Goal: Communication & Community: Answer question/provide support

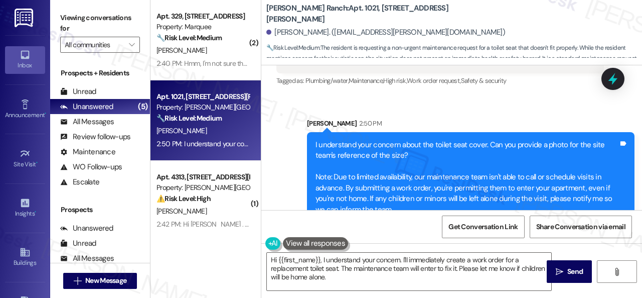
scroll to position [318, 0]
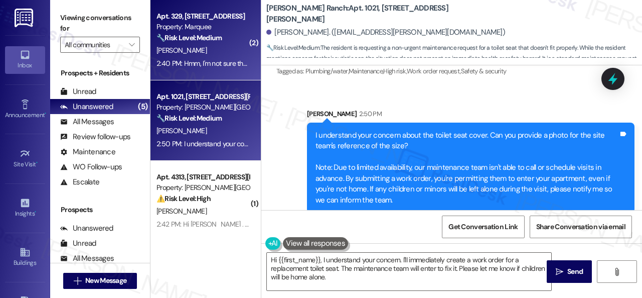
click at [195, 63] on div "2:40 PM: Hmm, I'm not sure the number I stepped away from my computer 2:40 PM: …" at bounding box center [266, 63] width 219 height 9
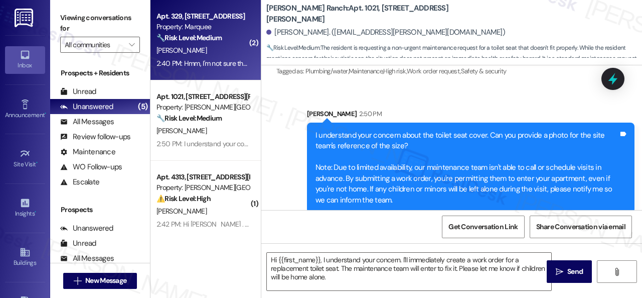
type textarea "Fetching suggested responses. Please feel free to read through the conversation…"
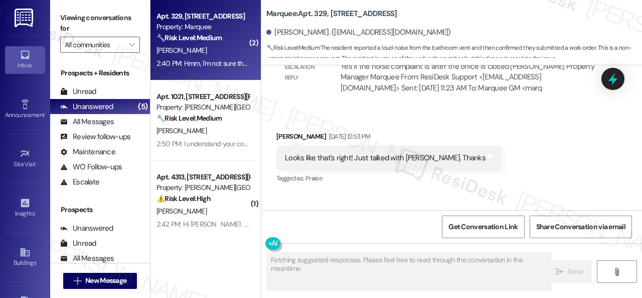
scroll to position [5273, 0]
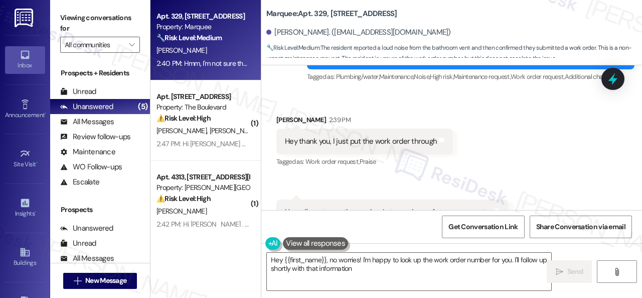
type textarea "Hey {{first_name}}, no worries! I'm happy to look up the work order number for …"
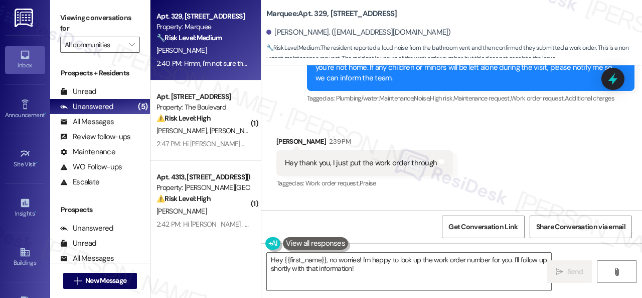
scroll to position [5274, 0]
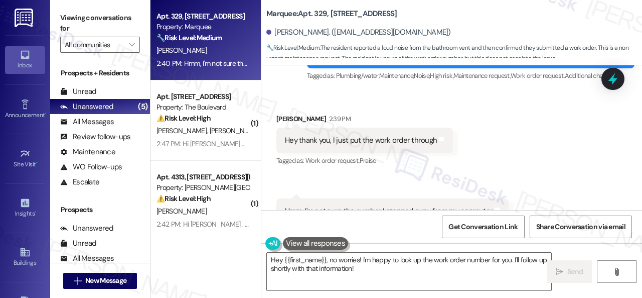
click at [463, 162] on div "Received via SMS Lane Barrett 2:39 PM Hey thank you, I just put the work order …" at bounding box center [451, 161] width 381 height 141
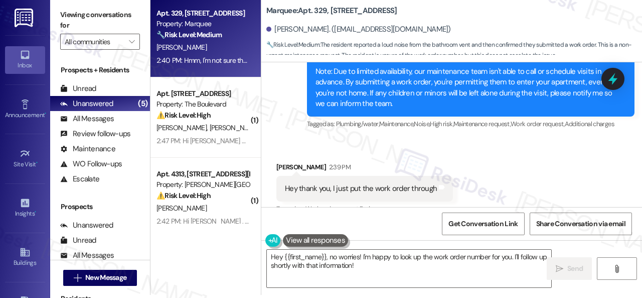
scroll to position [5174, 0]
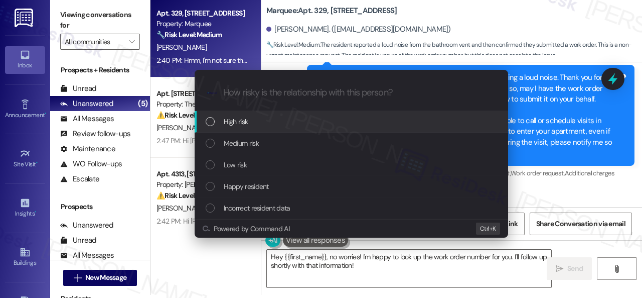
click at [232, 125] on span "High risk" at bounding box center [236, 121] width 25 height 11
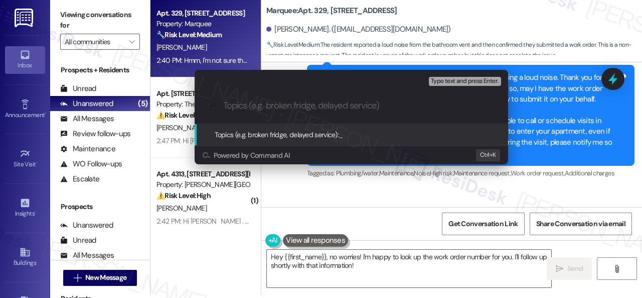
paste input "New work order/s submitted - Vent noise"
type input "New work order/s submitted - Vent noise"
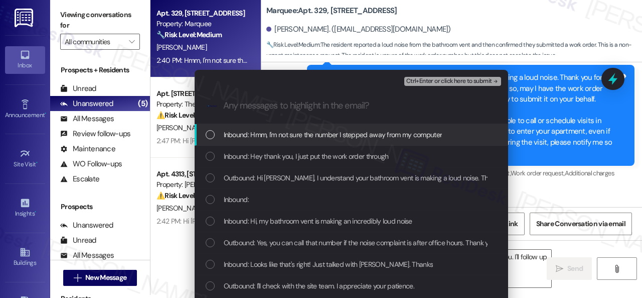
click at [243, 133] on span "Inbound: Hmm, I'm not sure the number I stepped away from my computer" at bounding box center [333, 134] width 219 height 11
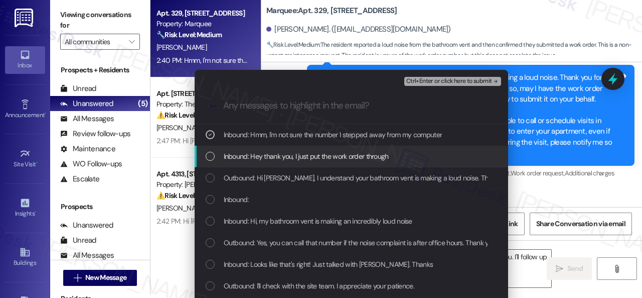
click at [238, 154] on span "Inbound: Hey thank you, I just put the work order through" at bounding box center [306, 156] width 165 height 11
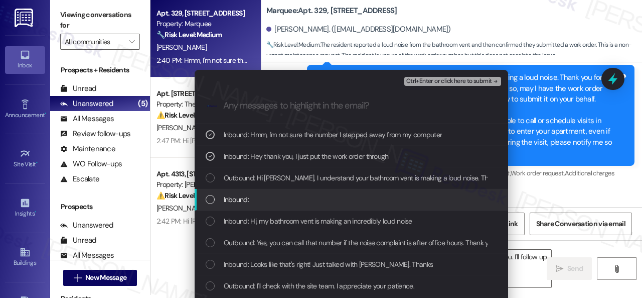
click at [229, 196] on span "Inbound:" at bounding box center [236, 199] width 25 height 11
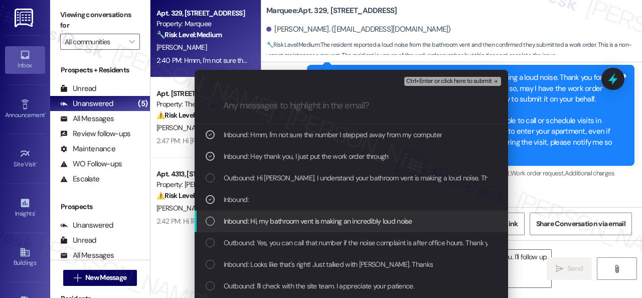
click at [242, 220] on span "Inbound: Hi, my bathroom vent is making an incredibly loud noise" at bounding box center [318, 220] width 189 height 11
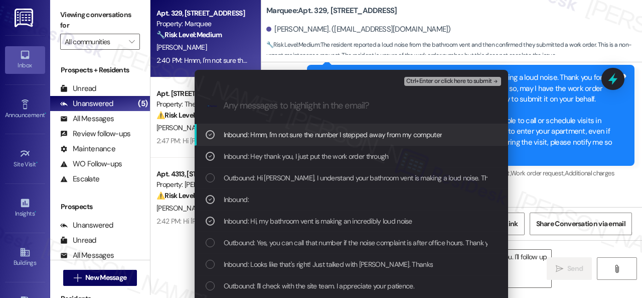
click at [432, 83] on span "Ctrl+Enter or click here to submit" at bounding box center [449, 81] width 86 height 7
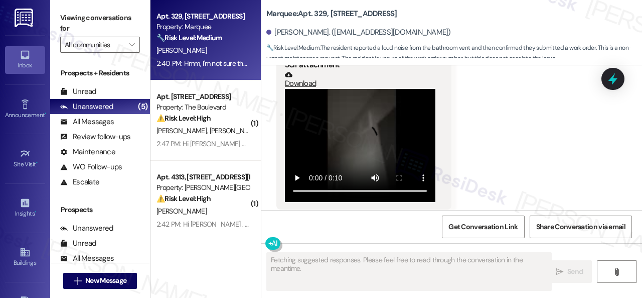
scroll to position [5288, 0]
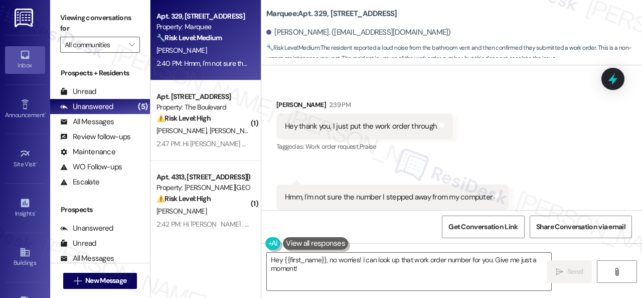
click at [412, 251] on div "Hey {{first_name}}, no worries! I can look up that work order number for you. G…" at bounding box center [451, 280] width 381 height 75
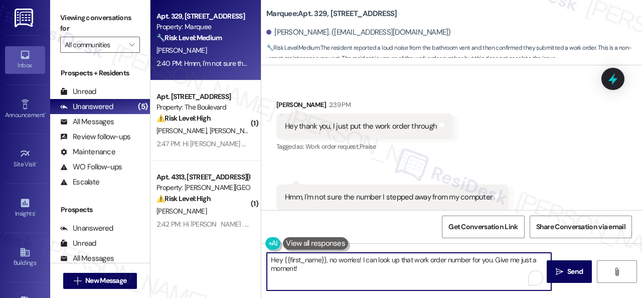
drag, startPoint x: 355, startPoint y: 270, endPoint x: 215, endPoint y: 257, distance: 141.1
click at [215, 257] on div "Apt. 329, 1400 Nicollet Ave Property: Marquee 🔧 Risk Level: Medium The resident…" at bounding box center [397, 149] width 492 height 298
paste textarea "The site team has been informed about your inquiry or concern."
click at [271, 257] on textarea "The site team has been informed about your inquiry or concern." at bounding box center [409, 271] width 285 height 38
drag, startPoint x: 433, startPoint y: 262, endPoint x: 462, endPoint y: 261, distance: 29.1
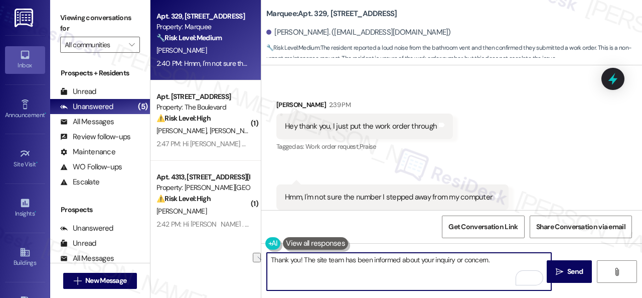
click at [462, 261] on textarea "Thank you! The site team has been informed about your inquiry or concern." at bounding box center [409, 271] width 285 height 38
click at [462, 261] on textarea "Thank you! The site team has been informed about your concern." at bounding box center [409, 271] width 285 height 38
click at [478, 260] on textarea "Thank you! The site team has been informed about your concern." at bounding box center [409, 271] width 285 height 38
paste textarea "Please let me know if you have an update or need anything else."
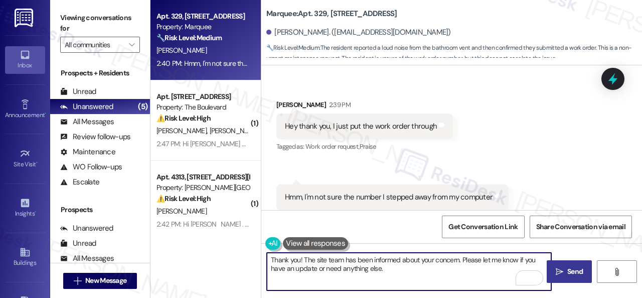
type textarea "Thank you! The site team has been informed about your concern. Please let me kn…"
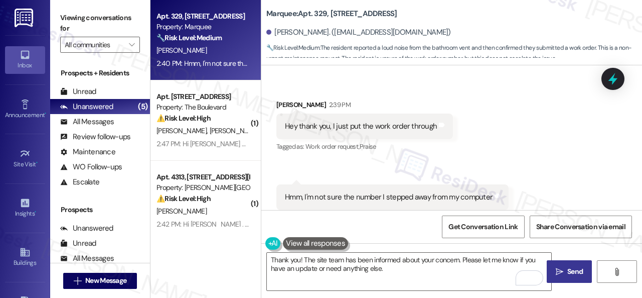
click at [559, 273] on icon "" at bounding box center [560, 271] width 8 height 8
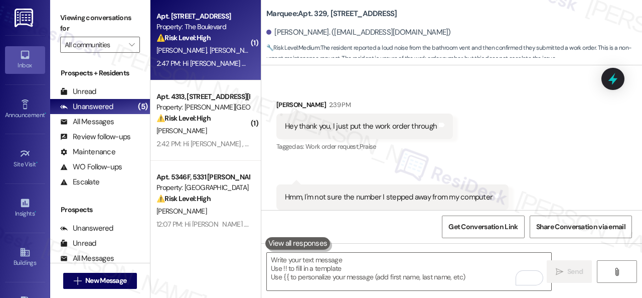
click at [231, 49] on div "K. Slowter L. Slowter" at bounding box center [203, 50] width 95 height 13
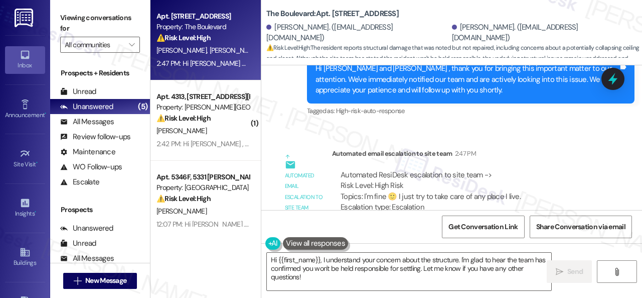
scroll to position [2835, 0]
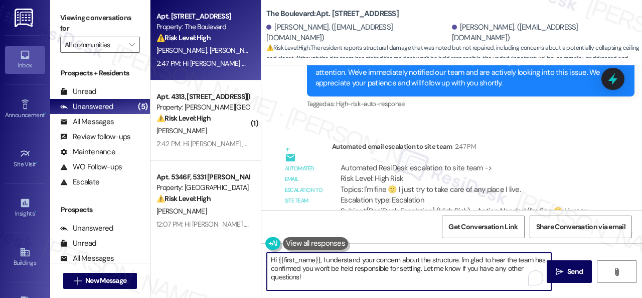
drag, startPoint x: 334, startPoint y: 278, endPoint x: 220, endPoint y: 230, distance: 123.8
click at [225, 236] on div "Apt. 4932, 4800 Skyline Dr Property: The Boulevard ⚠️ Risk Level: High The resi…" at bounding box center [397, 149] width 492 height 298
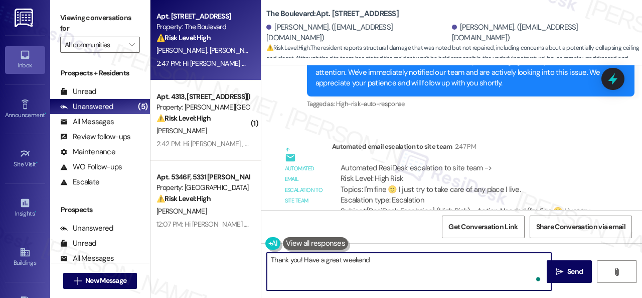
type textarea "Thank you! Have a great weekend!"
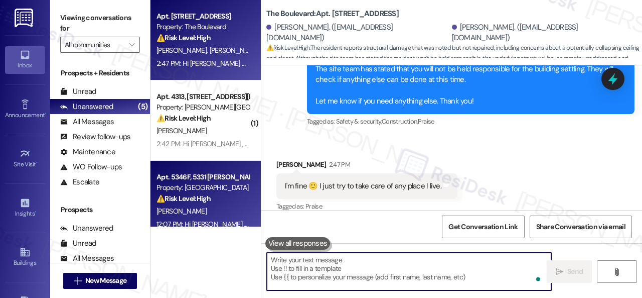
scroll to position [2594, 0]
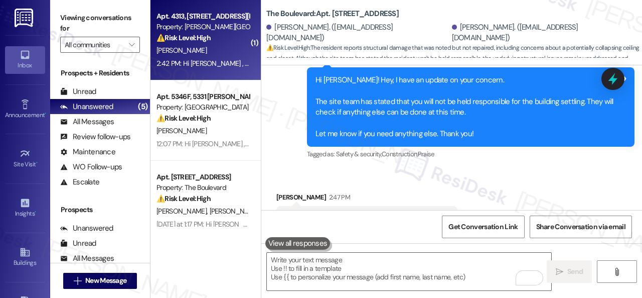
click at [231, 64] on div "2:42 PM: Hi Danette , thank you for bringing this important matter to our atten…" at bounding box center [490, 63] width 667 height 9
type textarea "Fetching suggested responses. Please feel free to read through the conversation…"
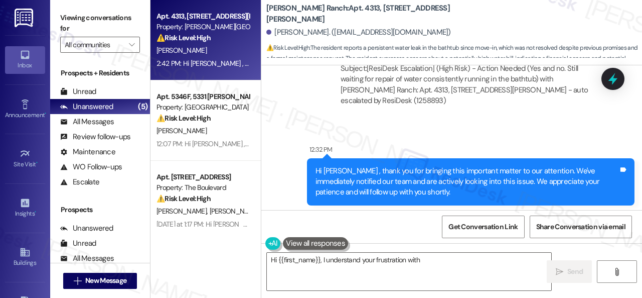
scroll to position [5904, 0]
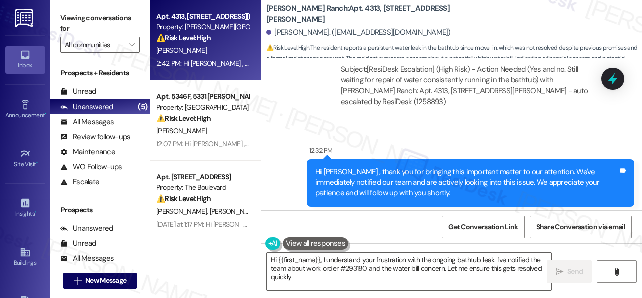
type textarea "Hi {{first_name}}, I understand your frustration with the ongoing bathtub leak.…"
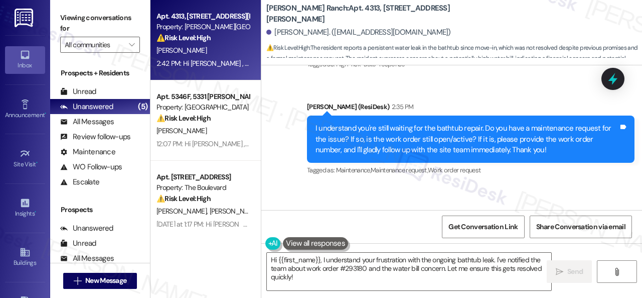
scroll to position [6055, 0]
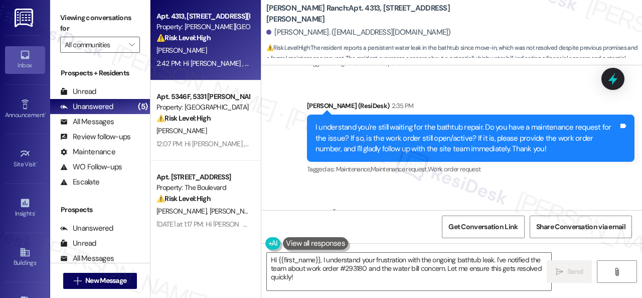
drag, startPoint x: 545, startPoint y: 145, endPoint x: 567, endPoint y: 143, distance: 21.7
click at [567, 239] on div "Yes I moved in on 08/01 and the tub was not done from a leak. Maintenance guy s…" at bounding box center [436, 266] width 303 height 54
copy div "293180"
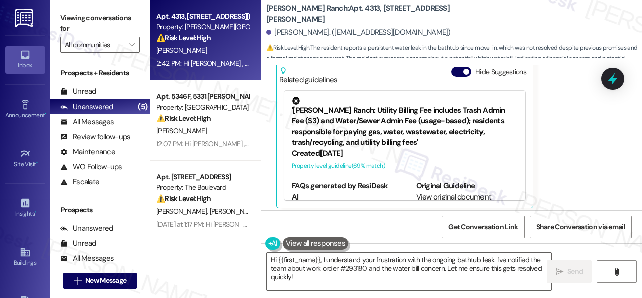
scroll to position [6312, 0]
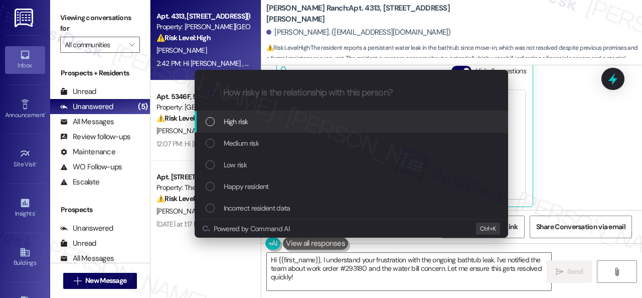
click at [236, 115] on div "High risk" at bounding box center [352, 122] width 314 height 22
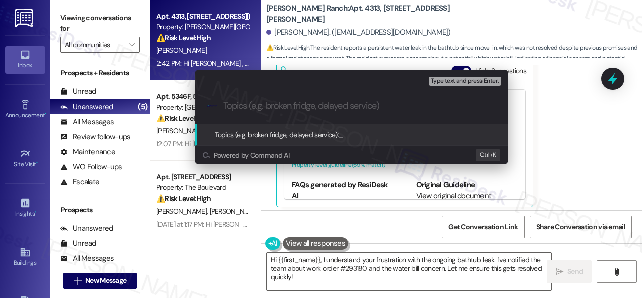
paste input "Follow-up on work order 293180"
type input "Follow-up on work order 293180"
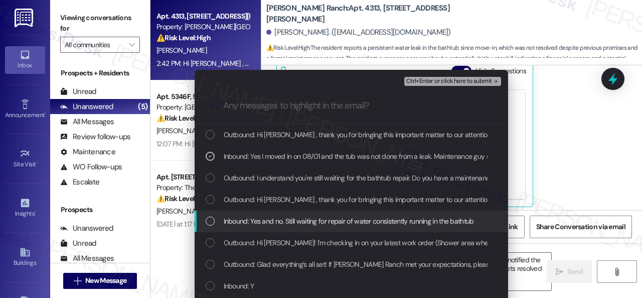
click at [279, 223] on span "Inbound: Yes and no. Still waiting for repair of water consistently running in …" at bounding box center [349, 220] width 250 height 11
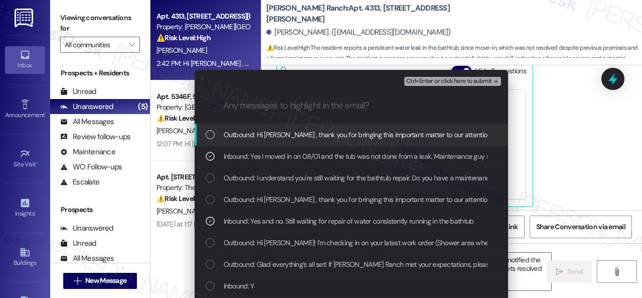
click at [451, 76] on div "Ctrl+Enter or click here to submit" at bounding box center [453, 81] width 99 height 13
click at [437, 83] on span "Ctrl+Enter or click here to submit" at bounding box center [449, 81] width 86 height 7
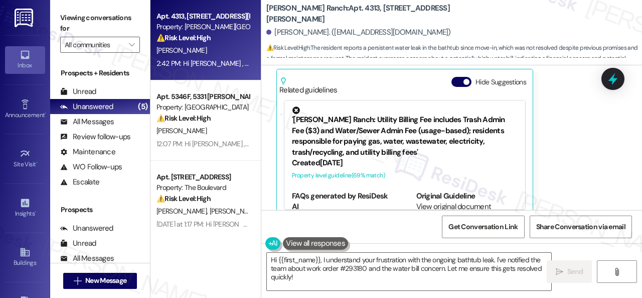
scroll to position [6055, 0]
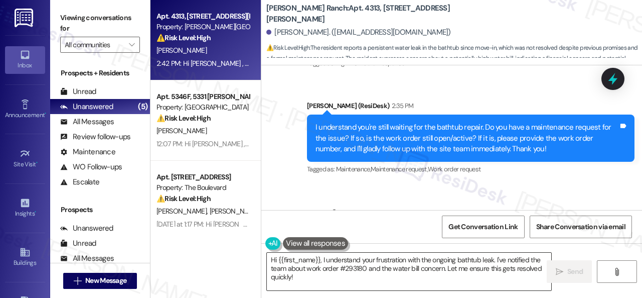
drag, startPoint x: 466, startPoint y: 270, endPoint x: 461, endPoint y: 271, distance: 5.0
click at [466, 270] on textarea "Hi {{first_name}}, I understand your frustration with the ongoing bathtub leak.…" at bounding box center [409, 271] width 285 height 38
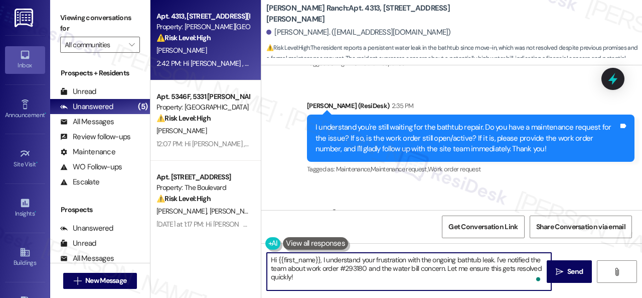
drag, startPoint x: 311, startPoint y: 276, endPoint x: 259, endPoint y: 247, distance: 59.8
click at [259, 247] on div "Apt. 4313, 4101 S Custer Rd Property: Craig Ranch ⚠️ Risk Level: High The resid…" at bounding box center [397, 149] width 492 height 298
paste textarea "Thank you. I've made a follow-up with the site team regarding your work order. …"
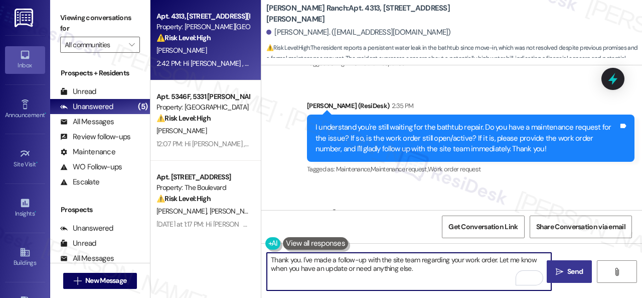
type textarea "Thank you. I've made a follow-up with the site team regarding your work order. …"
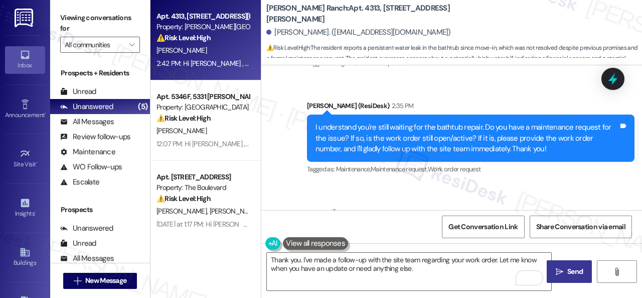
click at [566, 270] on span "Send" at bounding box center [576, 271] width 20 height 11
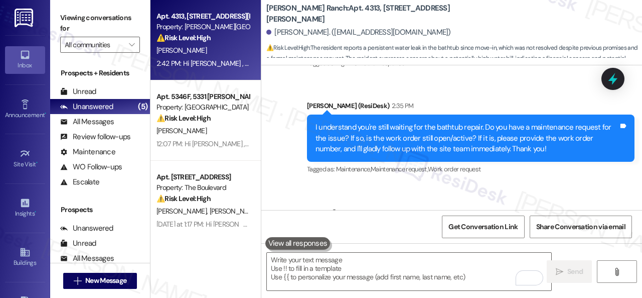
scroll to position [6206, 0]
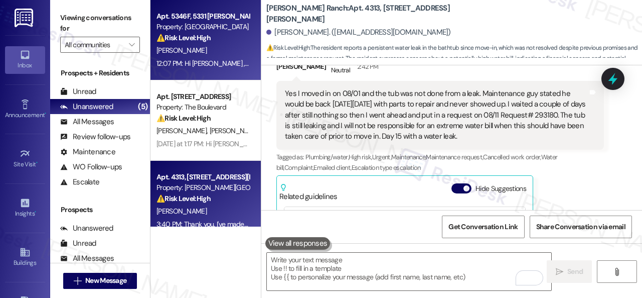
click at [232, 55] on div "D. Mckay" at bounding box center [203, 50] width 95 height 13
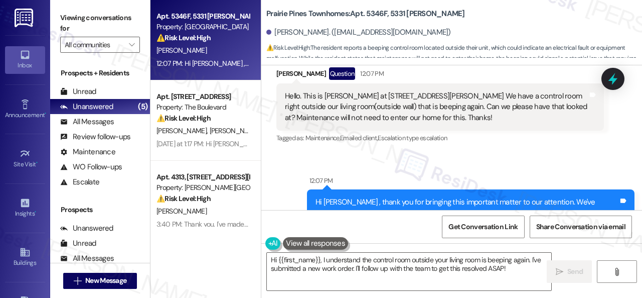
scroll to position [4926, 0]
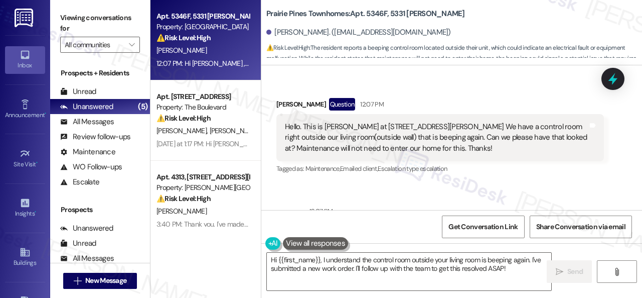
click at [518, 183] on div "Sent via SMS 12:07 PM Hi Dylan , thank you for bringing this important matter t…" at bounding box center [451, 236] width 381 height 106
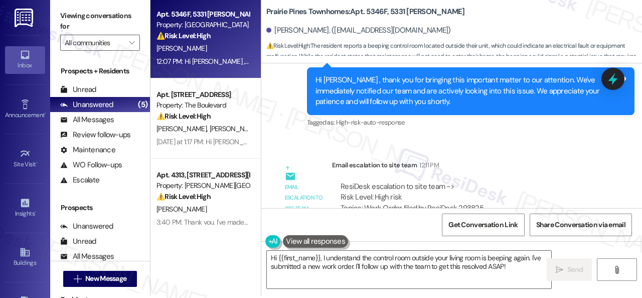
scroll to position [3, 0]
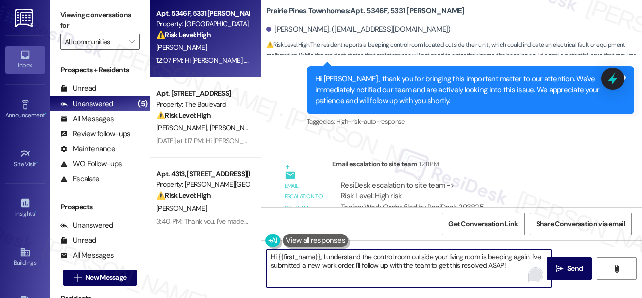
drag, startPoint x: 532, startPoint y: 256, endPoint x: 536, endPoint y: 271, distance: 15.7
click at [536, 271] on div "Hi {{first_name}}, I understand the control room outside your living room is be…" at bounding box center [409, 268] width 286 height 39
paste textarea "work order on your behalf and notified the site team. Please note that due to l…"
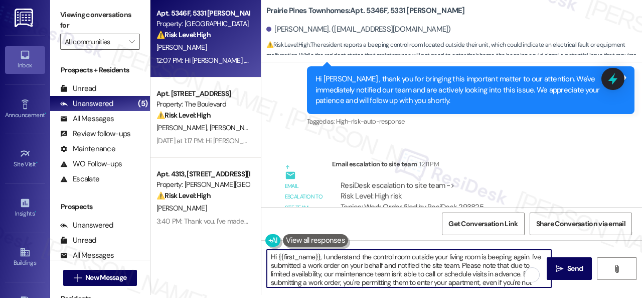
scroll to position [0, 0]
click at [308, 268] on textarea "Hi {{first_name}}, I understand the control room outside your living room is be…" at bounding box center [409, 268] width 285 height 38
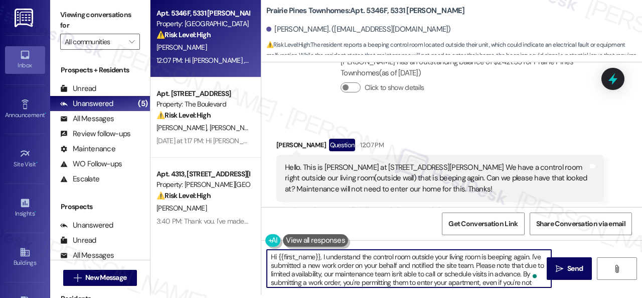
scroll to position [4826, 0]
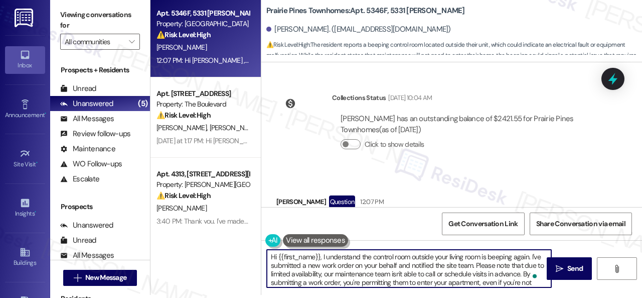
drag, startPoint x: 278, startPoint y: 257, endPoint x: 321, endPoint y: 255, distance: 42.7
click at [321, 255] on textarea "Hi {{first_name}}, I understand the control room outside your living room is be…" at bounding box center [409, 268] width 285 height 38
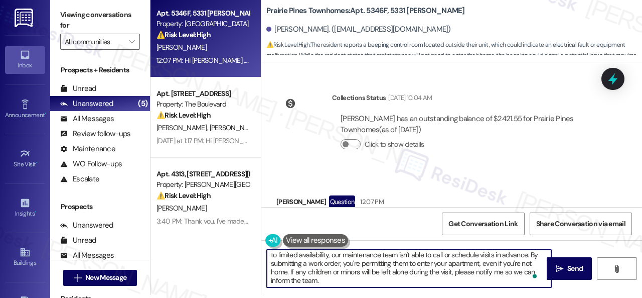
scroll to position [19, 0]
type textarea "Hi Jessica! I understand the control room outside your living room is beeping a…"
click at [573, 264] on span "Send" at bounding box center [576, 268] width 16 height 11
click at [334, 280] on textarea "Hi Jessica! I understand the control room outside your living room is beeping a…" at bounding box center [410, 268] width 285 height 38
click at [377, 221] on div "Get Conversation Link Share Conversation via email" at bounding box center [451, 223] width 381 height 33
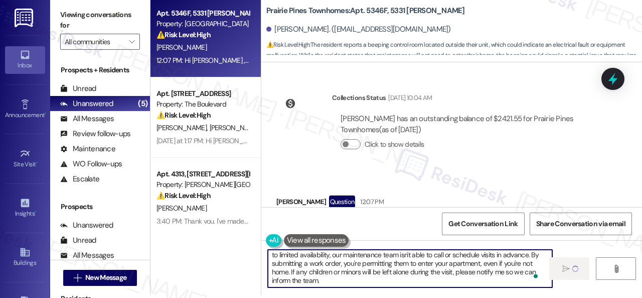
click at [342, 277] on textarea "Hi Jessica! I understand the control room outside your living room is beeping a…" at bounding box center [410, 268] width 285 height 38
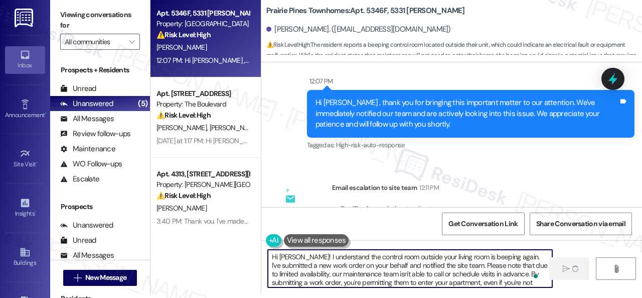
scroll to position [5077, 0]
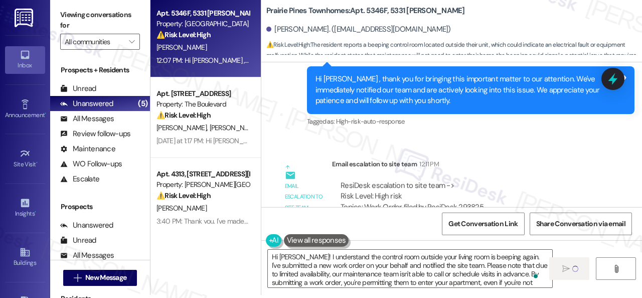
click at [496, 159] on div "Email escalation to site team 12:11 PM" at bounding box center [468, 166] width 272 height 14
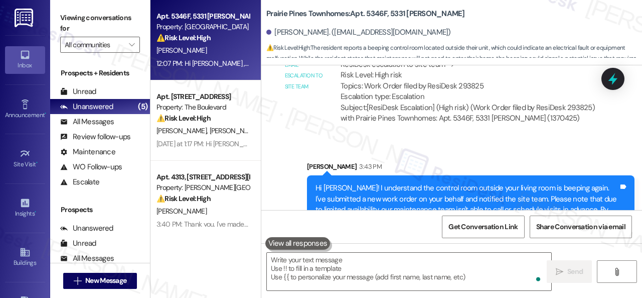
scroll to position [3, 0]
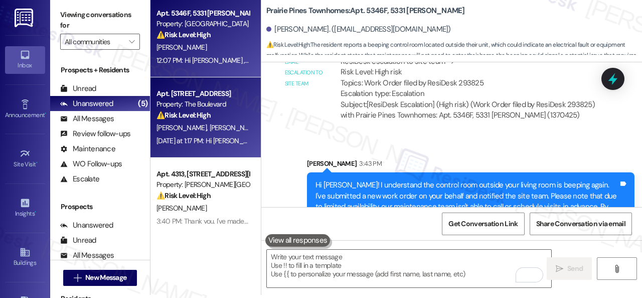
click at [226, 124] on div "A. Cox K. Sims" at bounding box center [203, 127] width 95 height 13
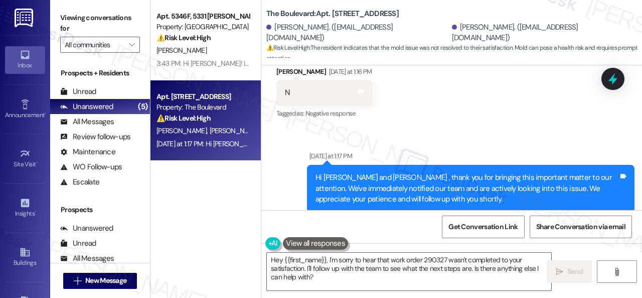
scroll to position [4574, 0]
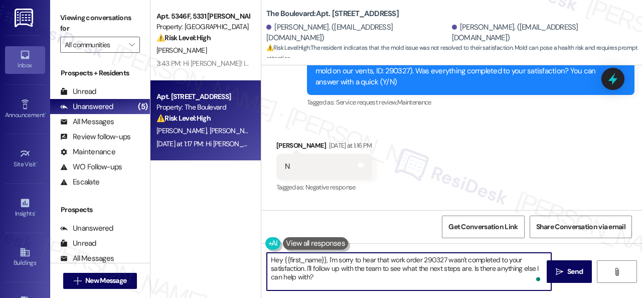
drag, startPoint x: 283, startPoint y: 259, endPoint x: 320, endPoint y: 286, distance: 45.7
click at [320, 286] on textarea "Hey {{first_name}}, I'm sorry to hear that work order 290327 wasn't completed t…" at bounding box center [409, 271] width 285 height 38
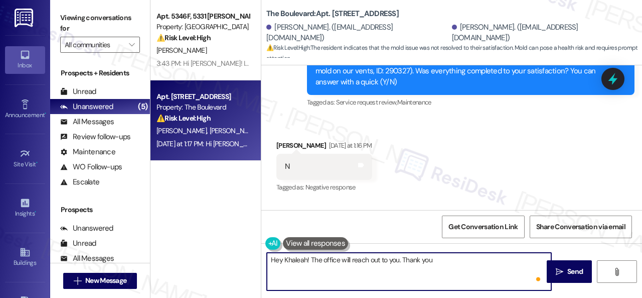
type textarea "Hey Khaleah! The office will reach out to you. Thank you."
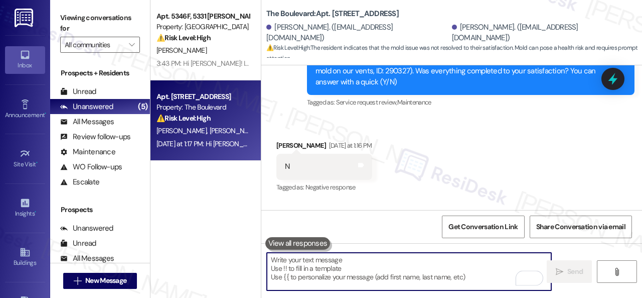
scroll to position [4531, 0]
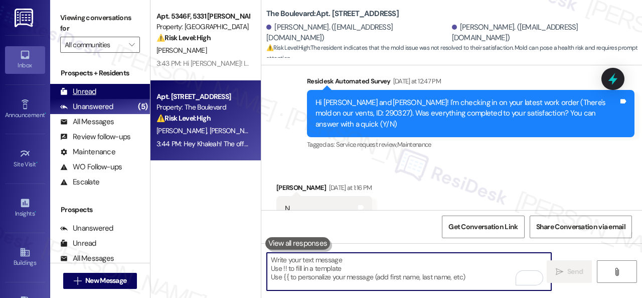
click at [85, 88] on div "Unread" at bounding box center [78, 91] width 36 height 11
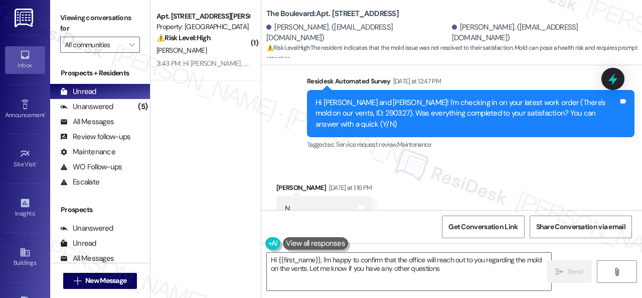
type textarea "Hi {{first_name}}, I'm happy to confirm that the office will reach out to you r…"
click at [440, 169] on div "Received via SMS Khaleah Sims Yesterday at 1:16 PM N Tags and notes Tagged as: …" at bounding box center [451, 202] width 381 height 85
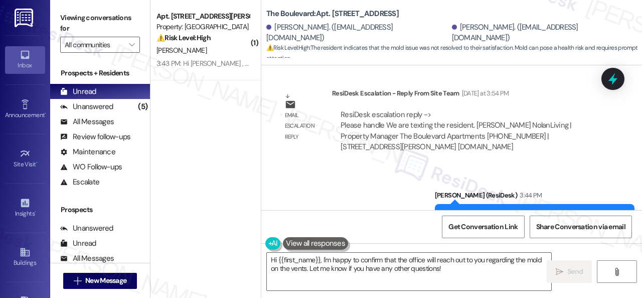
scroll to position [4960, 0]
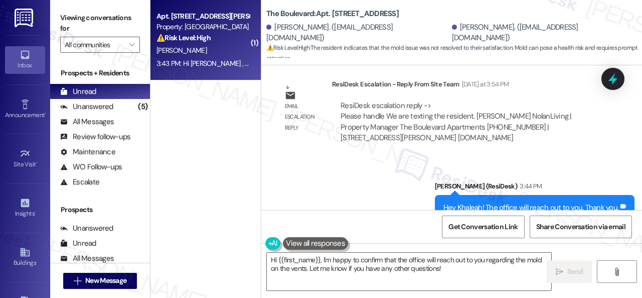
click at [215, 59] on div "3:43 PM: Hi Victoria , thank you for bringing this important matter to our atte…" at bounding box center [490, 63] width 667 height 9
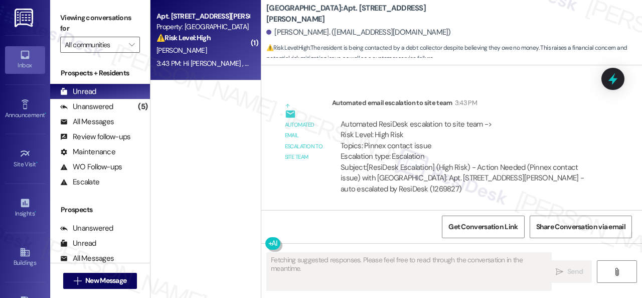
scroll to position [2614, 0]
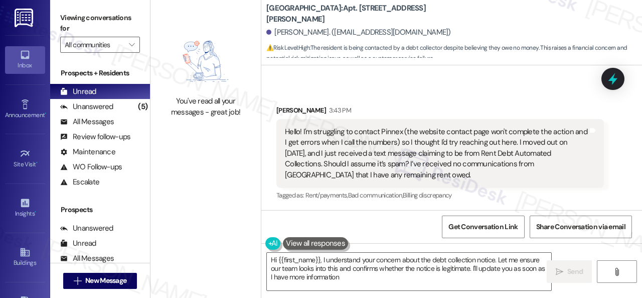
type textarea "Hi {{first_name}}, I understand your concern about the debt collection notice. …"
click at [398, 283] on textarea "Hi {{first_name}}, I understand your concern about the debt collection notice. …" at bounding box center [409, 271] width 285 height 38
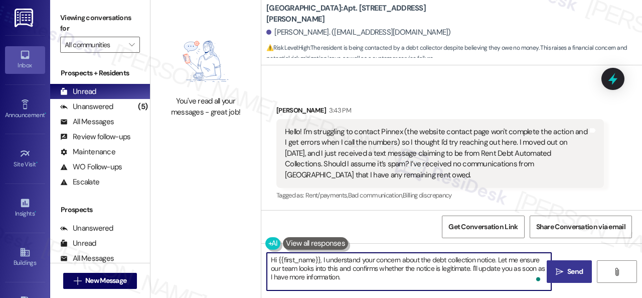
click at [575, 271] on span "Send" at bounding box center [576, 271] width 16 height 11
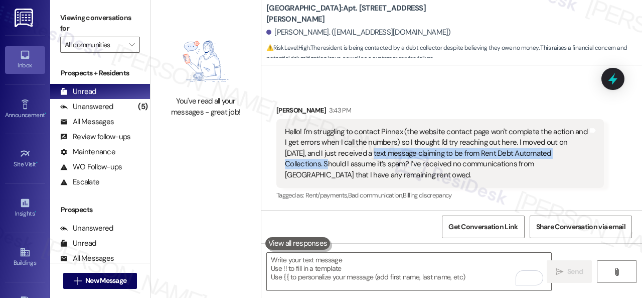
drag, startPoint x: 357, startPoint y: 155, endPoint x: 575, endPoint y: 156, distance: 217.3
click at [575, 156] on div "Hello! I'm struggling to contact Pinnex (the website contact page won't complet…" at bounding box center [436, 153] width 303 height 54
copy div "a text message claiming to be from Rent Debt Automated Collections"
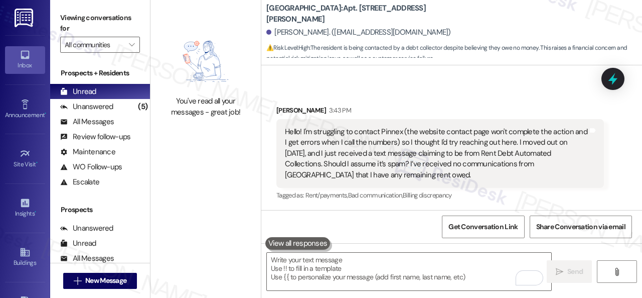
click at [429, 100] on div "Received via SMS Victoria Wiet 3:43 PM Hello! I'm struggling to contact Pinnex …" at bounding box center [440, 153] width 343 height 112
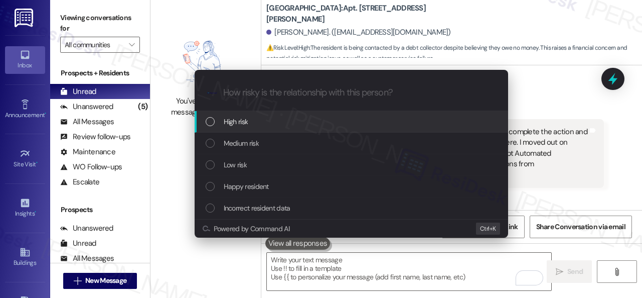
click at [552, 108] on div "Escalate Conversation How risky is the relationship with this person? Topics (e…" at bounding box center [321, 149] width 642 height 298
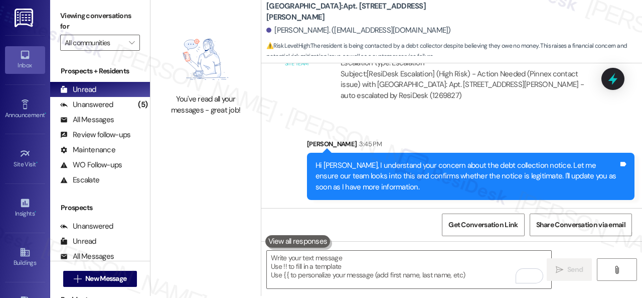
scroll to position [3, 0]
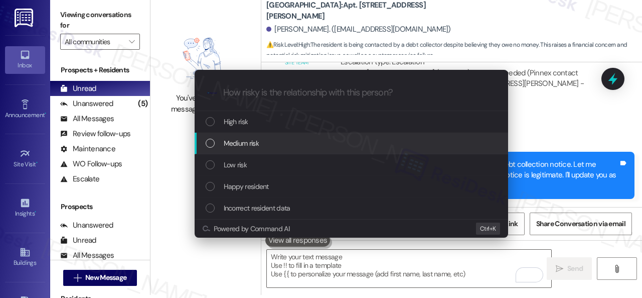
click at [239, 146] on span "Medium risk" at bounding box center [241, 143] width 35 height 11
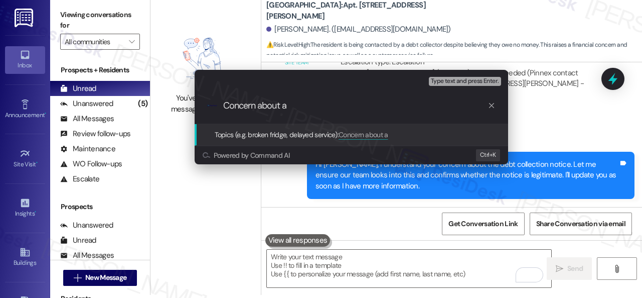
paste input "a text message claiming to be from Rent Debt Automated Collections"
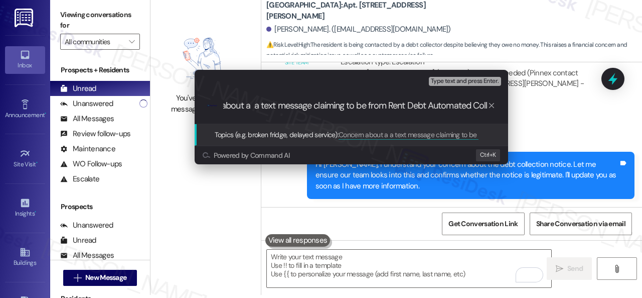
scroll to position [0, 0]
drag, startPoint x: 232, startPoint y: 106, endPoint x: 219, endPoint y: 106, distance: 13.5
click at [219, 106] on div ".cls-1{fill:#0a055f;}.cls-2{fill:#0cc4c4;} resideskLogoBlueOrange Concern about…" at bounding box center [352, 106] width 314 height 36
click at [304, 109] on input "Concern about a a text message claiming to be from Rent Debt Automated Collecti…" at bounding box center [355, 105] width 264 height 11
click at [295, 104] on input "Concern about a a text message claiming to be from Rent Debt Automated Collecti…" at bounding box center [355, 105] width 264 height 11
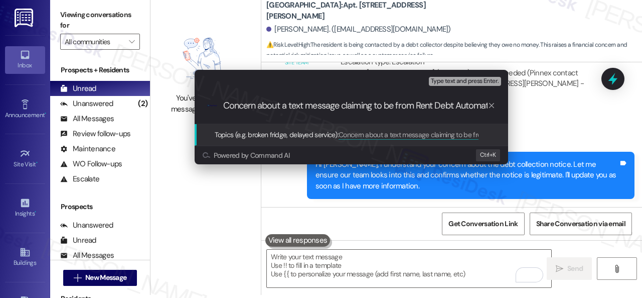
drag, startPoint x: 343, startPoint y: 104, endPoint x: 393, endPoint y: 103, distance: 50.7
click at [393, 103] on input "Concern about a text message claiming to be from Rent Debt Automated Collections" at bounding box center [355, 105] width 264 height 11
type input "Concern about a text message from Rent Debt Automated Collections"
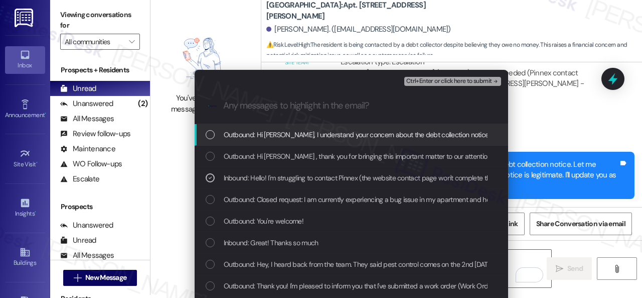
click at [431, 79] on span "Ctrl+Enter or click here to submit" at bounding box center [449, 81] width 86 height 7
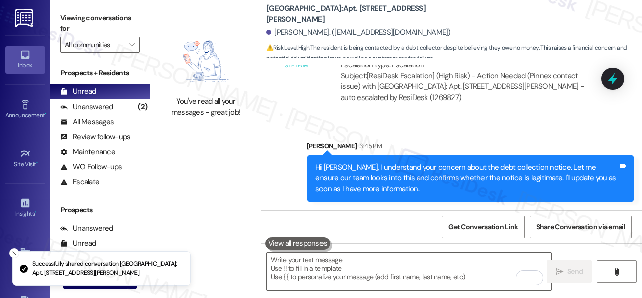
scroll to position [2614, 0]
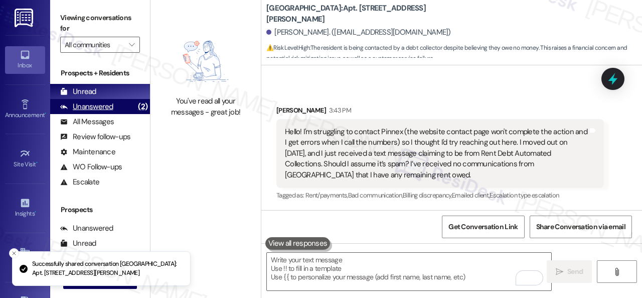
click at [96, 105] on div "Unanswered" at bounding box center [86, 106] width 53 height 11
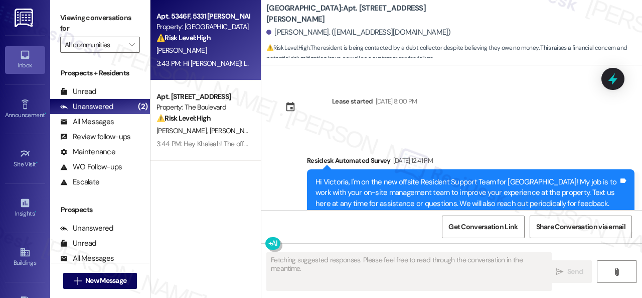
type textarea "Fetching suggested responses. Please feel free to read through the conversation…"
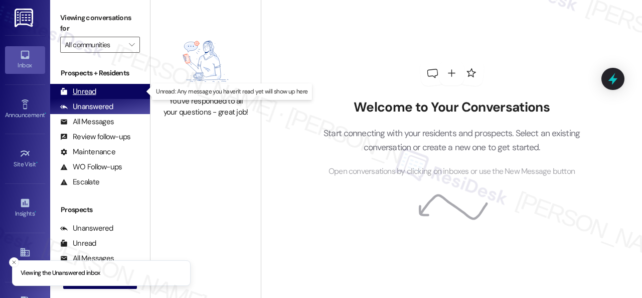
click at [82, 94] on div "Unread" at bounding box center [78, 91] width 36 height 11
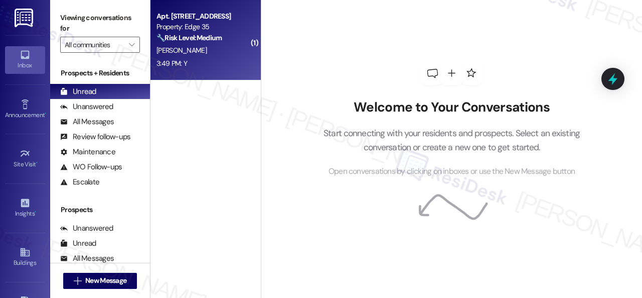
click at [210, 59] on div "3:49 PM: Y 3:49 PM: Y" at bounding box center [203, 63] width 95 height 13
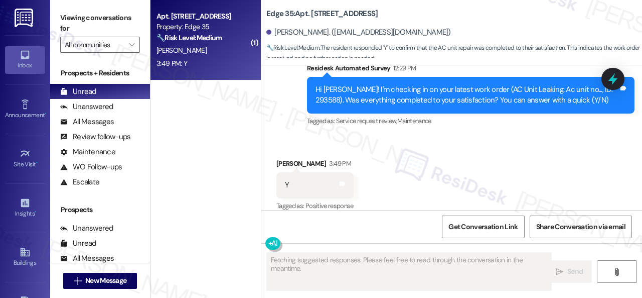
scroll to position [3, 0]
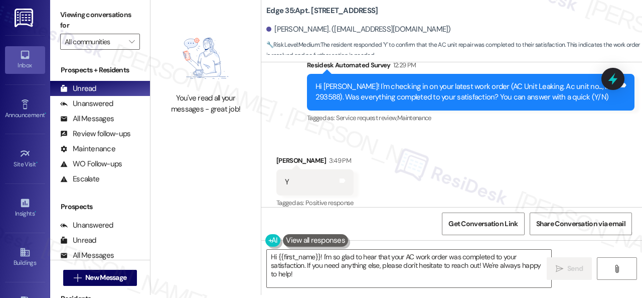
drag, startPoint x: 293, startPoint y: 109, endPoint x: 308, endPoint y: 129, distance: 25.5
click at [293, 109] on div "Sent via SMS Sarah (ResiDesk) Aug 04, 2025 at 1:42 PM I'm glad you are satisfie…" at bounding box center [451, 26] width 381 height 212
drag, startPoint x: 321, startPoint y: 276, endPoint x: 233, endPoint y: 249, distance: 91.8
click at [233, 249] on div "You've read all your messages - great job! Edge 35: Apt. 230, 1224 Prospect Str…" at bounding box center [397, 146] width 492 height 298
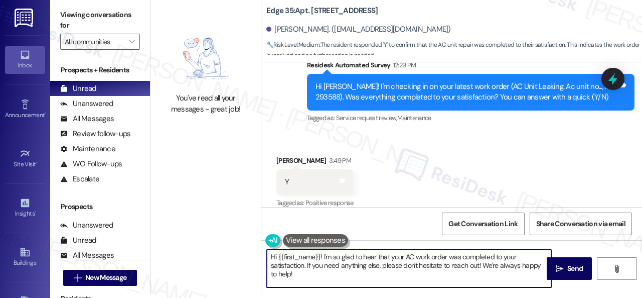
paste textarea "Glad to hear that everything is all set! If {{property}} met your expectations,…"
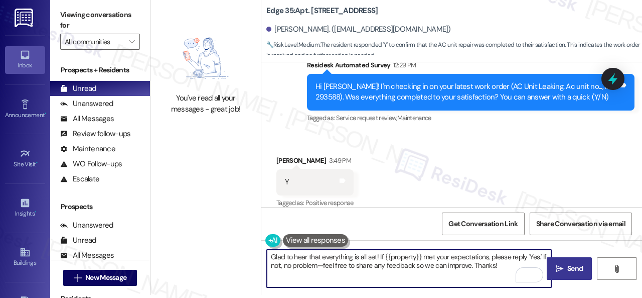
type textarea "Glad to hear that everything is all set! If {{property}} met your expectations,…"
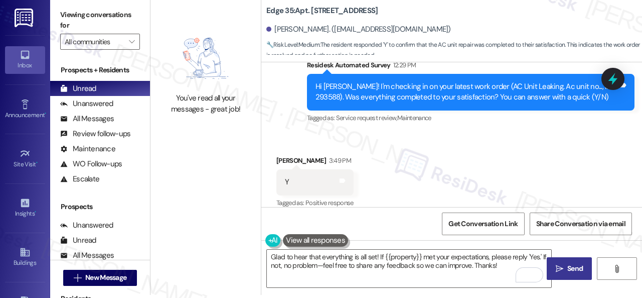
click at [570, 268] on span "Send" at bounding box center [576, 268] width 16 height 11
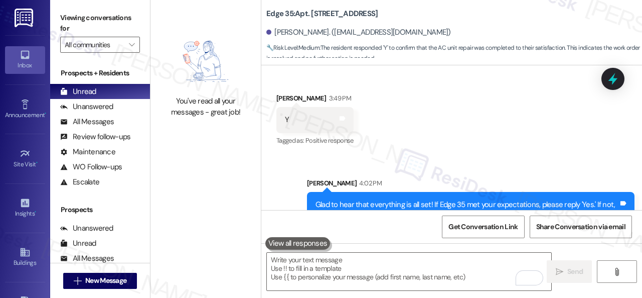
scroll to position [1669, 0]
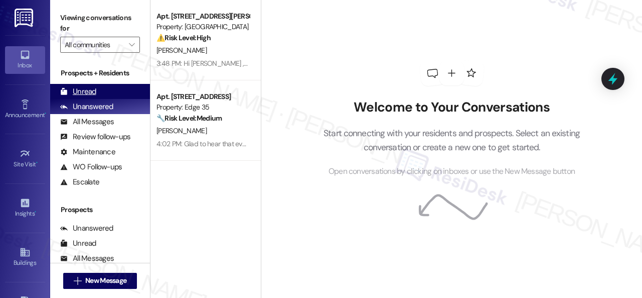
click at [91, 89] on div "Unread" at bounding box center [78, 91] width 36 height 11
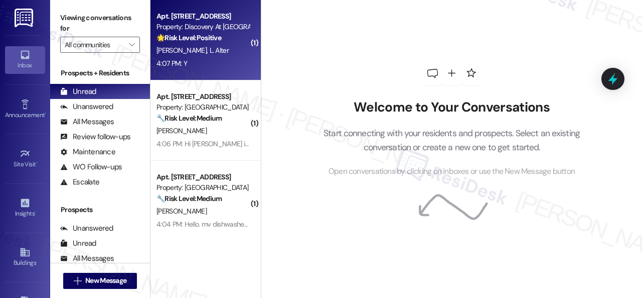
click at [236, 66] on div "4:07 PM: Y 4:07 PM: Y" at bounding box center [203, 63] width 95 height 13
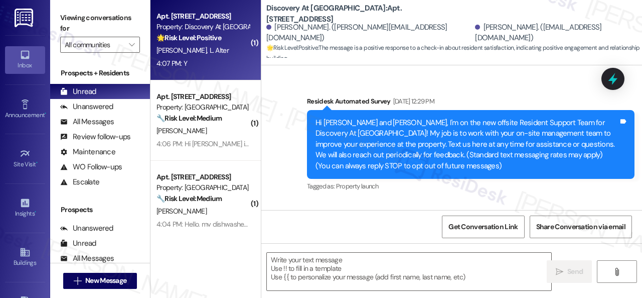
type textarea "Fetching suggested responses. Please feel free to read through the conversation…"
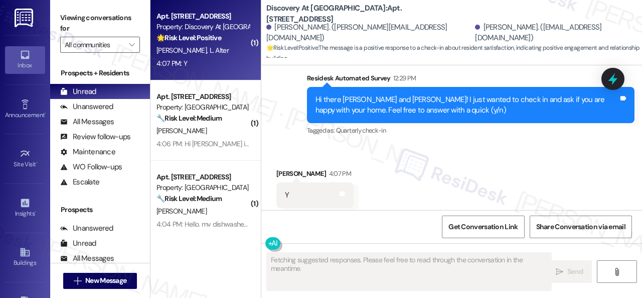
scroll to position [1851, 0]
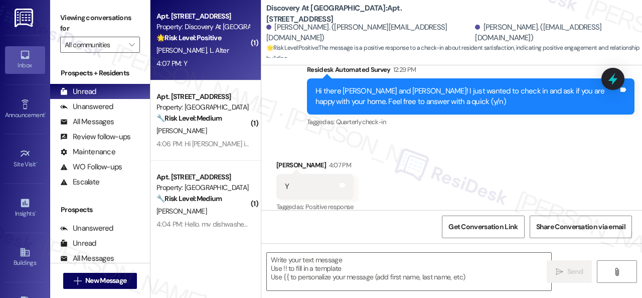
click at [500, 137] on div "Received via SMS [PERSON_NAME] 4:07 PM Y Tags and notes Tagged as: Positive res…" at bounding box center [451, 179] width 381 height 85
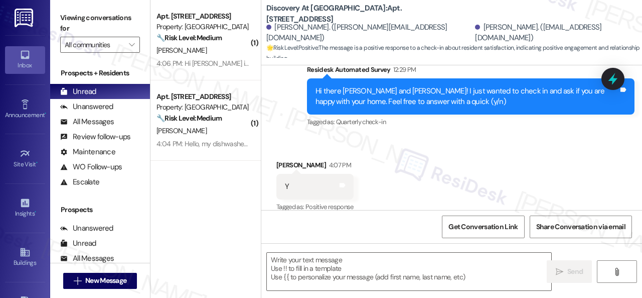
click at [319, 137] on div "Received via SMS Mark Manber 4:07 PM Y Tags and notes Tagged as: Positive respo…" at bounding box center [451, 179] width 381 height 85
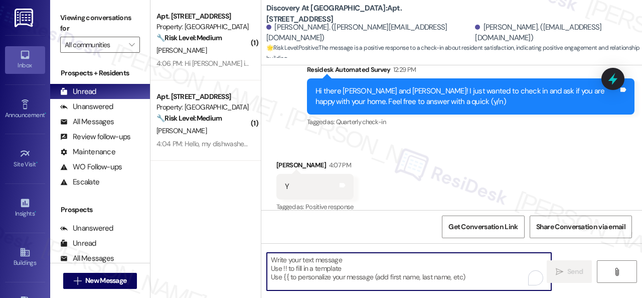
paste textarea "I'm glad you are satisfied with your home. Have you written a review for us bef…"
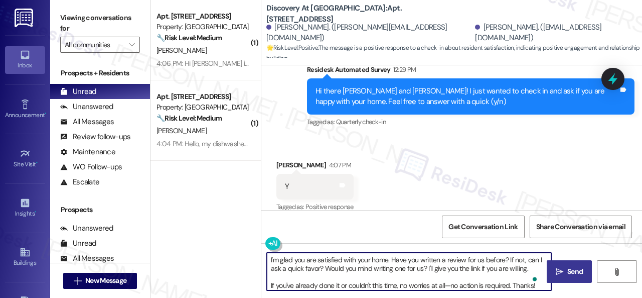
type textarea "I'm glad you are satisfied with your home. Have you written a review for us bef…"
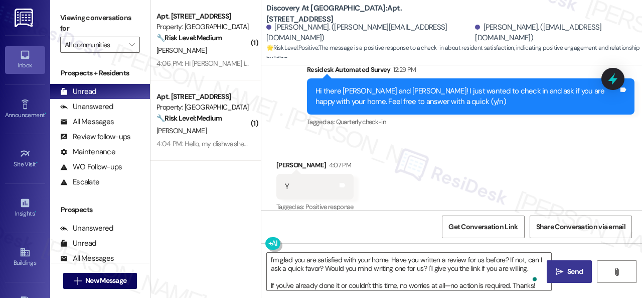
click at [576, 273] on span "Send" at bounding box center [576, 271] width 16 height 11
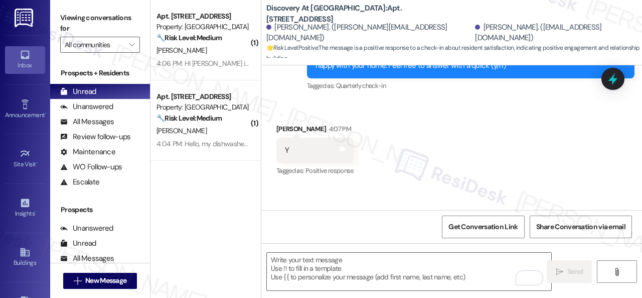
scroll to position [1954, 0]
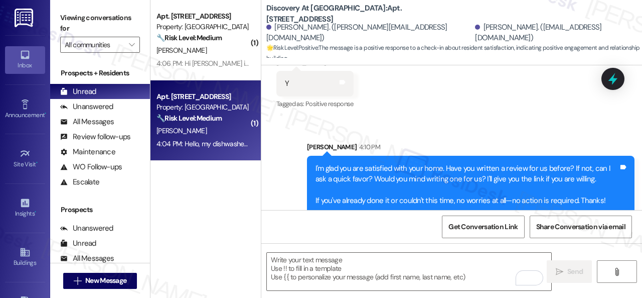
click at [206, 124] on div "Apt. 5680J1, 5800 Great Northern Boulevard Property: Butternut Ridge 🔧 Risk Lev…" at bounding box center [203, 107] width 95 height 34
type textarea "Fetching suggested responses. Please feel free to read through the conversation…"
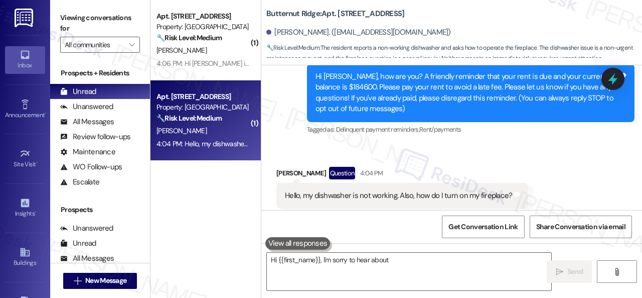
scroll to position [126, 0]
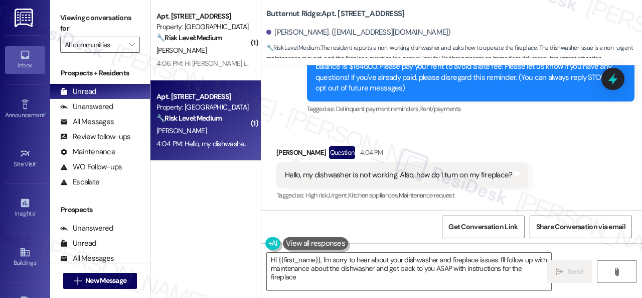
type textarea "Hi {{first_name}}, I'm sorry to hear about your dishwasher and fireplace issues…"
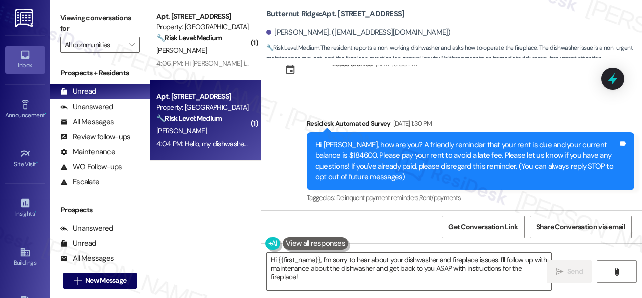
scroll to position [100, 0]
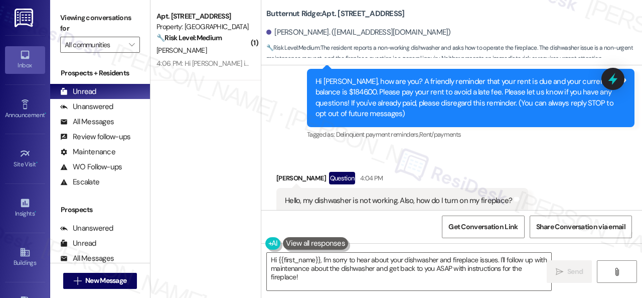
click at [417, 228] on div "Get Conversation Link Share Conversation via email" at bounding box center [451, 226] width 381 height 33
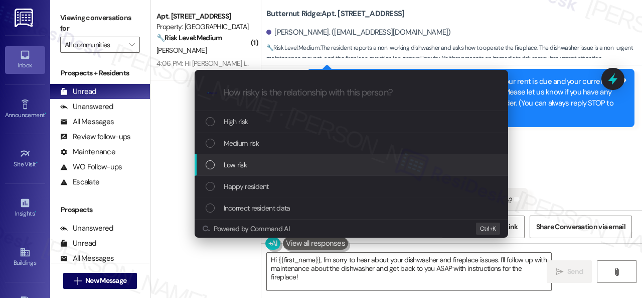
click at [234, 164] on span "Low risk" at bounding box center [235, 164] width 23 height 11
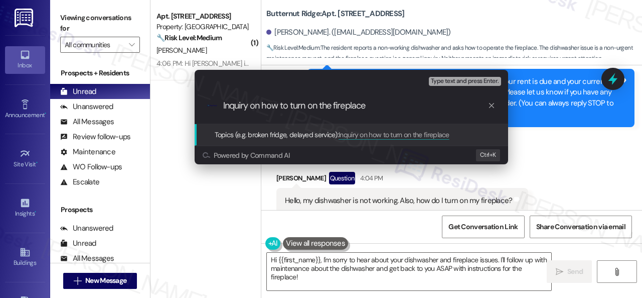
type input "Inquiry on how to turn on the fireplace."
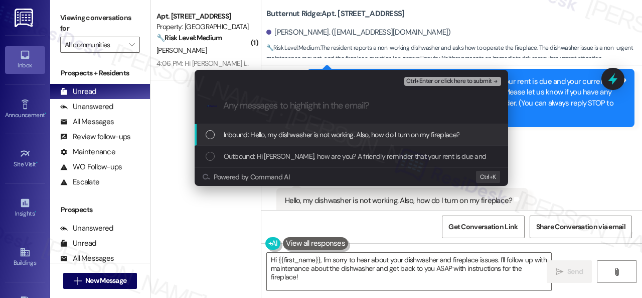
click at [270, 132] on span "Inbound: Hello, my dishwasher is not working. Also, how do I turn on my firepla…" at bounding box center [342, 134] width 236 height 11
click at [420, 84] on span "Ctrl+Enter or click here to submit" at bounding box center [449, 81] width 86 height 7
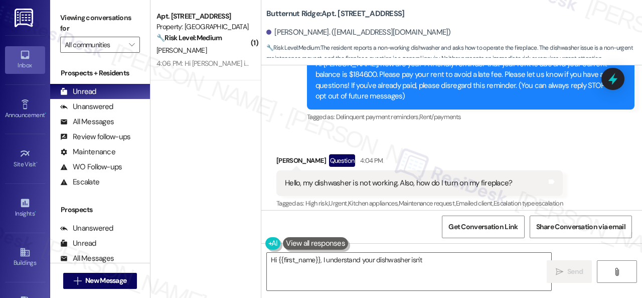
scroll to position [126, 0]
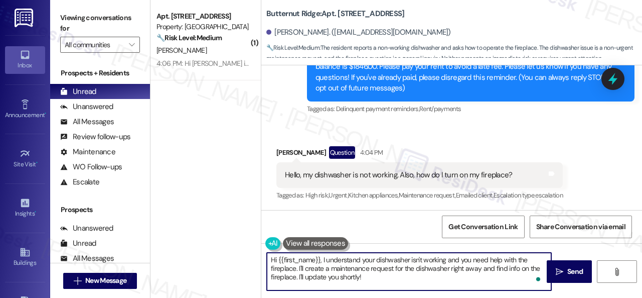
drag, startPoint x: 299, startPoint y: 266, endPoint x: 400, endPoint y: 279, distance: 102.6
click at [400, 279] on textarea "Hi {{first_name}}, I understand your dishwasher isn't working and you need help…" at bounding box center [409, 271] width 285 height 38
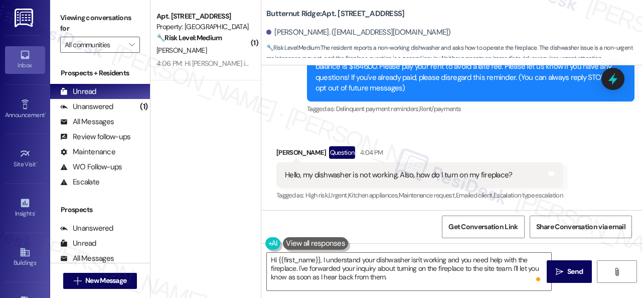
click at [476, 143] on div "Received via SMS Allison Wintin Question 4:04 PM Hello, my dishwasher is not wo…" at bounding box center [420, 175] width 302 height 72
click at [410, 283] on textarea "Hi {{first_name}}, I understand your dishwasher isn't working and you need help…" at bounding box center [409, 271] width 285 height 38
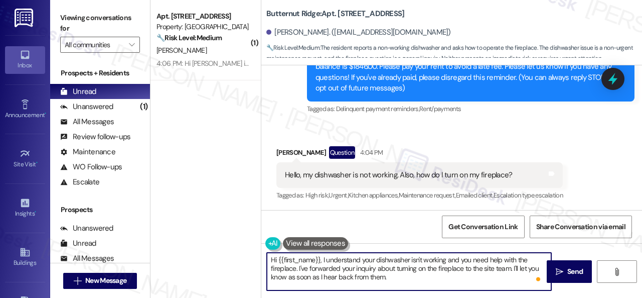
paste textarea "I'll be happy to submit it on your behalf. Please provide as much detail as pos…"
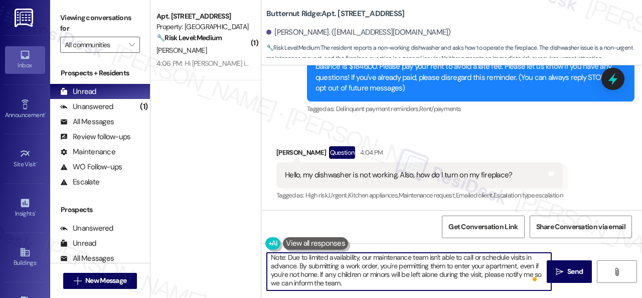
scroll to position [1, 0]
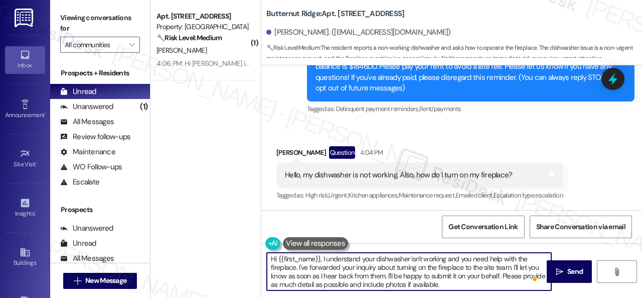
click at [452, 278] on textarea "Hi {{first_name}}, I understand your dishwasher isn't working and you need help…" at bounding box center [409, 271] width 285 height 38
click at [454, 286] on textarea "Hi {{first_name}}, I understand your dishwasher isn't working and you need help…" at bounding box center [409, 271] width 285 height 38
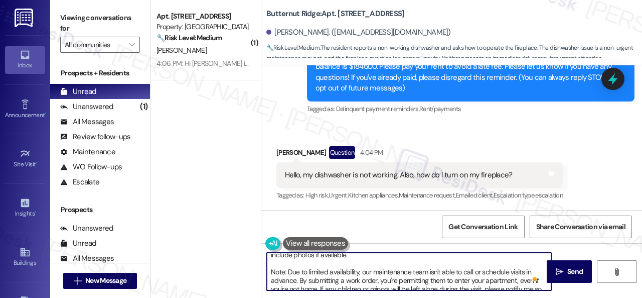
scroll to position [0, 0]
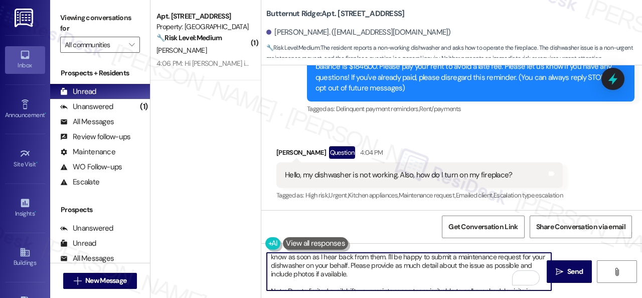
click at [365, 265] on textarea "Hi {{first_name}}, I understand your dishwasher isn't working and you need help…" at bounding box center [409, 271] width 285 height 38
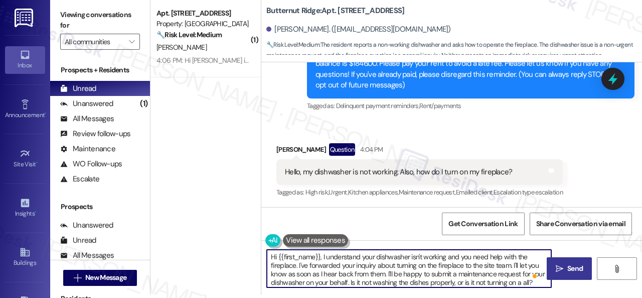
type textarea "Hi {{first_name}}, I understand your dishwasher isn't working and you need help…"
click at [561, 270] on span " Send" at bounding box center [570, 268] width 32 height 11
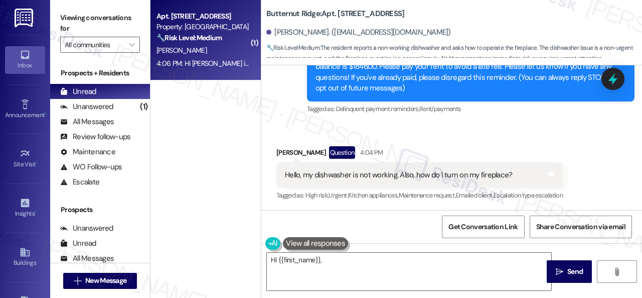
type textarea "Hi {{first_name}}, I'm"
click at [227, 56] on div "A. Pundir" at bounding box center [203, 50] width 95 height 13
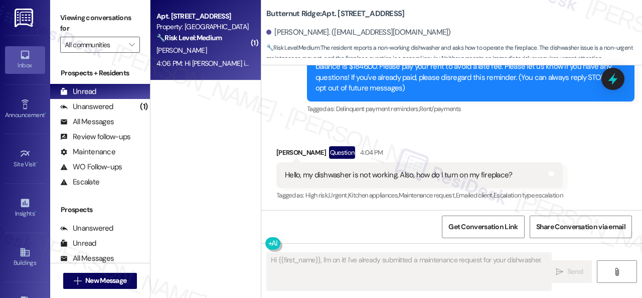
type textarea "Hi {{first_name}}, I'm on it! I've already submitted a maintenance request for …"
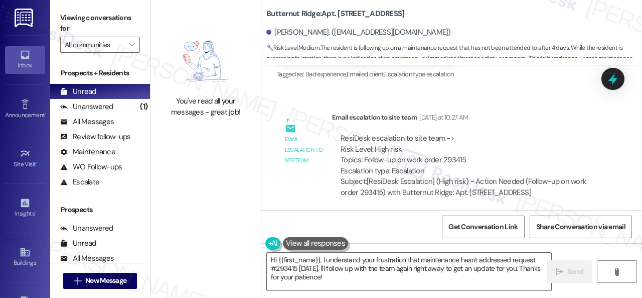
scroll to position [5567, 0]
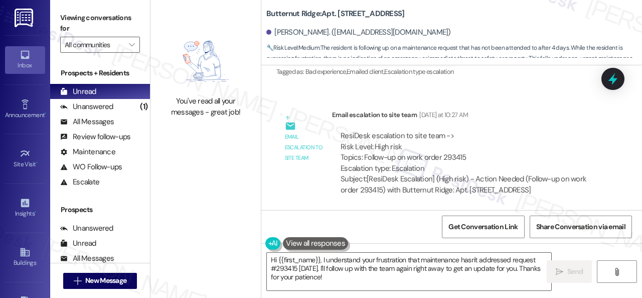
click at [519, 160] on div "ResiDesk escalation to site team -> Risk Level: High risk Topics: Follow-up on …" at bounding box center [468, 151] width 255 height 43
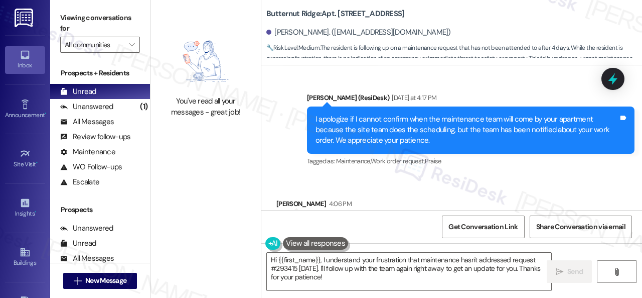
scroll to position [6019, 0]
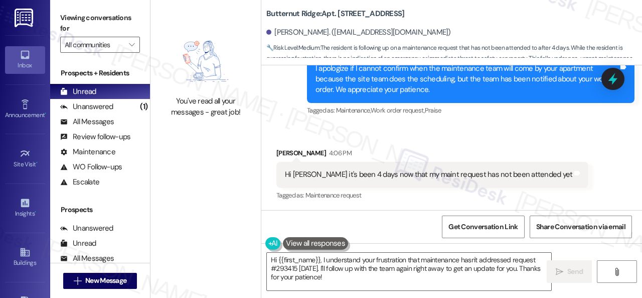
click at [413, 297] on div "Hi {{first_name}}, I understand your frustration that maintenance hasn't addres…" at bounding box center [451, 280] width 381 height 75
click at [484, 129] on div "Received via SMS Abhishek Kumar Pundir 4:06 PM Hi Sarah it's been 4 days now th…" at bounding box center [451, 167] width 381 height 85
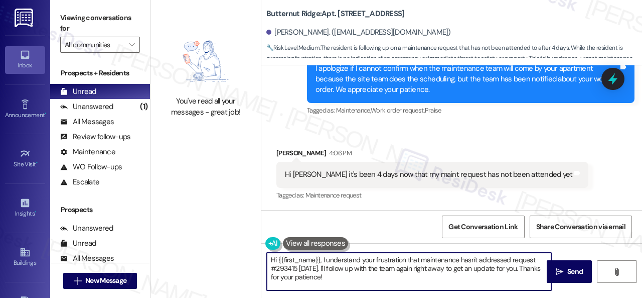
drag, startPoint x: 298, startPoint y: 269, endPoint x: 252, endPoint y: 259, distance: 46.3
click at [227, 238] on div "You've read all your messages - great job! Butternut Ridge: Apt. 5730B2, 5800 G…" at bounding box center [397, 149] width 492 height 298
paste textarea "I haven't received a response from the site team yet. Rest assured that I will …"
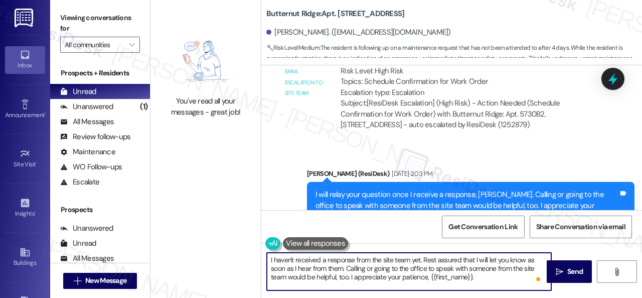
scroll to position [4163, 0]
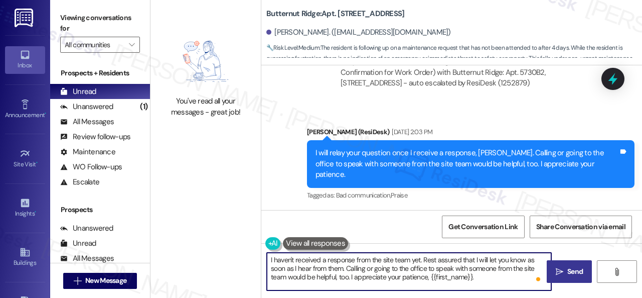
type textarea "I haven't received a response from the site team yet. Rest assured that I will …"
click at [571, 281] on button " Send" at bounding box center [569, 271] width 45 height 23
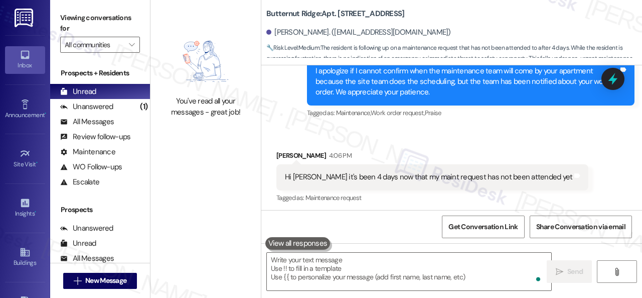
scroll to position [6019, 0]
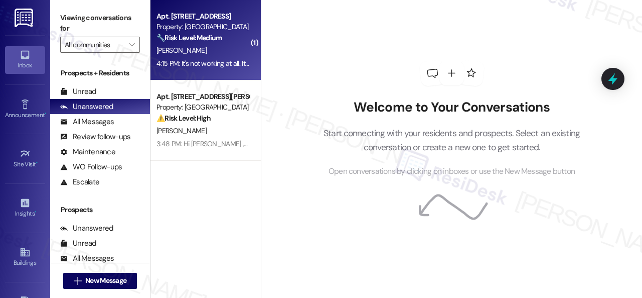
click at [219, 50] on div "[PERSON_NAME]" at bounding box center [203, 50] width 95 height 13
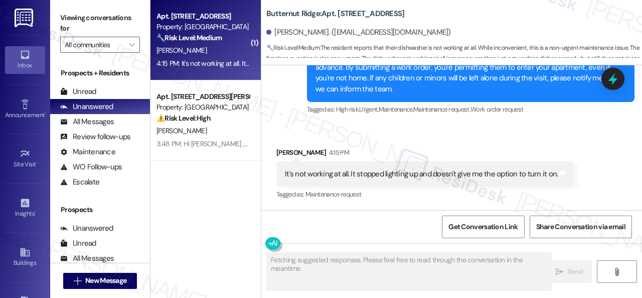
scroll to position [527, 0]
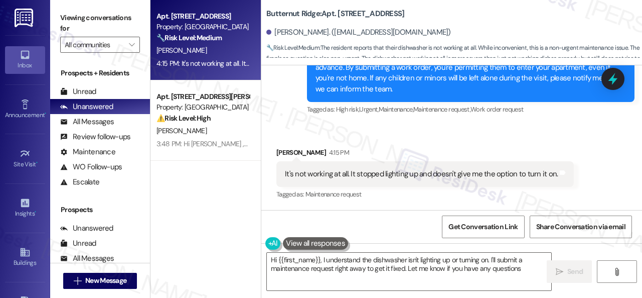
type textarea "Hi {{first_name}}, I understand the dishwasher isn't lighting up or turning on.…"
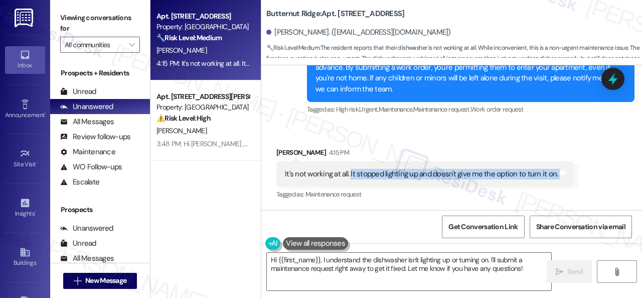
drag, startPoint x: 349, startPoint y: 177, endPoint x: 551, endPoint y: 177, distance: 202.2
click at [554, 177] on div "It's not working at all. It stopped lighting up and doesn't give me the option …" at bounding box center [426, 174] width 298 height 26
copy div "It stopped lighting up and doesn't give me the option to turn it on. Tags and n…"
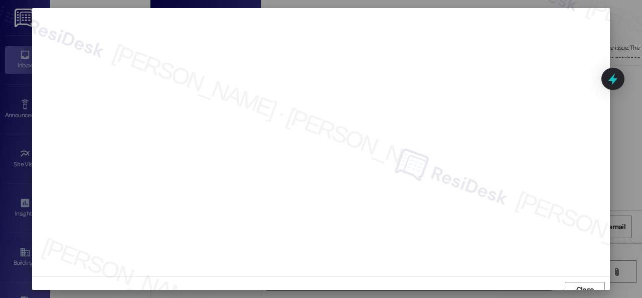
scroll to position [8, 0]
click at [581, 280] on span "Close" at bounding box center [586, 282] width 18 height 11
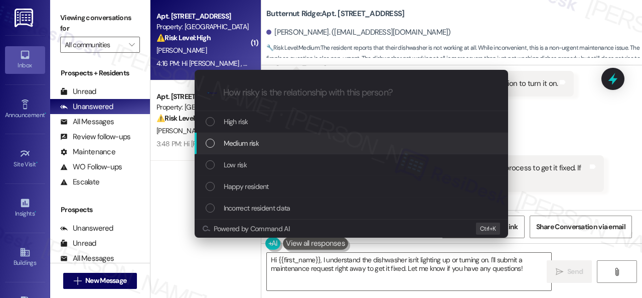
click at [538, 129] on div "Escalate Conversation How risky is the relationship with this person? Topics (e…" at bounding box center [321, 149] width 642 height 298
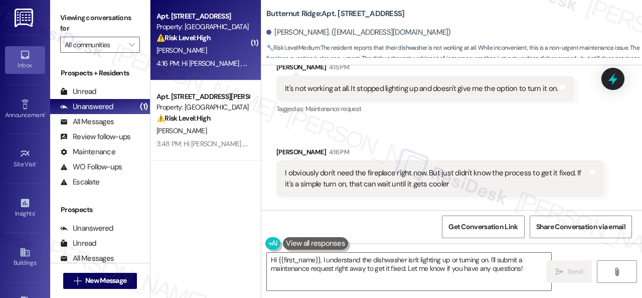
scroll to position [607, 0]
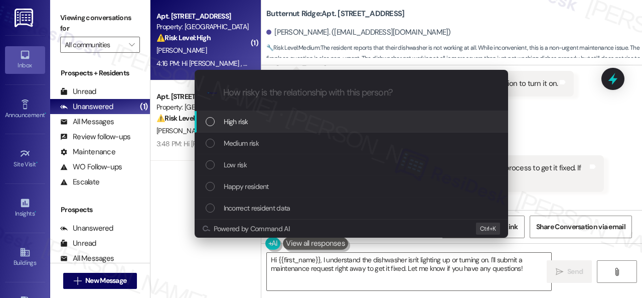
click at [234, 120] on span "High risk" at bounding box center [236, 121] width 25 height 11
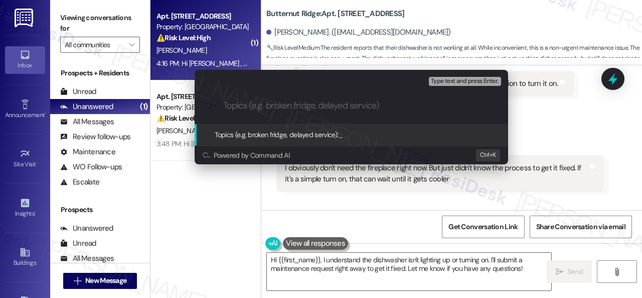
paste input "Work Order filed by ResiDesk 293871"
type input "Work Order filed by ResiDesk 293871"
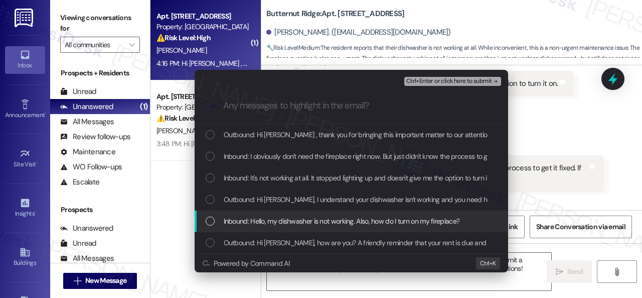
click at [342, 224] on span "Inbound: Hello, my dishwasher is not working. Also, how do I turn on my firepla…" at bounding box center [342, 220] width 236 height 11
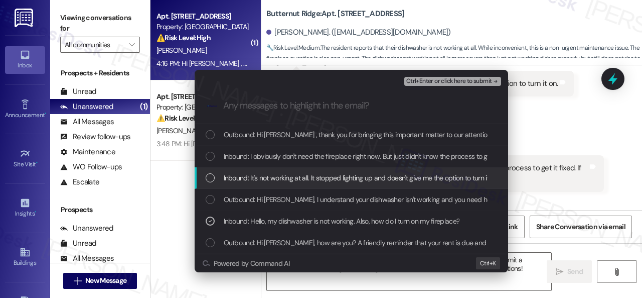
click at [352, 171] on div "Inbound: It's not working at all. It stopped lighting up and doesn't give me th…" at bounding box center [352, 178] width 314 height 22
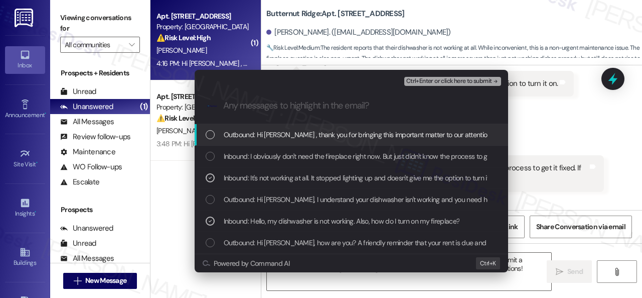
click at [437, 81] on span "Ctrl+Enter or click here to submit" at bounding box center [449, 81] width 86 height 7
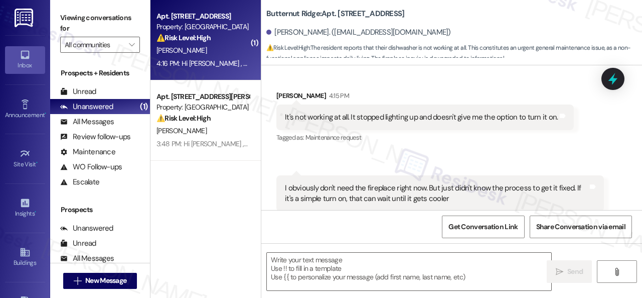
scroll to position [608, 0]
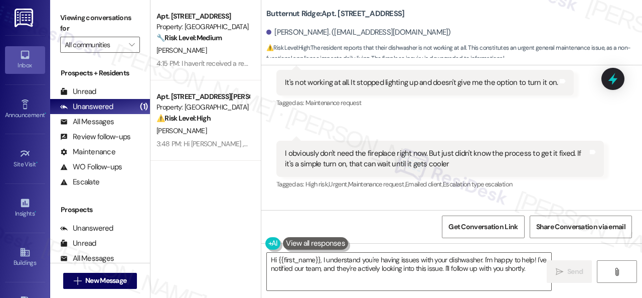
click at [440, 137] on div "Received via SMS Allison Wintin 4:15 PM It's not working at all. It stopped lig…" at bounding box center [451, 116] width 381 height 166
click at [392, 269] on textarea "Hi {{first_name}}, I understand you're having issues with your dishwasher. I'm …" at bounding box center [409, 271] width 285 height 38
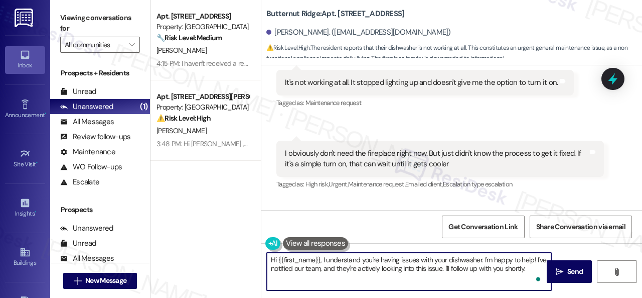
paste textarea "Thank you. I've submitted a work order on your behalf and notified the site tea…"
click at [269, 262] on textarea "Thank you. I've submitted a work order on your behalf and notified the site tea…" at bounding box center [409, 271] width 285 height 38
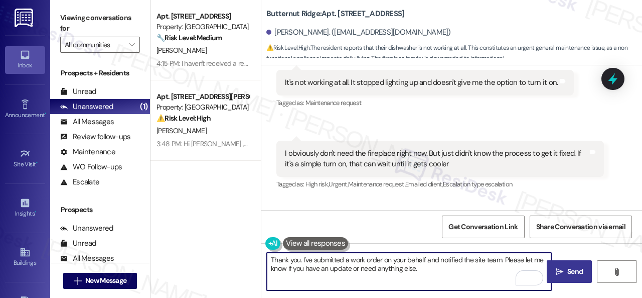
type textarea "Thank you. I've submitted a work order on your behalf and notified the site tea…"
click at [560, 267] on icon "" at bounding box center [560, 271] width 8 height 8
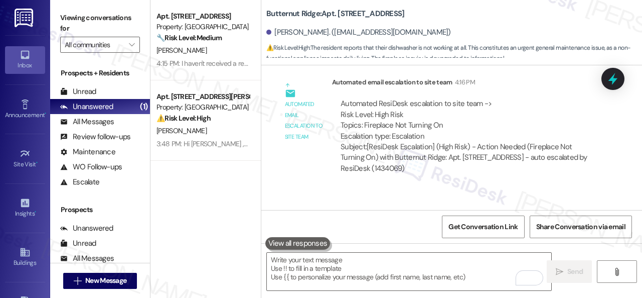
scroll to position [930, 0]
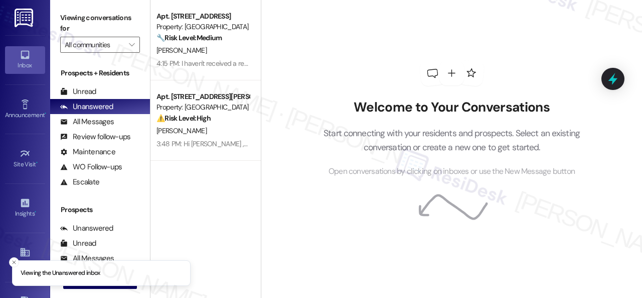
drag, startPoint x: 81, startPoint y: 89, endPoint x: 42, endPoint y: 6, distance: 91.8
click at [84, 88] on div "Unread" at bounding box center [78, 91] width 36 height 11
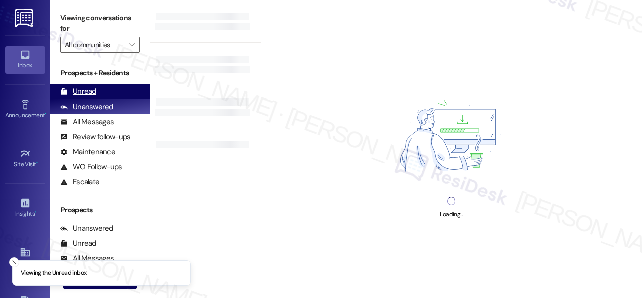
click at [86, 91] on div "Unread" at bounding box center [78, 91] width 36 height 11
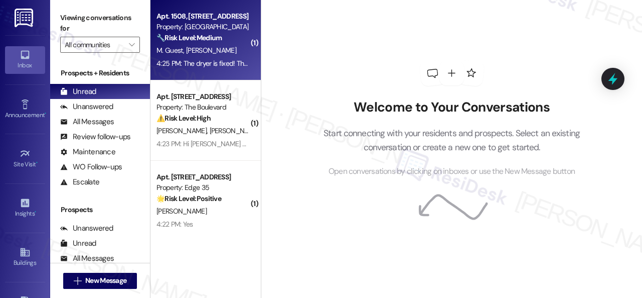
click at [221, 48] on div "M. Guest [PERSON_NAME]" at bounding box center [203, 50] width 95 height 13
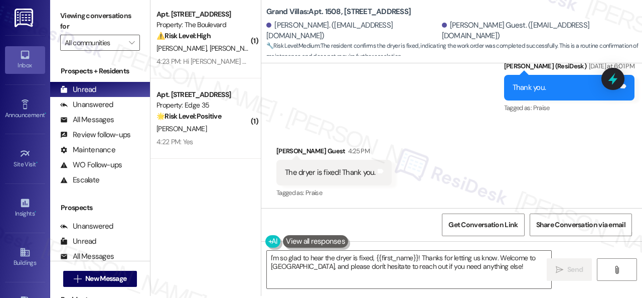
scroll to position [3, 0]
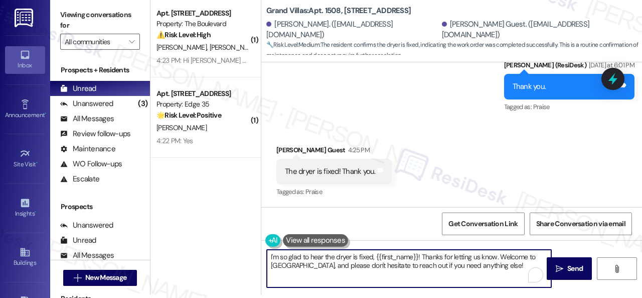
drag, startPoint x: 498, startPoint y: 258, endPoint x: 501, endPoint y: 266, distance: 8.4
click at [501, 266] on textarea "I'm so glad to hear the dryer is fixed, {{first_name}}! Thanks for letting us k…" at bounding box center [409, 268] width 285 height 38
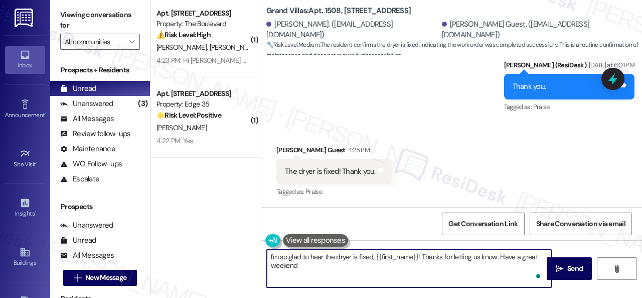
type textarea "I'm so glad to hear the dryer is fixed, {{first_name}}! Thanks for letting us k…"
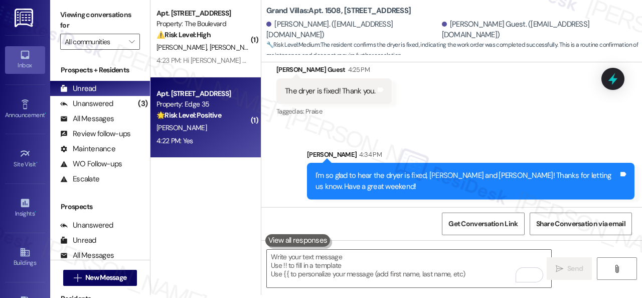
click at [222, 123] on div "[PERSON_NAME]" at bounding box center [203, 127] width 95 height 13
type textarea "Fetching suggested responses. Please feel free to read through the conversation…"
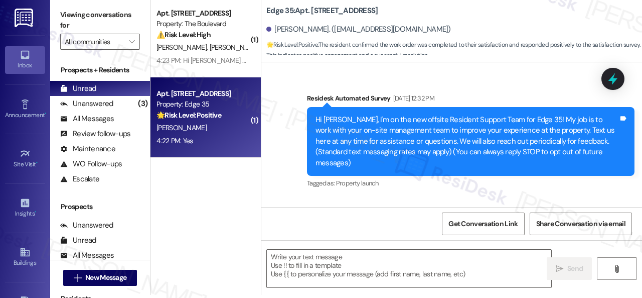
type textarea "Fetching suggested responses. Please feel free to read through the conversation…"
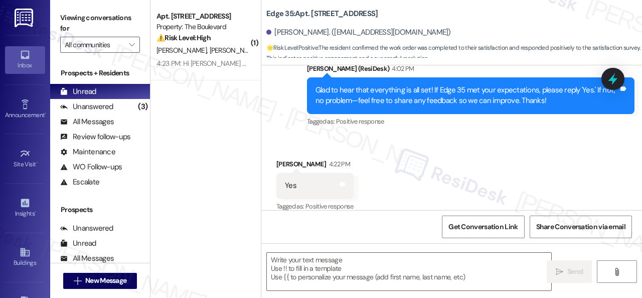
scroll to position [1768, 0]
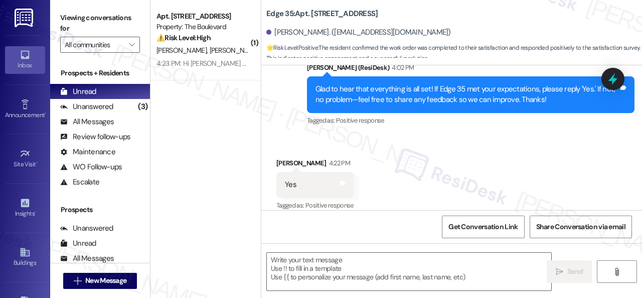
click at [326, 136] on div "Received via SMS [PERSON_NAME] 4:22 PM Yes Tags and notes Tagged as: Positive r…" at bounding box center [451, 177] width 381 height 85
click at [326, 263] on textarea at bounding box center [409, 271] width 285 height 38
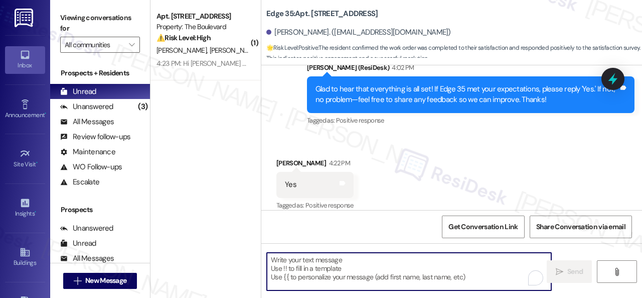
paste textarea "I'm glad you are satisfied with your home. Have you written a review for us bef…"
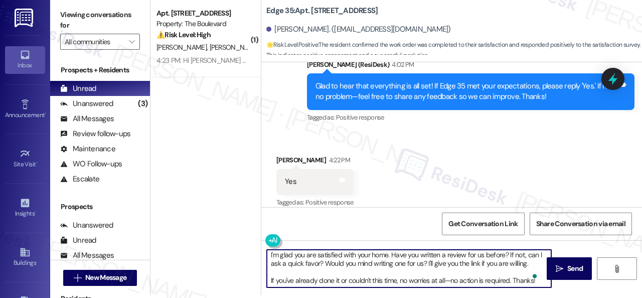
scroll to position [0, 0]
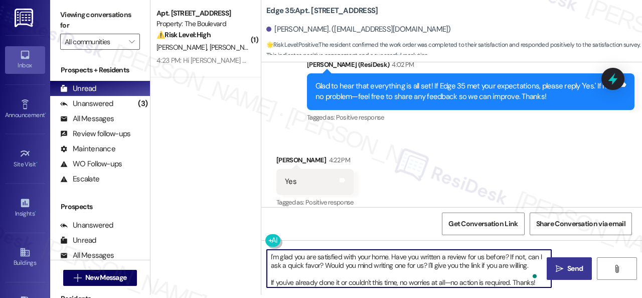
type textarea "I'm glad you are satisfied with your home. Have you written a review for us bef…"
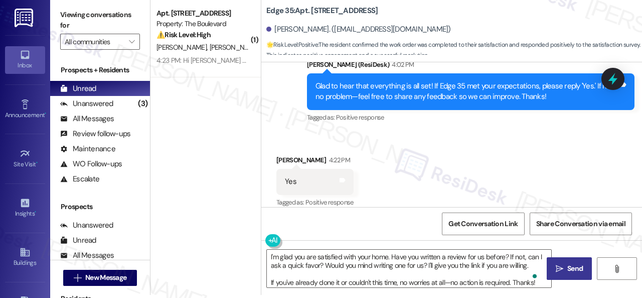
click at [568, 267] on span "Send" at bounding box center [576, 268] width 16 height 11
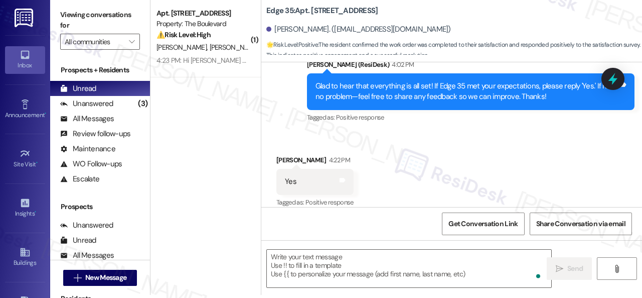
scroll to position [1767, 0]
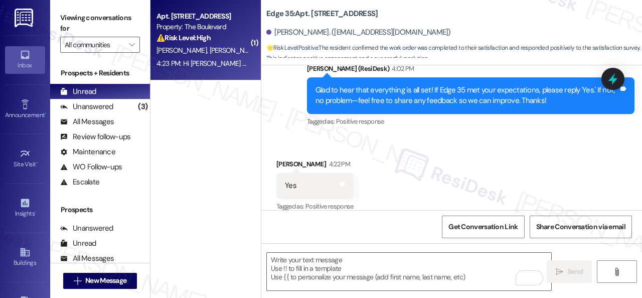
click at [233, 48] on div "[PERSON_NAME] [PERSON_NAME]" at bounding box center [203, 50] width 95 height 13
type textarea "Fetching suggested responses. Please feel free to read through the conversation…"
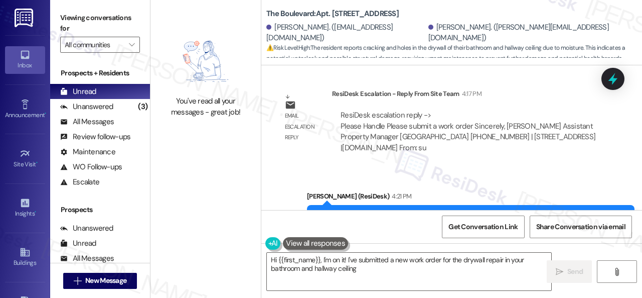
scroll to position [10306, 0]
type textarea "Hi {{first_name}}, I'm on it! I've submitted a new work order for the drywall r…"
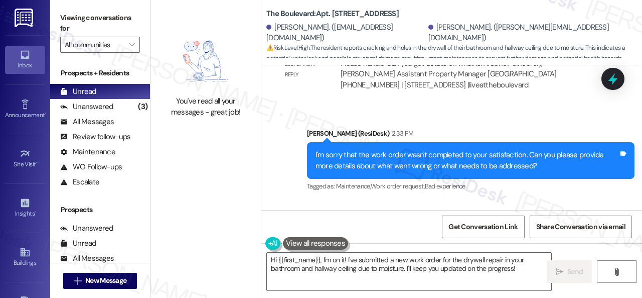
scroll to position [9805, 0]
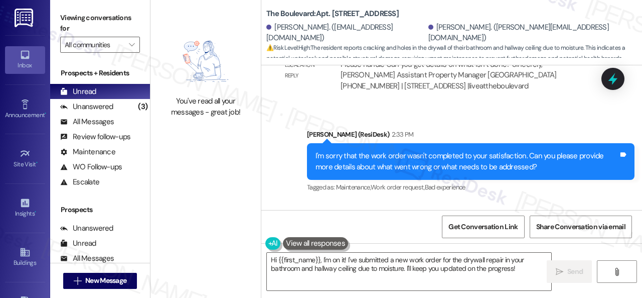
drag, startPoint x: 582, startPoint y: 160, endPoint x: 285, endPoint y: 148, distance: 296.8
click at [285, 246] on div "The drywall in my bathroom (wall) and hallway ceiling are cracking and have hol…" at bounding box center [436, 257] width 305 height 22
copy div "The drywall in my bathroom (wall) and hallway ceiling are cracking and have hol…"
click at [403, 202] on div "Received via SMS [PERSON_NAME] 4:15 PM The drywall in my bathroom (wall) and ha…" at bounding box center [451, 264] width 381 height 125
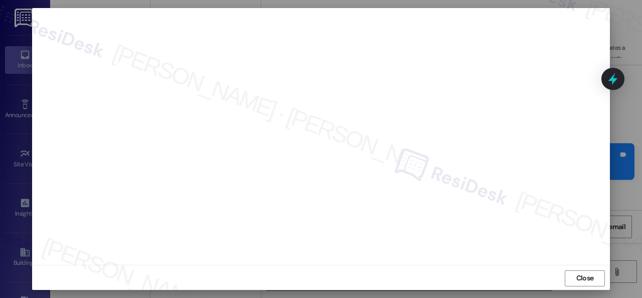
scroll to position [13, 0]
click at [577, 278] on span "Close" at bounding box center [586, 276] width 18 height 11
click at [579, 282] on span "Close" at bounding box center [586, 282] width 18 height 11
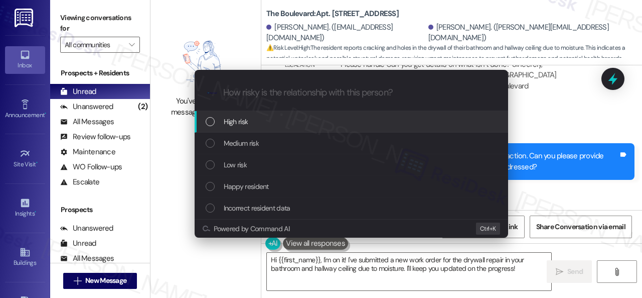
drag, startPoint x: 230, startPoint y: 124, endPoint x: 264, endPoint y: 123, distance: 34.6
click at [230, 124] on span "High risk" at bounding box center [236, 121] width 25 height 11
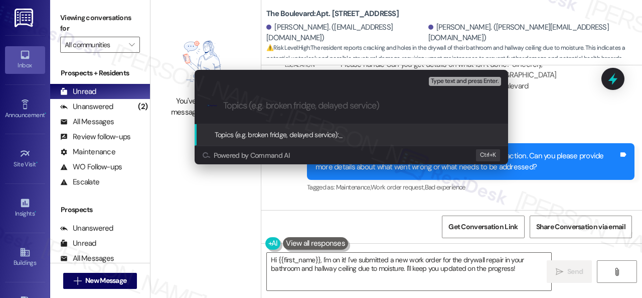
paste input "Work Order filed by ResiDesk 293877"
type input "Work Order filed by ResiDesk 293877"
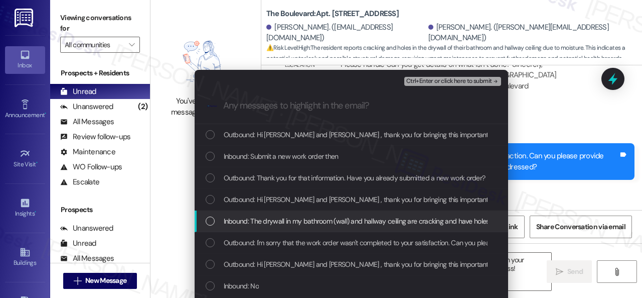
click at [300, 221] on span "Inbound: The drywall in my bathroom (wall) and hallway ceiling are cracking and…" at bounding box center [514, 220] width 580 height 11
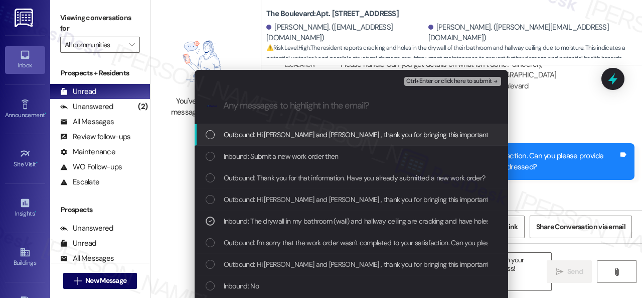
click at [427, 85] on button "Ctrl+Enter or click here to submit" at bounding box center [452, 81] width 97 height 9
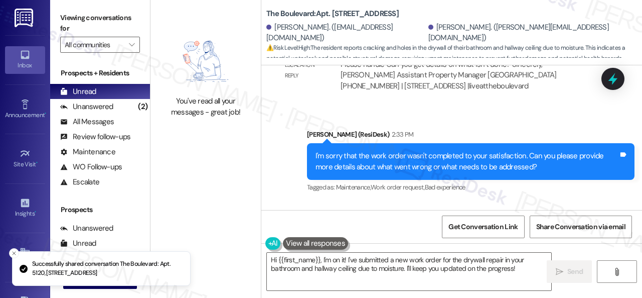
scroll to position [10407, 0]
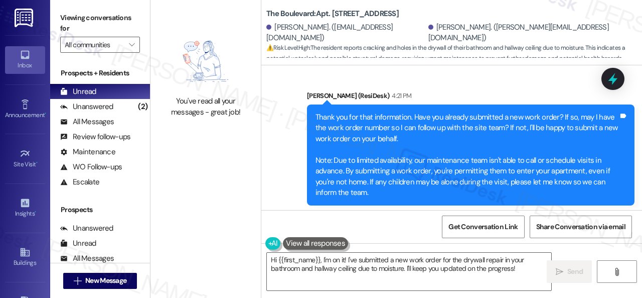
click at [423, 228] on div "Received via SMS [PERSON_NAME] 4:23 PM Submit a new work order then Tags and no…" at bounding box center [451, 270] width 381 height 85
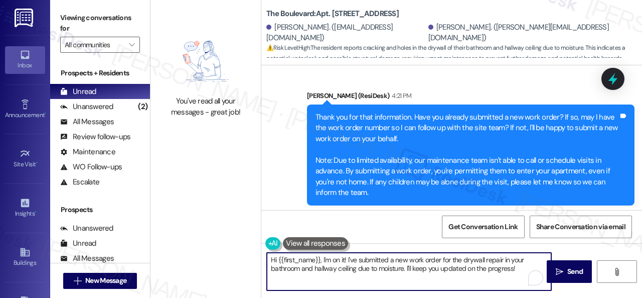
drag, startPoint x: 276, startPoint y: 243, endPoint x: 180, endPoint y: 216, distance: 100.0
click at [180, 216] on div "You've read all your messages - great job! The Boulevard: Apt. 5120, 4800 Skyli…" at bounding box center [397, 149] width 492 height 298
paste textarea "I've submitted a work order on your behalf and notified the site team. Please l…"
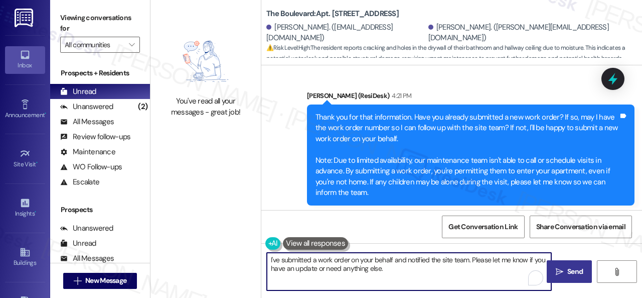
type textarea "I've submitted a work order on your behalf and notified the site team. Please l…"
click at [556, 282] on button " Send" at bounding box center [569, 271] width 45 height 23
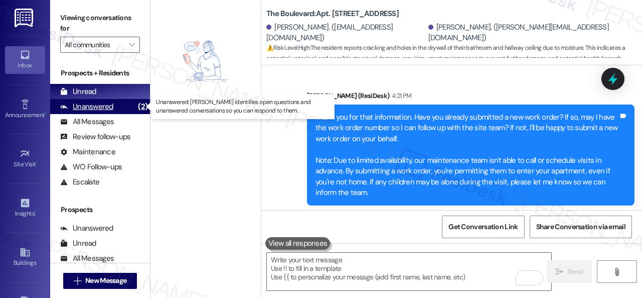
click at [94, 106] on div "Unanswered" at bounding box center [86, 106] width 53 height 11
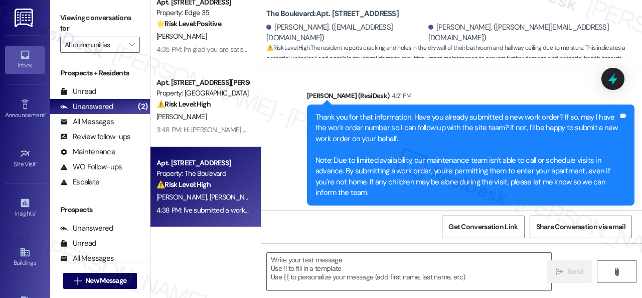
type textarea "Fetching suggested responses. Please feel free to read through the conversation…"
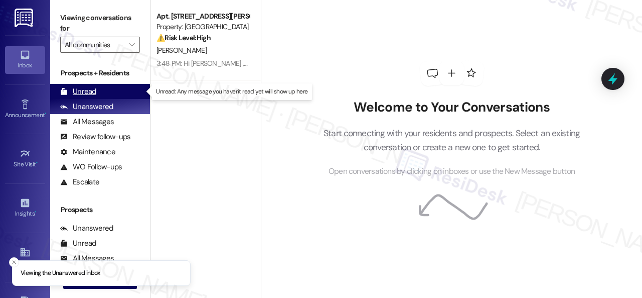
click at [83, 93] on div "Unread" at bounding box center [78, 91] width 36 height 11
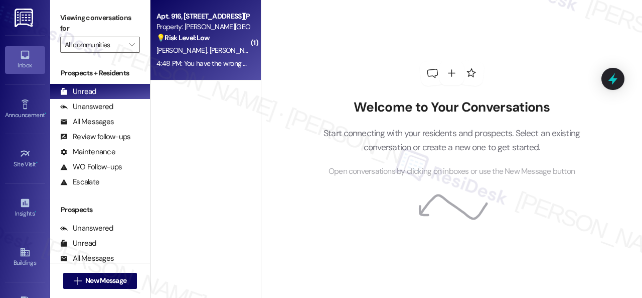
click at [229, 51] on div "[PERSON_NAME] [PERSON_NAME]" at bounding box center [203, 50] width 95 height 13
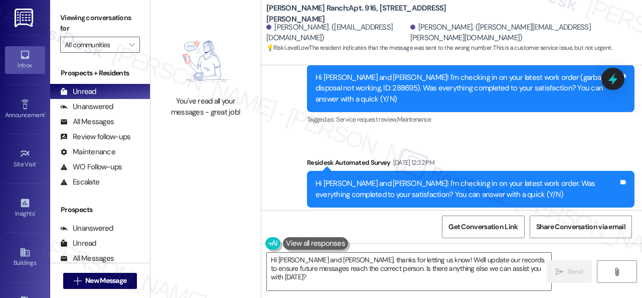
scroll to position [3431, 0]
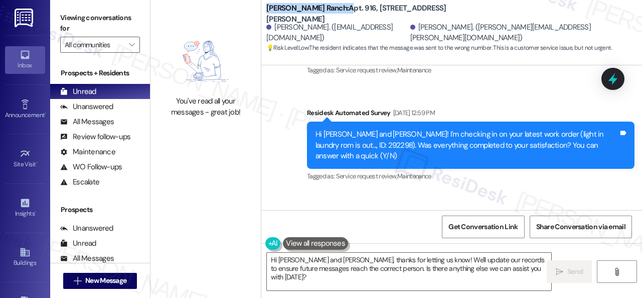
drag, startPoint x: 265, startPoint y: 14, endPoint x: 313, endPoint y: 17, distance: 47.3
click at [313, 17] on div "[PERSON_NAME] Ranch: Apt. 916, [STREET_ADDRESS][PERSON_NAME][PERSON_NAME]. ([EM…" at bounding box center [451, 28] width 381 height 51
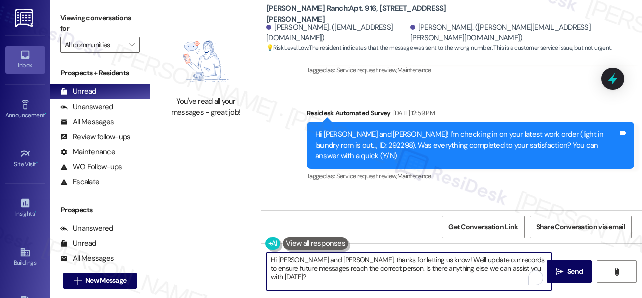
scroll to position [3, 0]
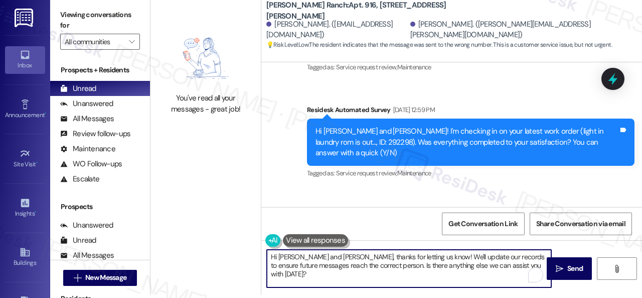
drag, startPoint x: 298, startPoint y: 260, endPoint x: 557, endPoint y: 314, distance: 264.8
click at [557, 297] on html "Inbox Go to Inbox Announcement • Send A Text Announcement Site Visit • Go to Si…" at bounding box center [321, 149] width 642 height 298
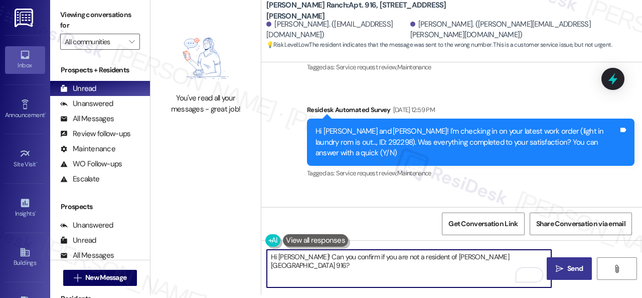
type textarea "Hi [PERSON_NAME]! Can you confirm if you are not a resident of [PERSON_NAME][GE…"
click at [571, 266] on span "Send" at bounding box center [576, 268] width 16 height 11
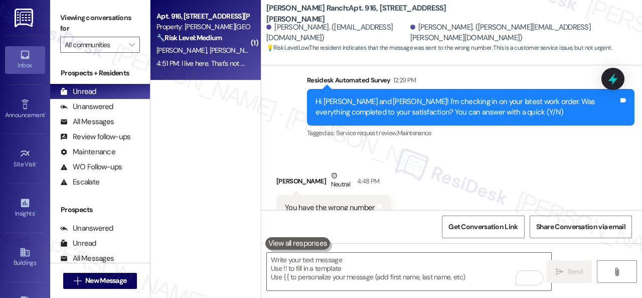
scroll to position [3571, 0]
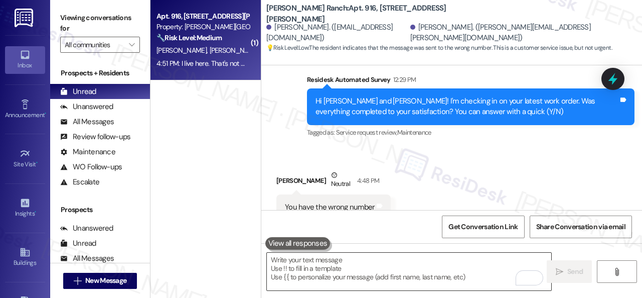
click at [338, 269] on textarea "To enrich screen reader interactions, please activate Accessibility in Grammarl…" at bounding box center [409, 271] width 285 height 38
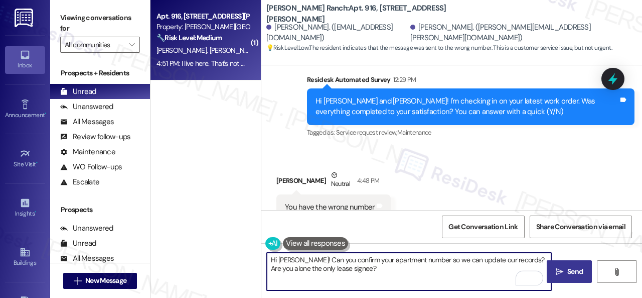
click at [300, 268] on textarea "Hi Debra Gibson! Can you confirm your apartment number so we can update our rec…" at bounding box center [409, 271] width 285 height 38
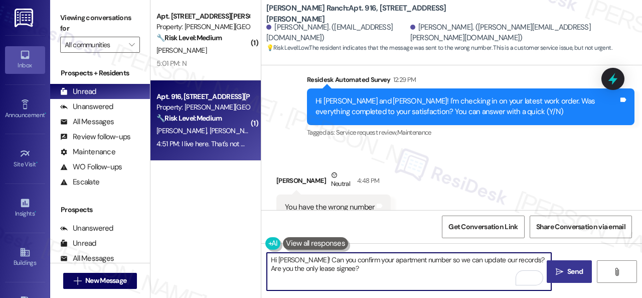
type textarea "Hi Debra Gibson! Can you confirm your apartment number so we can update our rec…"
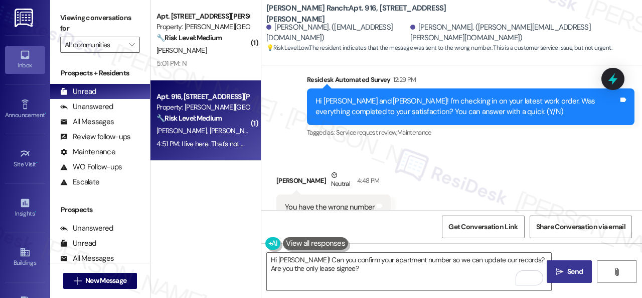
click at [568, 270] on span "Send" at bounding box center [576, 271] width 16 height 11
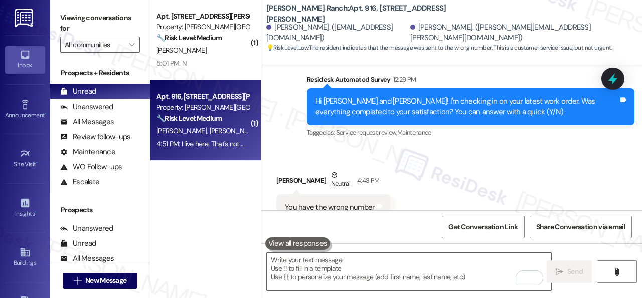
scroll to position [3570, 0]
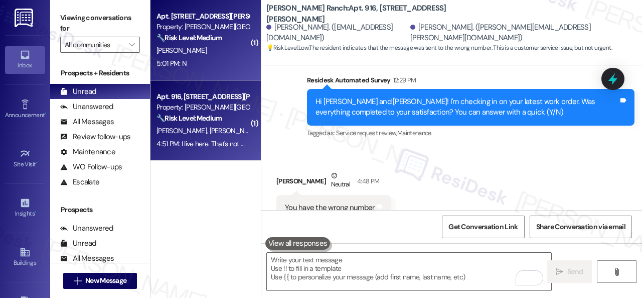
click at [214, 52] on div "[PERSON_NAME]" at bounding box center [203, 50] width 95 height 13
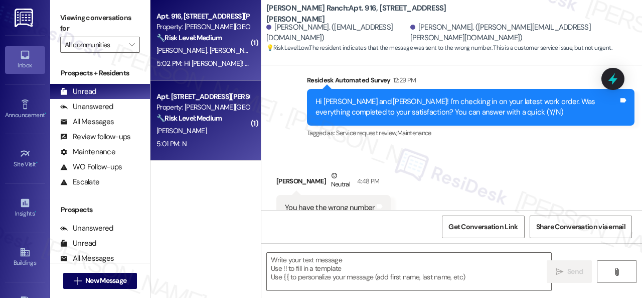
type textarea "Fetching suggested responses. Please feel free to read through the conversation…"
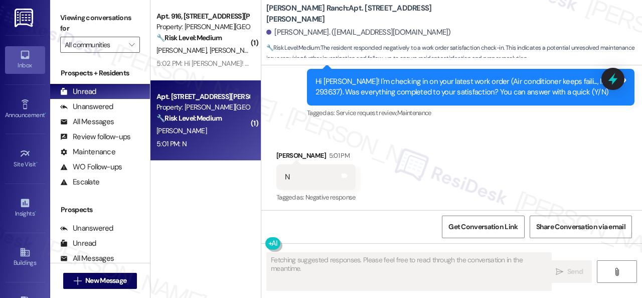
scroll to position [1045, 0]
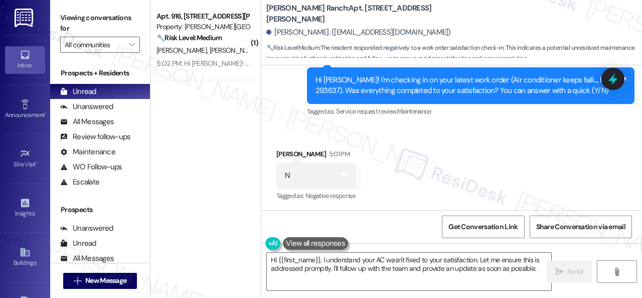
drag, startPoint x: 294, startPoint y: 131, endPoint x: 301, endPoint y: 154, distance: 24.1
click at [294, 131] on div "Received via SMS Heather Allen 5:01 PM N Tags and notes Tagged as: Negative res…" at bounding box center [451, 168] width 381 height 85
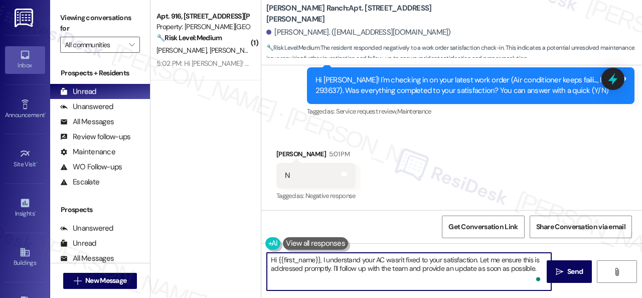
drag, startPoint x: 538, startPoint y: 268, endPoint x: 242, endPoint y: 239, distance: 298.0
click at [242, 239] on div "( 1 ) Apt. 916, 4101 S Custer Rd Property: Craig Ranch 🔧 Risk Level: Medium The…" at bounding box center [397, 149] width 492 height 298
paste textarea "I'm sorry that the work order wasn't completed to your satisfaction. Can you pl…"
type textarea "I'm sorry that the work order wasn't completed to your satisfaction. Can you pl…"
click at [566, 274] on span "Send" at bounding box center [576, 271] width 20 height 11
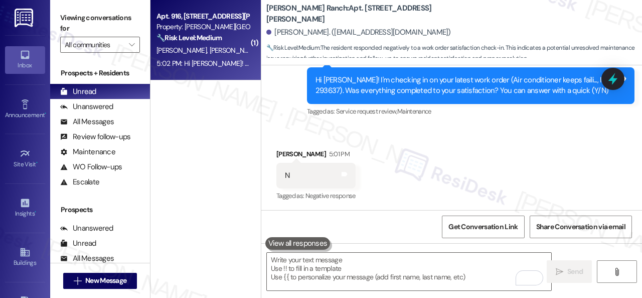
click at [231, 55] on div "D. Gibson D. Brown" at bounding box center [203, 50] width 95 height 13
type textarea "Fetching suggested responses. Please feel free to read through the conversation…"
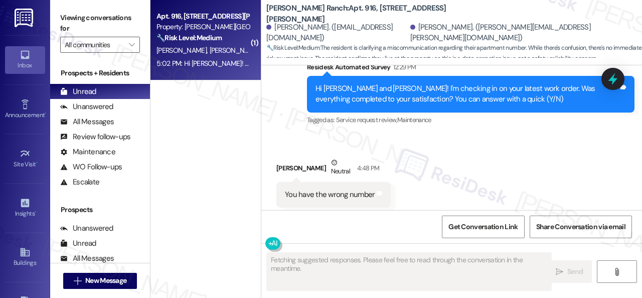
scroll to position [3600, 0]
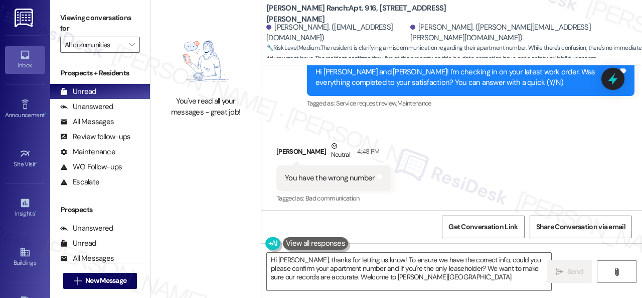
type textarea "Hi Debra, thanks for letting us know! To ensure we have the correct info, could…"
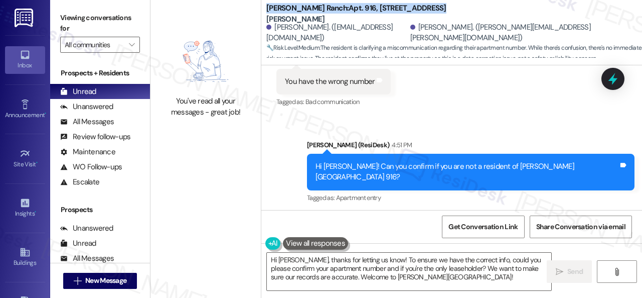
drag, startPoint x: 263, startPoint y: 13, endPoint x: 406, endPoint y: 15, distance: 143.0
click at [406, 15] on div "Craig Ranch: Apt. 916, 4101 S Custer Rd Debra Brown. (debrabrown.dg@gmail.com) …" at bounding box center [451, 30] width 381 height 55
copy b "Craig Ranch: Apt. 916, 4101 S Custer Rd"
click at [469, 224] on span "Get Conversation Link" at bounding box center [483, 226] width 69 height 11
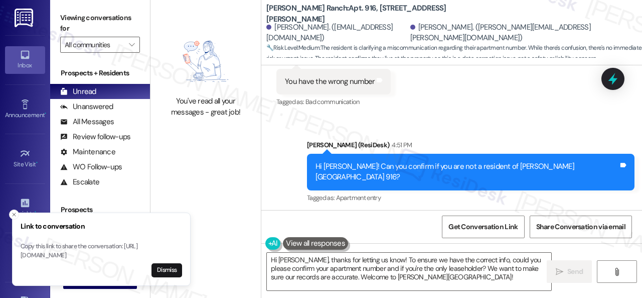
click at [16, 211] on icon "Close toast" at bounding box center [14, 214] width 6 height 6
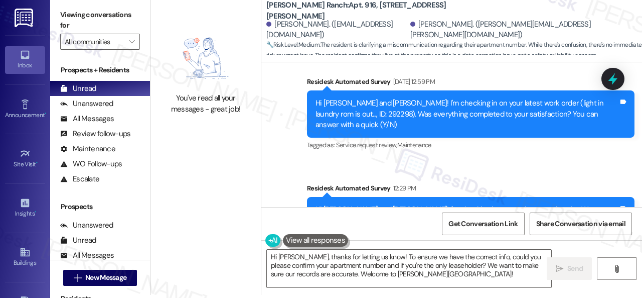
scroll to position [3446, 0]
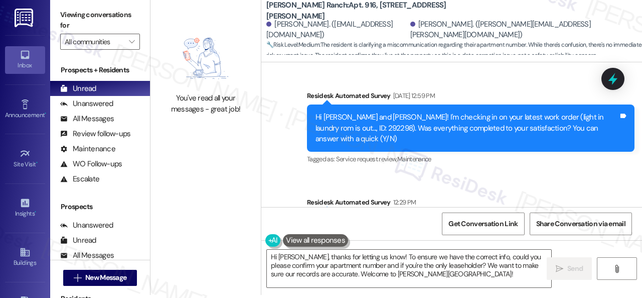
drag, startPoint x: 275, startPoint y: 129, endPoint x: 313, endPoint y: 127, distance: 37.7
copy div "Debra Brown"
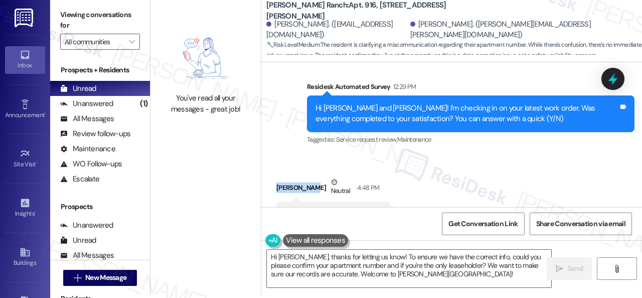
scroll to position [3596, 0]
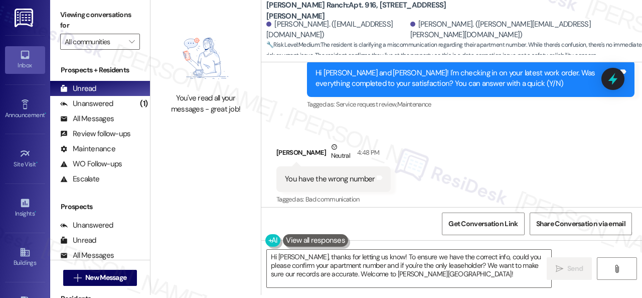
drag, startPoint x: 277, startPoint y: 153, endPoint x: 314, endPoint y: 150, distance: 37.3
copy div "Debra Gibson"
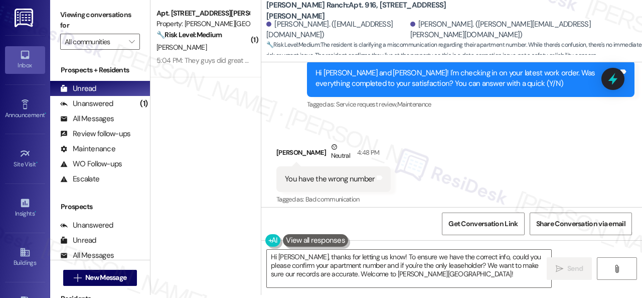
click at [310, 214] on div "Sent via SMS Sarah (ResiDesk) 4:51 PM Hi Debra! Can you confirm if you are not …" at bounding box center [451, 261] width 381 height 95
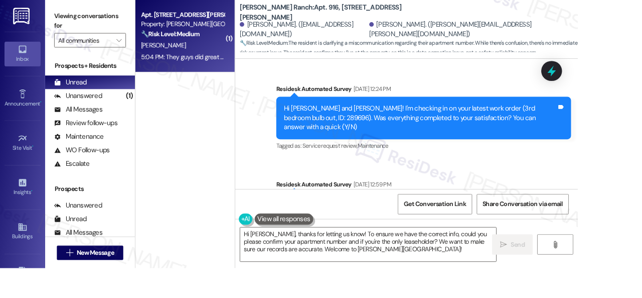
scroll to position [3350, 0]
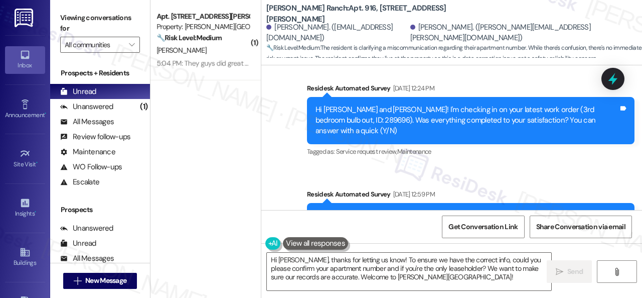
click at [193, 50] on div "[PERSON_NAME]" at bounding box center [203, 50] width 95 height 13
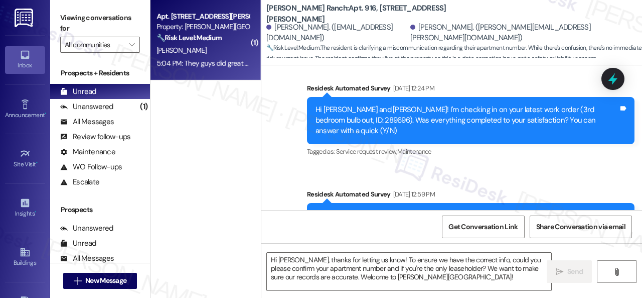
type textarea "Fetching suggested responses. Please feel free to read through the conversation…"
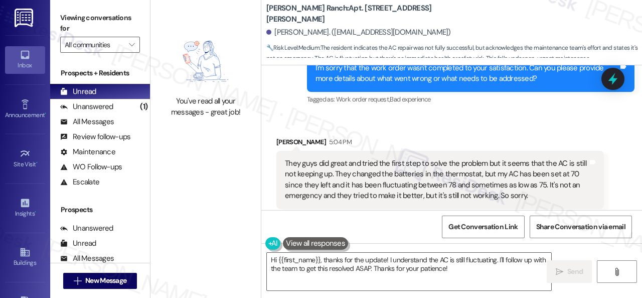
scroll to position [1258, 0]
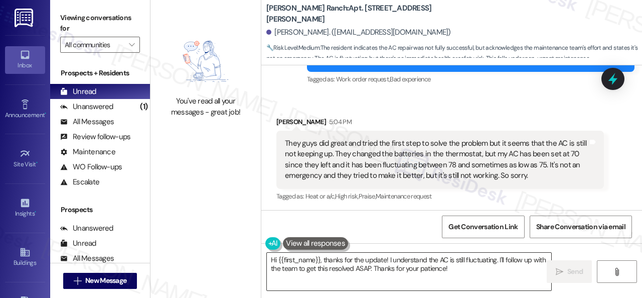
click at [293, 270] on textarea "Hi {{first_name}}, thanks for the update! I understand the AC is still fluctuat…" at bounding box center [409, 271] width 285 height 38
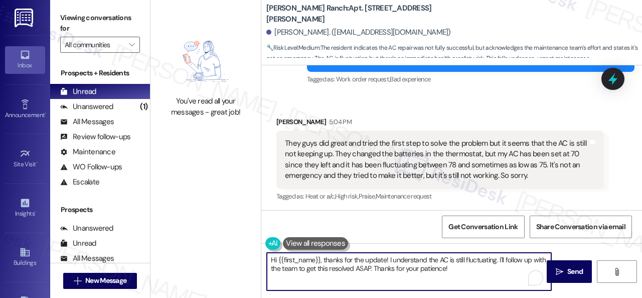
paste textarea "I'm sorry to hear the issue hasn't been resolved yet. We apologize for the dela…"
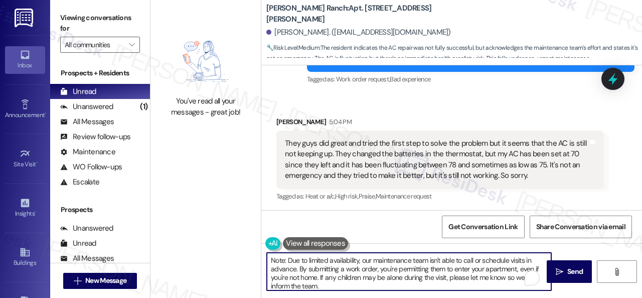
scroll to position [0, 0]
click at [330, 259] on textarea "I'm sorry to hear the issue hasn't been resolved yet. We apologize for the dela…" at bounding box center [409, 271] width 285 height 38
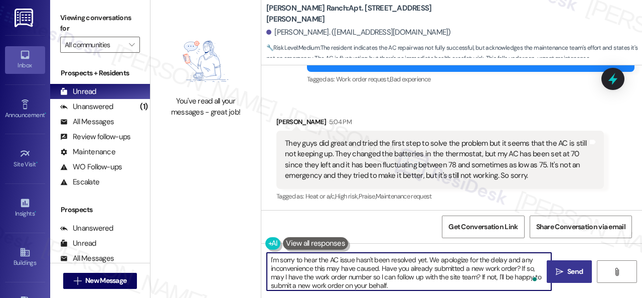
type textarea "I'm sorry to hear the AC issue hasn't been resolved yet. We apologize for the d…"
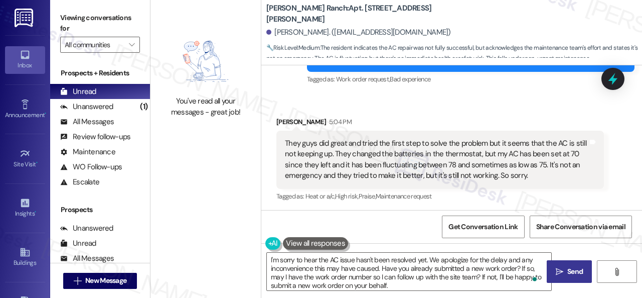
click at [566, 270] on span "Send" at bounding box center [576, 271] width 20 height 11
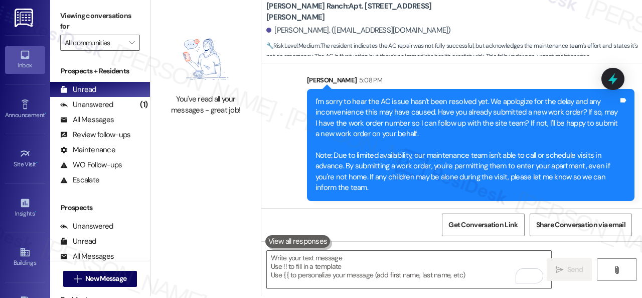
scroll to position [3, 0]
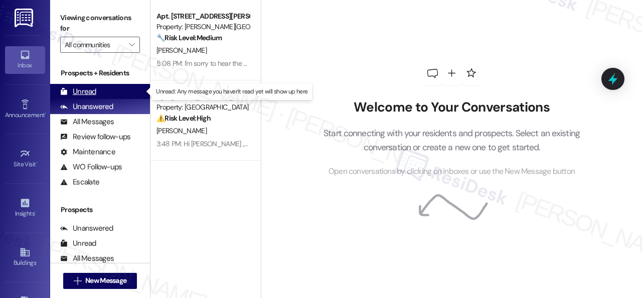
click at [90, 90] on div "Unread" at bounding box center [78, 91] width 36 height 11
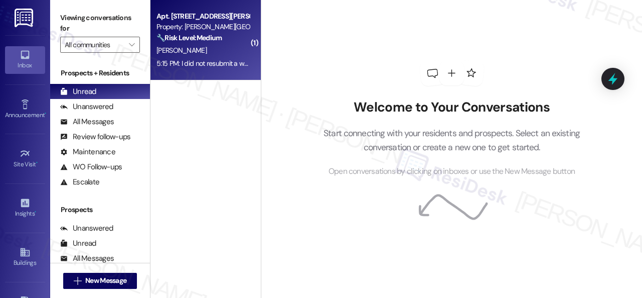
click at [217, 58] on div "5:15 PM: I did not resubmit a work order. I decided to wait until [DATE] so I c…" at bounding box center [203, 63] width 95 height 13
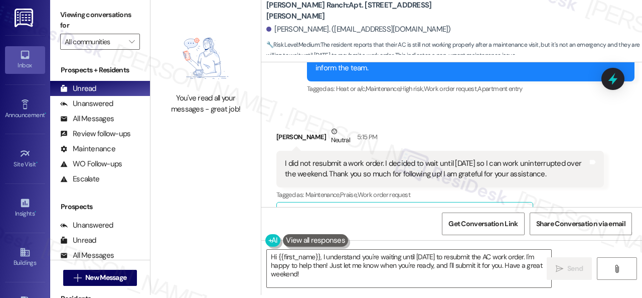
scroll to position [1533, 0]
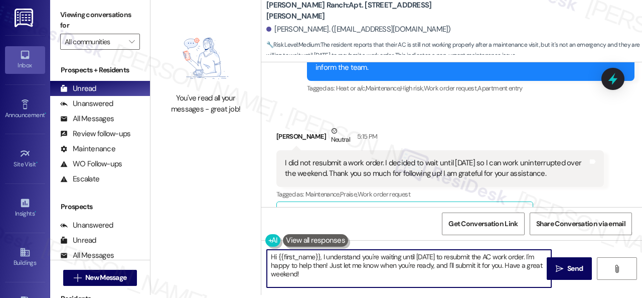
drag, startPoint x: 321, startPoint y: 257, endPoint x: 236, endPoint y: 256, distance: 85.3
click at [237, 256] on div "You've read all your messages - great job! [PERSON_NAME][GEOGRAPHIC_DATA]: Apt.…" at bounding box center [397, 146] width 492 height 298
type textarea "I understand you're waiting until [DATE] to resubmit the AC work order. I'm hap…"
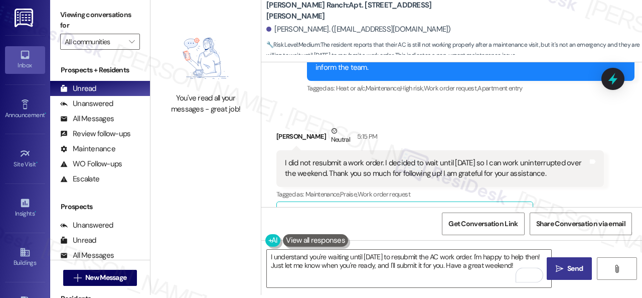
click at [569, 265] on span "Send" at bounding box center [576, 268] width 16 height 11
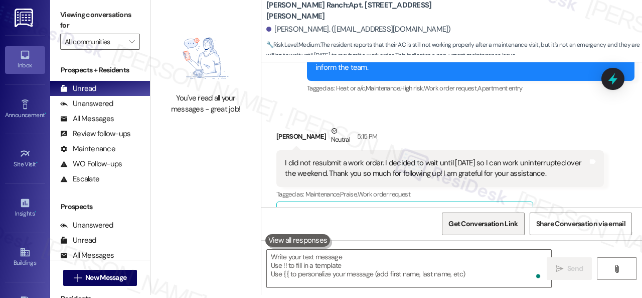
scroll to position [1683, 0]
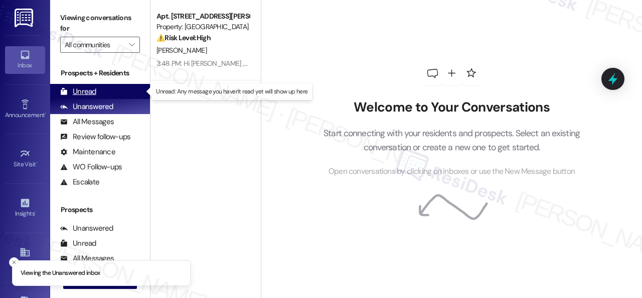
click at [95, 89] on div "Unread (0)" at bounding box center [100, 91] width 100 height 15
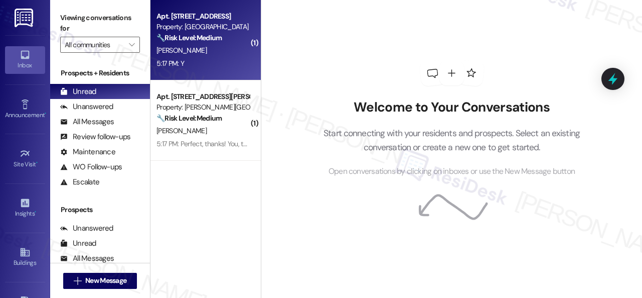
click at [214, 55] on div "[PERSON_NAME]" at bounding box center [203, 50] width 95 height 13
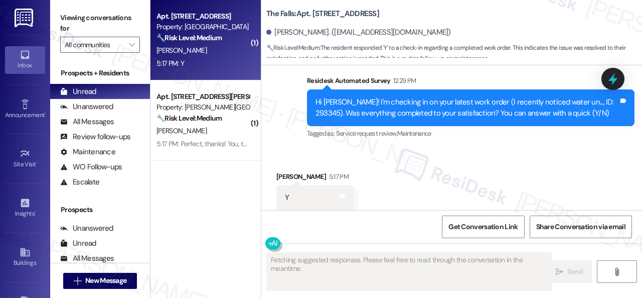
scroll to position [1149, 0]
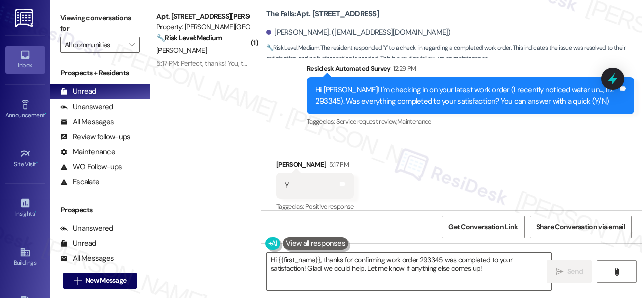
click at [293, 121] on div "Survey, sent via SMS Residesk Automated Survey 12:29 PM Hi [PERSON_NAME]! I'm c…" at bounding box center [451, 88] width 381 height 95
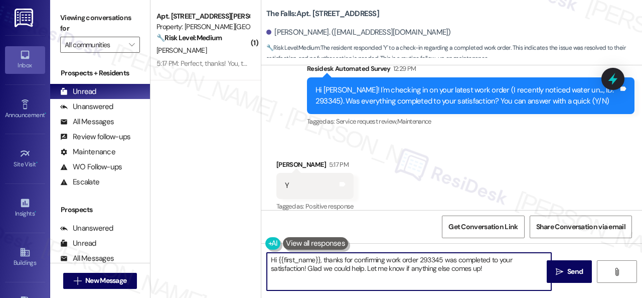
drag, startPoint x: 491, startPoint y: 268, endPoint x: 220, endPoint y: 242, distance: 272.2
click at [221, 242] on div "( 1 ) Apt. [STREET_ADDRESS][PERSON_NAME] Property: [PERSON_NAME] Ranch 🔧 Risk L…" at bounding box center [397, 149] width 492 height 298
paste textarea "Glad to hear that everything is all set! If {{property}} met your expectations,…"
type textarea "Glad to hear that everything is all set! If {{property}} met your expectations,…"
click at [571, 278] on button " Send" at bounding box center [569, 271] width 45 height 23
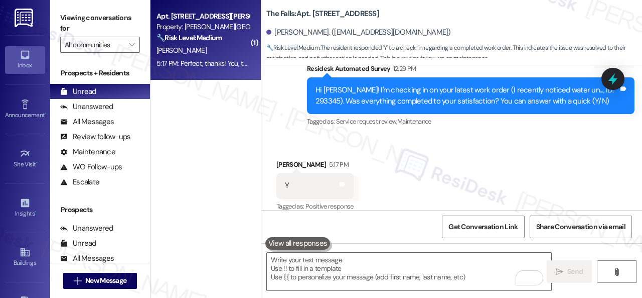
click at [232, 46] on div "H. Allen" at bounding box center [203, 50] width 95 height 13
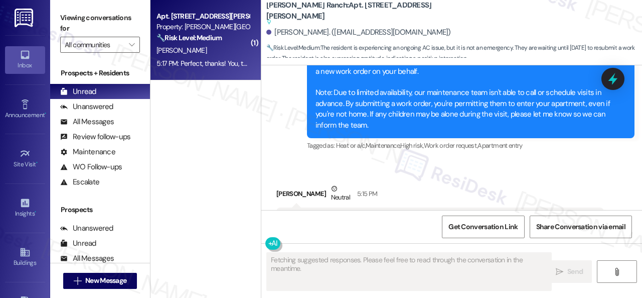
scroll to position [1773, 0]
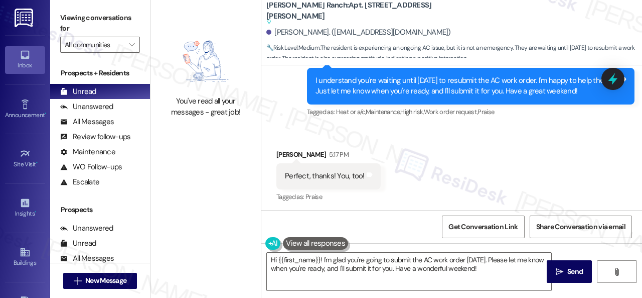
drag, startPoint x: 499, startPoint y: 269, endPoint x: 311, endPoint y: 220, distance: 194.5
click at [311, 220] on div "Lease started Jul 13, 2025 at 8:00 PM Survey, sent via SMS Residesk Automated S…" at bounding box center [451, 214] width 381 height 298
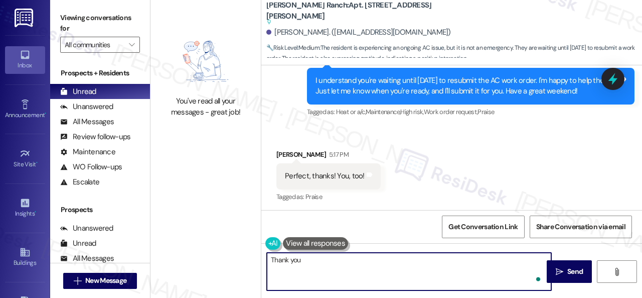
type textarea "Thank you!"
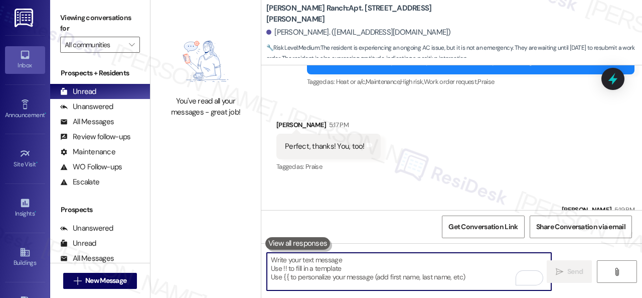
scroll to position [1744, 0]
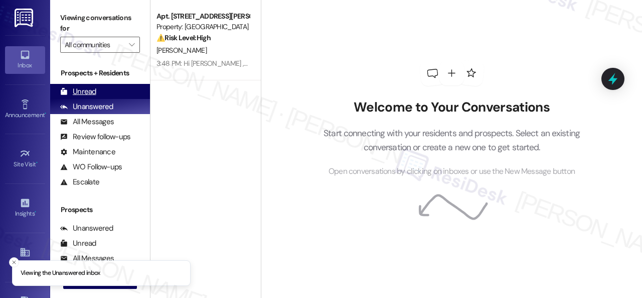
click at [79, 95] on div "Unread" at bounding box center [78, 91] width 36 height 11
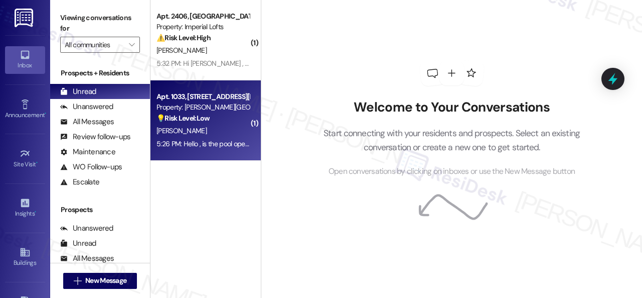
click at [228, 131] on div "M. Dickinson" at bounding box center [203, 130] width 95 height 13
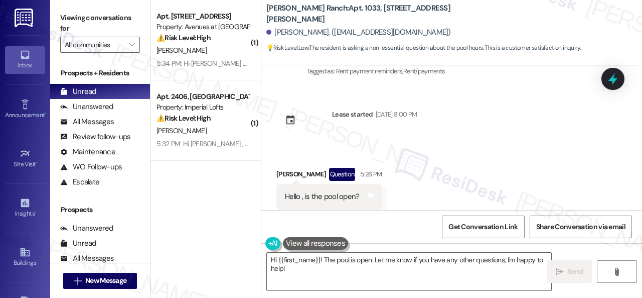
scroll to position [2694, 0]
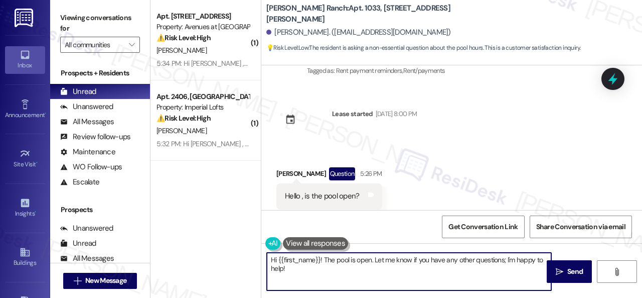
drag, startPoint x: 324, startPoint y: 258, endPoint x: 340, endPoint y: 274, distance: 22.7
click at [340, 274] on textarea "Hi {{first_name}}! The pool is open. Let me know if you have any other question…" at bounding box center [409, 271] width 285 height 38
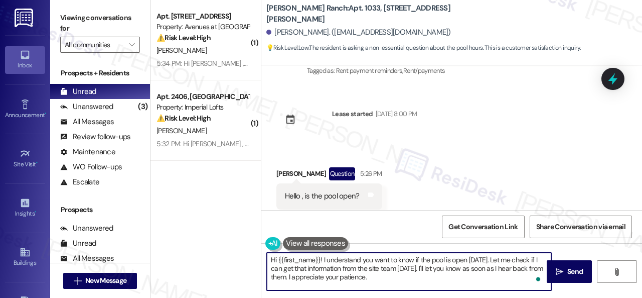
click at [476, 262] on textarea "Hi {{first_name}}! I understand you want to know if the pool is open today. Let…" at bounding box center [409, 271] width 285 height 38
type textarea "Hi {{first_name}}! I understand you want to know if the pool is open. Let me ch…"
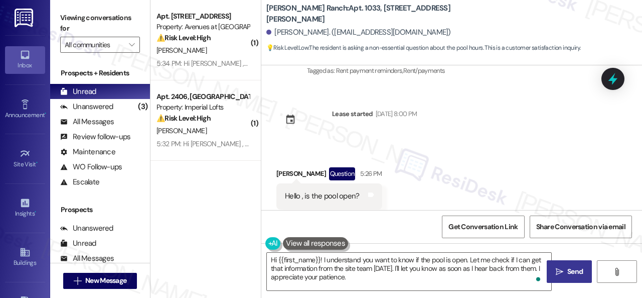
click at [566, 273] on span "Send" at bounding box center [576, 271] width 20 height 11
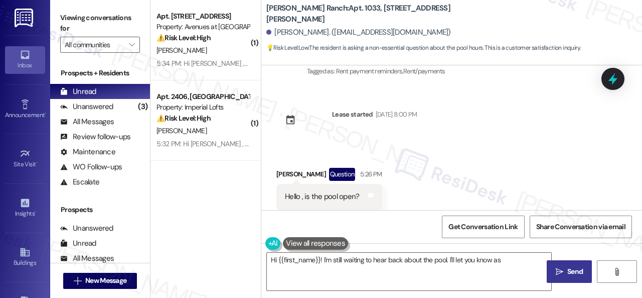
scroll to position [2786, 0]
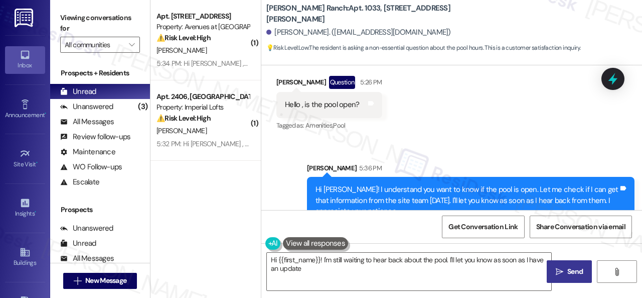
type textarea "Hi {{first_name}}! I'm still waiting to hear back about the pool. I'll let you …"
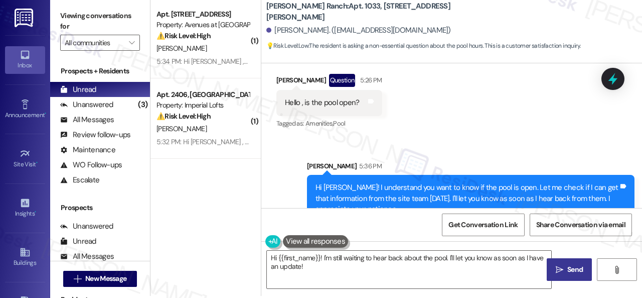
scroll to position [3, 0]
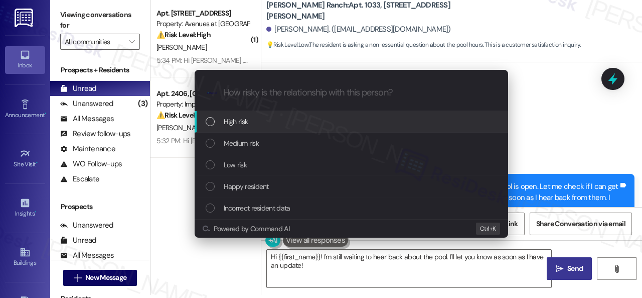
click at [567, 122] on div "Escalate Conversation How risky is the relationship with this person? Topics (e…" at bounding box center [321, 149] width 642 height 298
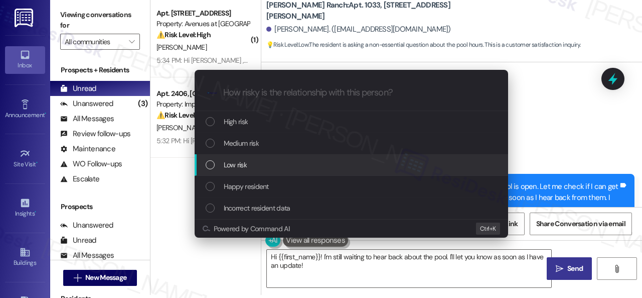
click at [224, 162] on span "Low risk" at bounding box center [235, 164] width 23 height 11
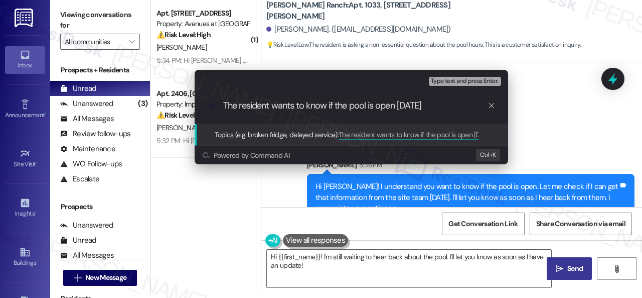
type input "The resident wants to know if the pool is open today."
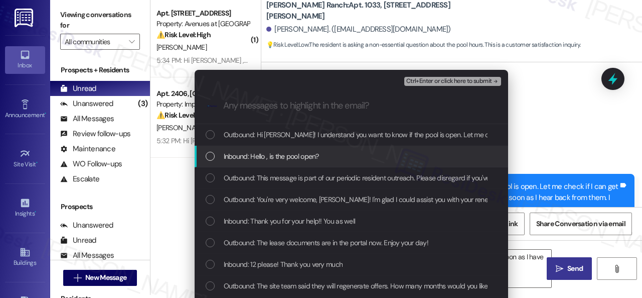
click at [262, 158] on span "Inbound: Hello , is the pool open?" at bounding box center [271, 156] width 95 height 11
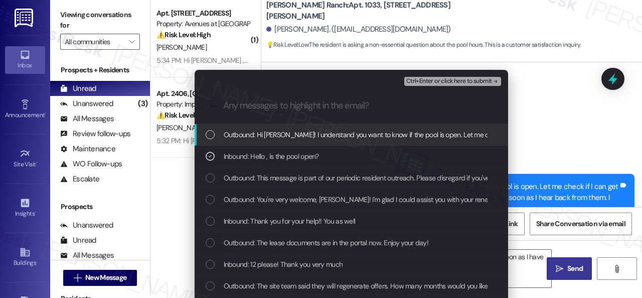
click at [445, 82] on span "Ctrl+Enter or click here to submit" at bounding box center [449, 81] width 86 height 7
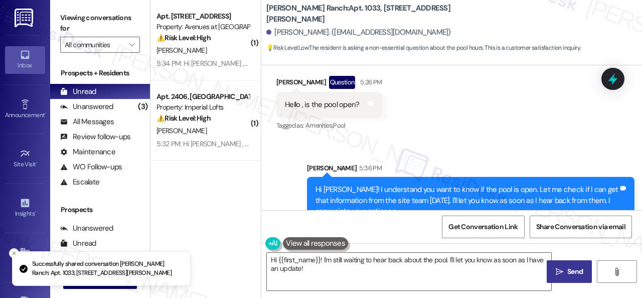
scroll to position [0, 0]
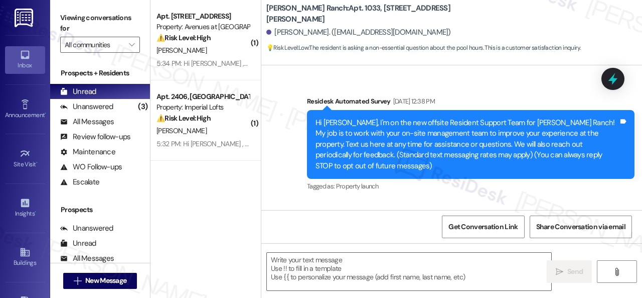
type textarea "Fetching suggested responses. Please feel free to read through the conversation…"
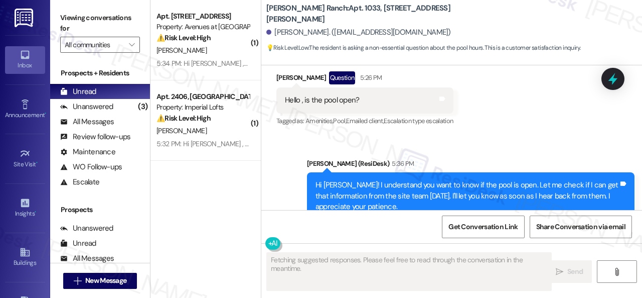
scroll to position [2800, 0]
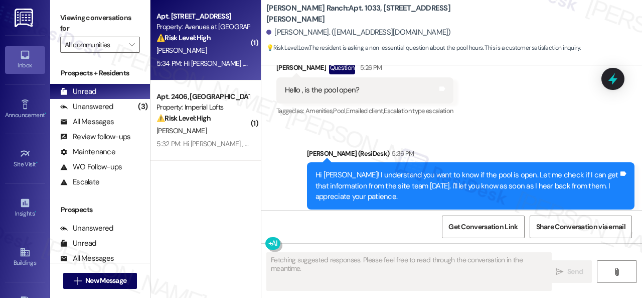
click at [208, 56] on div "T. Brown" at bounding box center [203, 50] width 95 height 13
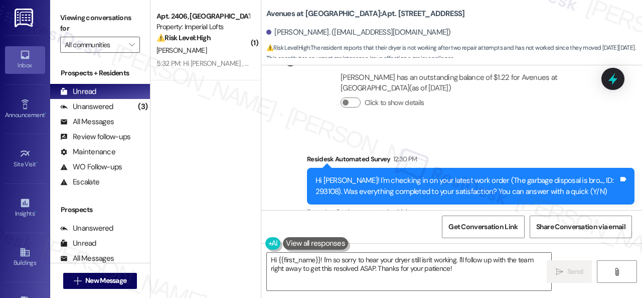
scroll to position [606, 0]
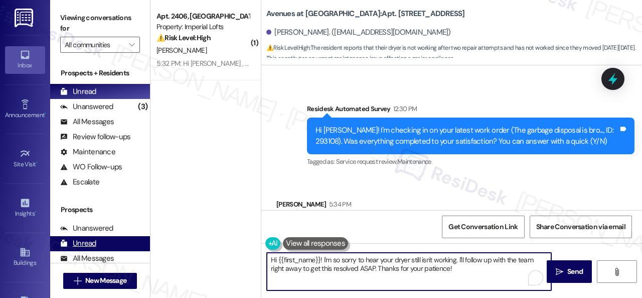
drag, startPoint x: 358, startPoint y: 270, endPoint x: 130, endPoint y: 242, distance: 230.1
click at [130, 242] on div "Viewing conversations for All communities  Prospects + Residents Unread (0) Un…" at bounding box center [346, 149] width 592 height 298
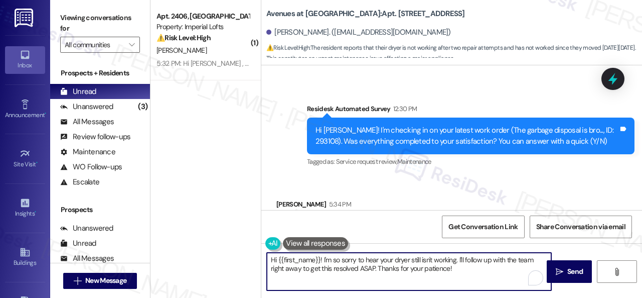
paste textarea "I'm sorry to hear the issue hasn't been resolved yet. We apologize for the dela…"
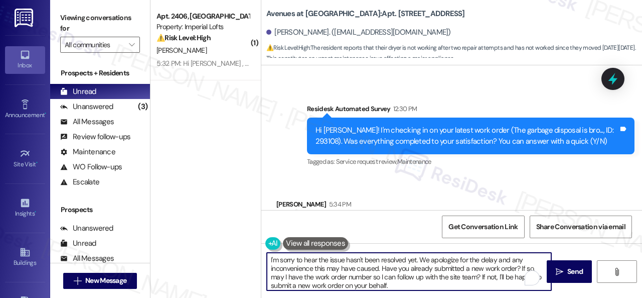
scroll to position [0, 0]
click at [329, 261] on textarea "I'm sorry to hear the issue hasn't been resolved yet. We apologize for the dela…" at bounding box center [409, 271] width 285 height 38
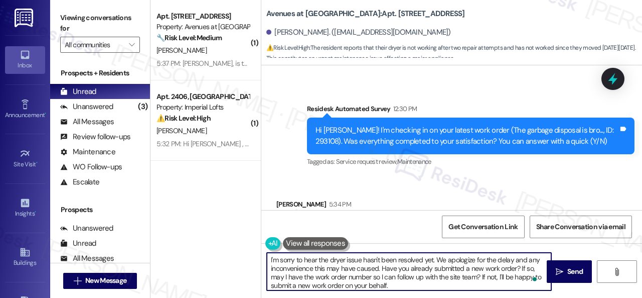
scroll to position [656, 0]
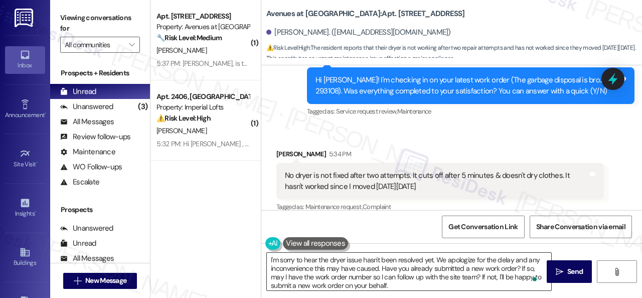
click at [431, 279] on textarea "I'm sorry to hear the dryer issue hasn't been resolved yet. We apologize for th…" at bounding box center [409, 271] width 285 height 38
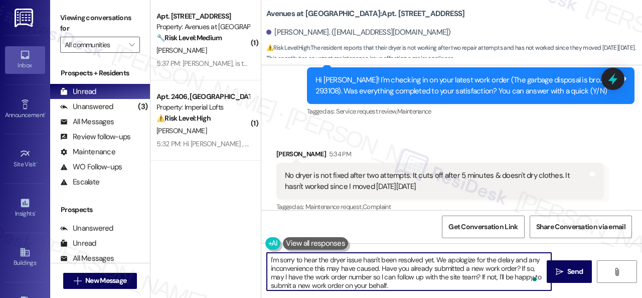
click at [317, 260] on textarea "I'm sorry to hear the dryer issue hasn't been resolved yet. We apologize for th…" at bounding box center [409, 271] width 285 height 38
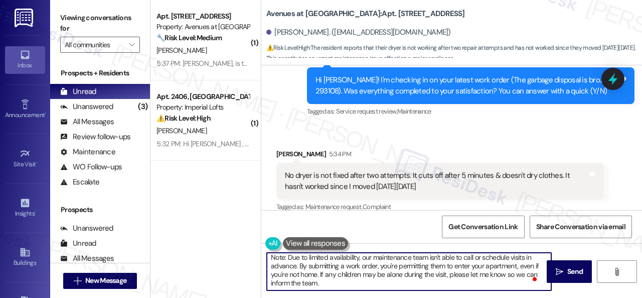
scroll to position [3, 0]
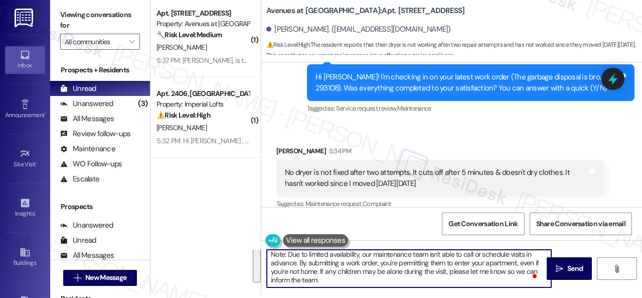
drag, startPoint x: 380, startPoint y: 258, endPoint x: 494, endPoint y: 317, distance: 127.7
click at [494, 297] on html "Inbox Go to Inbox Announcement • Send A Text Announcement Site Visit • Go to Si…" at bounding box center [321, 149] width 642 height 298
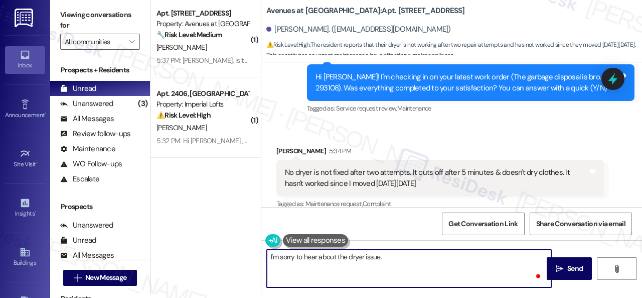
scroll to position [0, 0]
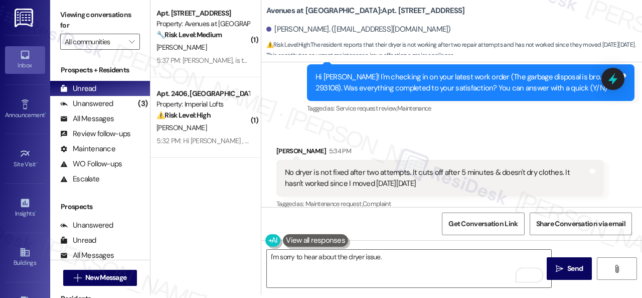
click at [118, 57] on div "Viewing conversations for All communities " at bounding box center [100, 28] width 100 height 63
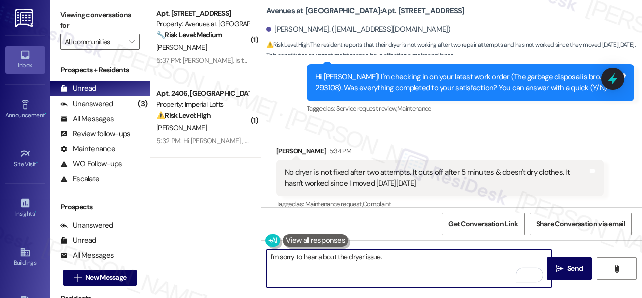
click at [423, 262] on textarea "I'm sorry to hear about the dryer issue." at bounding box center [409, 268] width 285 height 38
paste textarea "Is there already a work order for the issue? If so, may I have the work order n…"
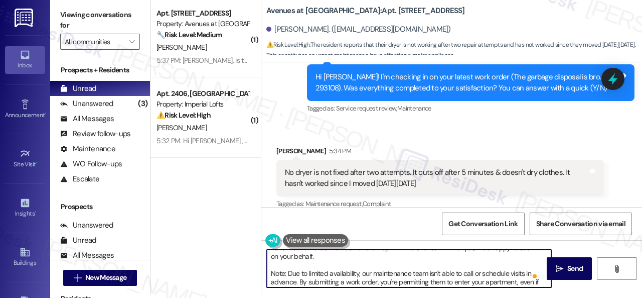
scroll to position [18, 0]
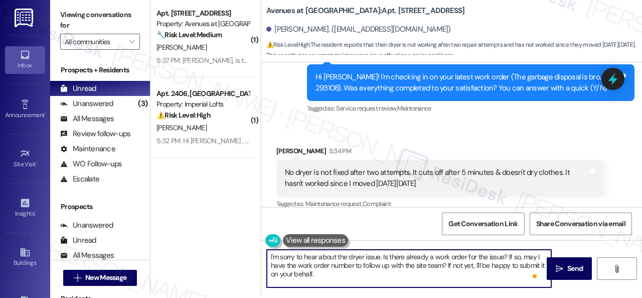
click at [384, 257] on textarea "I'm sorry to hear about the dryer issue. Is there already a work order for the …" at bounding box center [409, 268] width 285 height 38
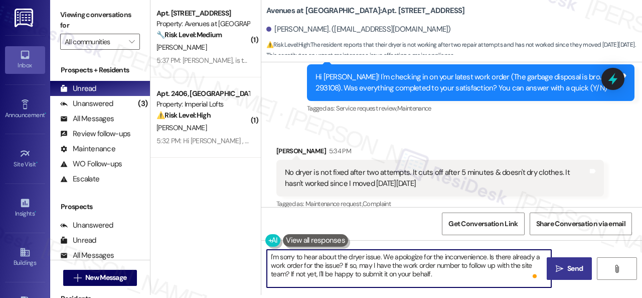
type textarea "I'm sorry to hear about the dryer issue. We apologize for the inconvenience. Is…"
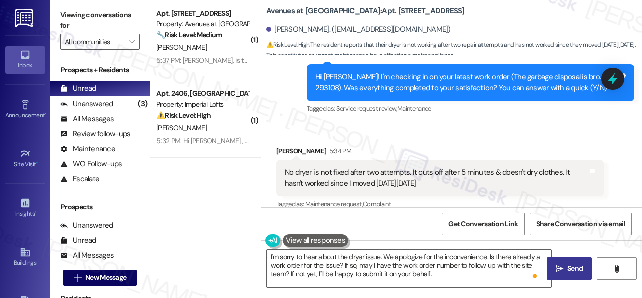
click at [566, 276] on button " Send" at bounding box center [569, 268] width 45 height 23
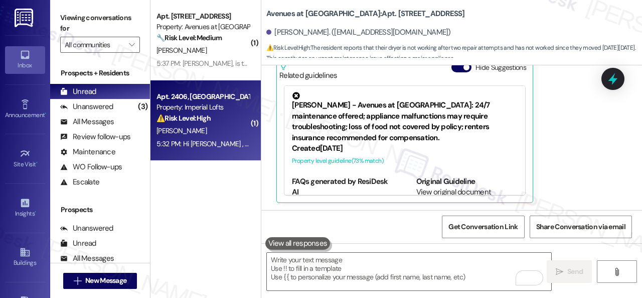
click at [219, 118] on div "⚠️ Risk Level: High The resident is reporting that a recent maintenance visit h…" at bounding box center [203, 118] width 93 height 11
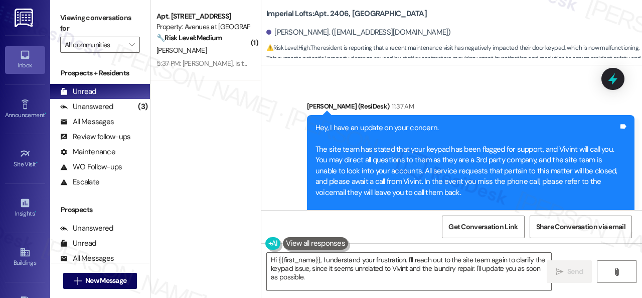
click at [199, 238] on div "( 1 ) Apt. 10102, 12501 Broadway St Property: Avenues at Shadow Creek 🔧 Risk Le…" at bounding box center [397, 149] width 492 height 298
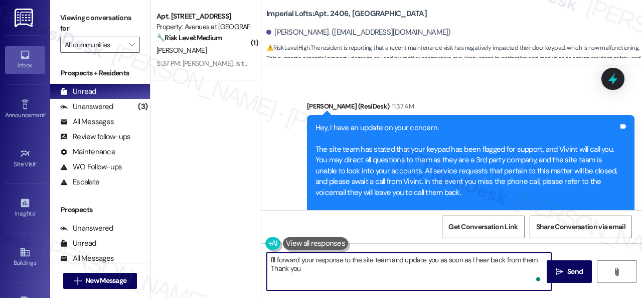
type textarea "I'll forward your response to the site team and update you as soon as I hear ba…"
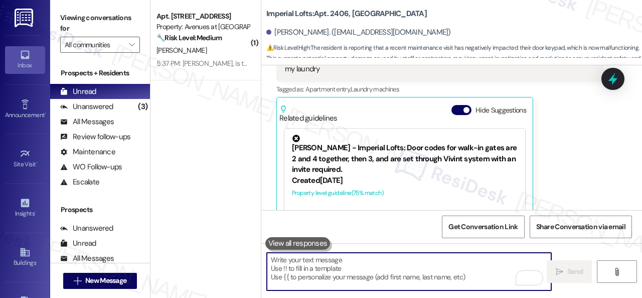
scroll to position [50, 0]
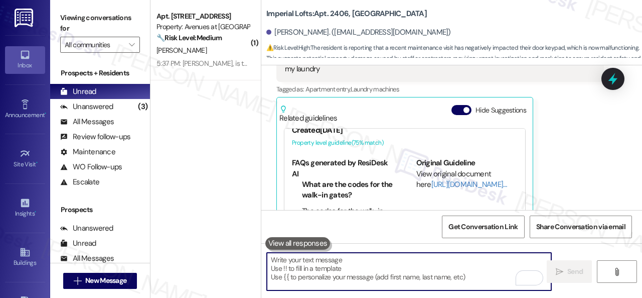
click at [333, 11] on b "Imperial Lofts: Apt. 2406, 2 Stadium Dr" at bounding box center [346, 14] width 161 height 11
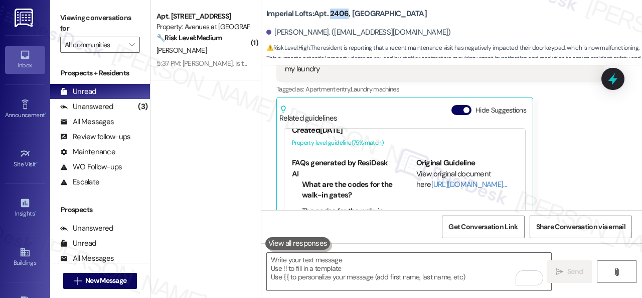
copy b "2406"
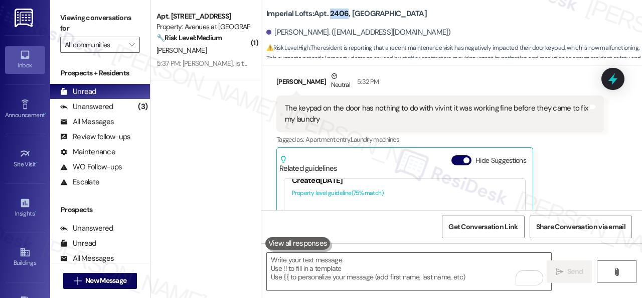
scroll to position [2077, 0]
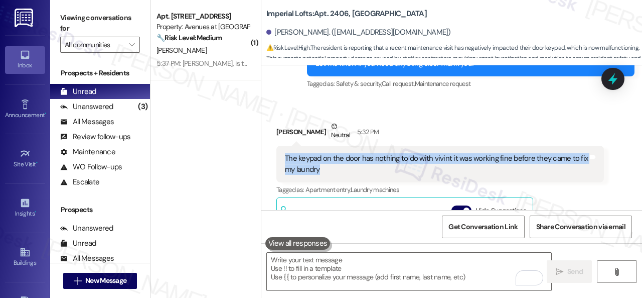
drag, startPoint x: 282, startPoint y: 115, endPoint x: 328, endPoint y: 123, distance: 46.3
click at [328, 146] on div "The keypad on the door has nothing to do with vivint it was working fine before…" at bounding box center [441, 164] width 328 height 37
copy div "The keypad on the door has nothing to do with vivint it was working fine before…"
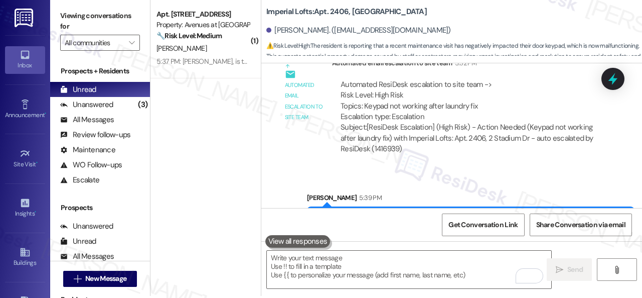
scroll to position [3, 0]
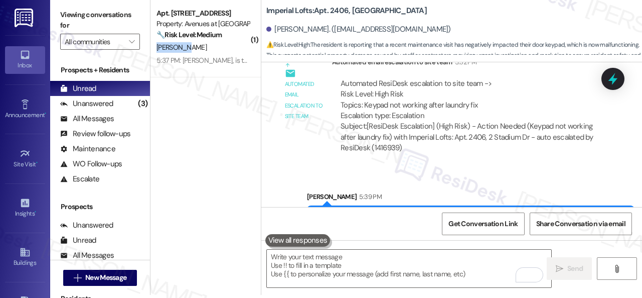
drag, startPoint x: 224, startPoint y: 41, endPoint x: 321, endPoint y: 62, distance: 99.5
click at [224, 40] on div "Apt. 10102, 12501 Broadway St Property: Avenues at Shadow Creek 🔧 Risk Level: M…" at bounding box center [206, 37] width 110 height 80
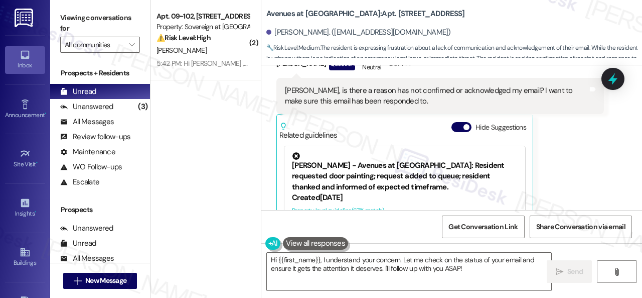
scroll to position [10163, 0]
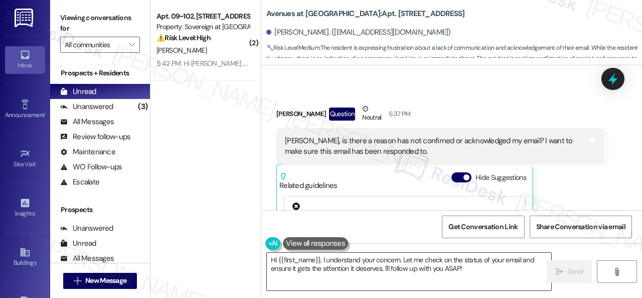
click at [474, 262] on textarea "Hi {{first_name}}, I understand your concern. Let me check on the status of you…" at bounding box center [409, 271] width 285 height 38
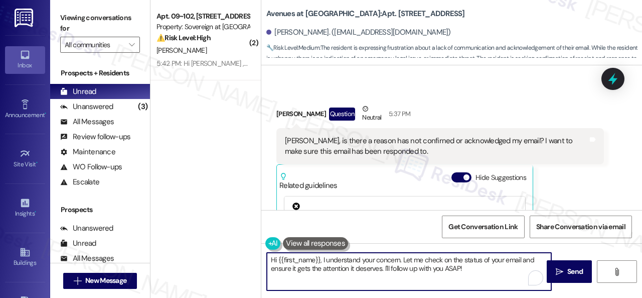
drag, startPoint x: 471, startPoint y: 267, endPoint x: 163, endPoint y: 260, distance: 308.2
click at [163, 260] on div "( 2 ) Apt. 09~102, 13310 Melrose Lane Property: Sovereign at Overland Park ⚠️ R…" at bounding box center [397, 149] width 492 height 298
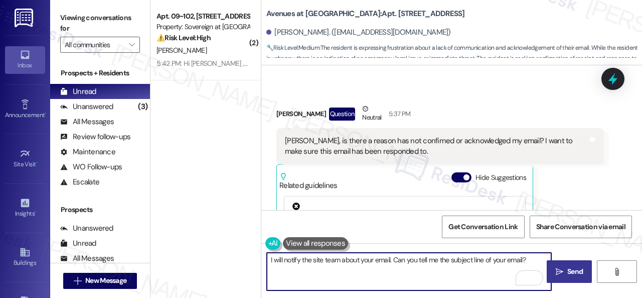
type textarea "I will notify the site team about your email. Can you tell me the subject line …"
click at [561, 275] on span " Send" at bounding box center [570, 271] width 32 height 11
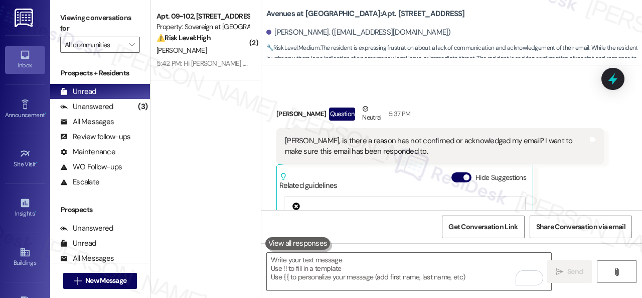
scroll to position [10263, 0]
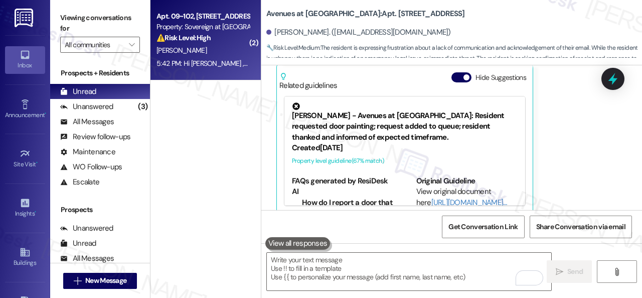
click at [224, 50] on div "R. Moore" at bounding box center [203, 50] width 95 height 13
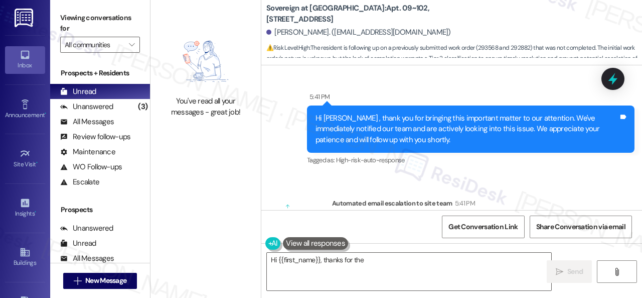
scroll to position [2065, 0]
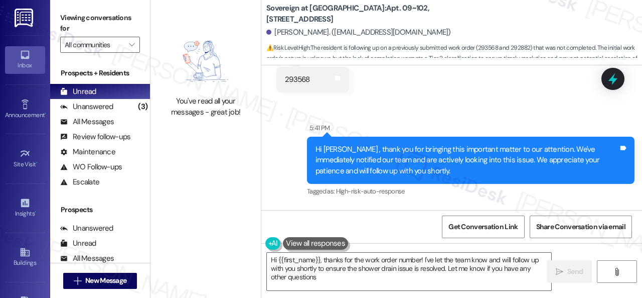
type textarea "Hi {{first_name}}, thanks for the work order number! I've let the team know and…"
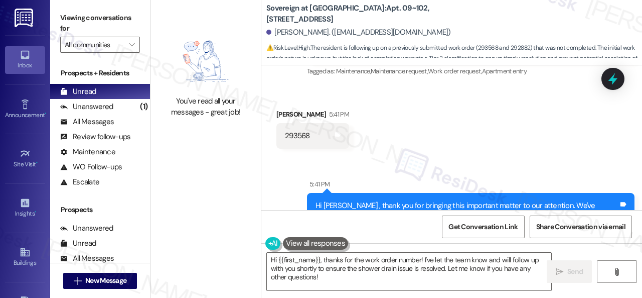
scroll to position [2014, 0]
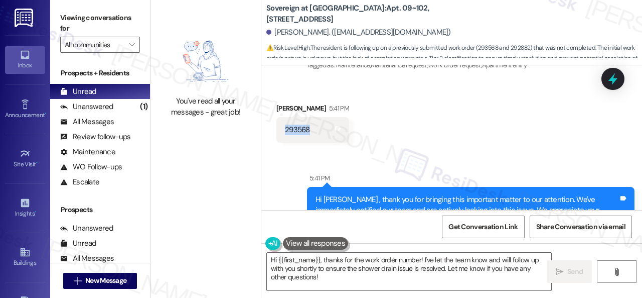
drag, startPoint x: 311, startPoint y: 130, endPoint x: 285, endPoint y: 132, distance: 26.2
click at [285, 132] on div "293568 Tags and notes" at bounding box center [313, 130] width 73 height 26
copy div "293568"
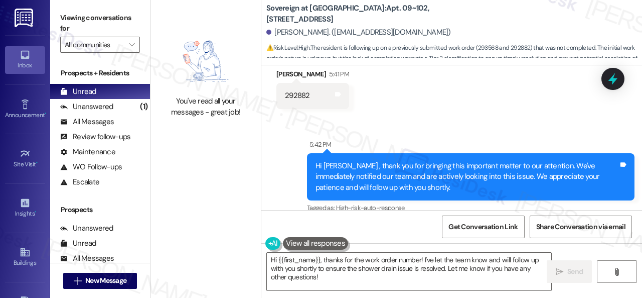
scroll to position [2366, 0]
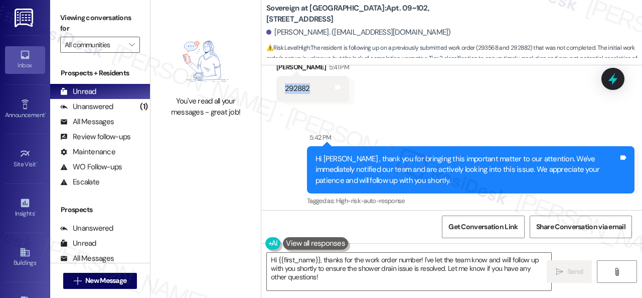
drag, startPoint x: 309, startPoint y: 88, endPoint x: 285, endPoint y: 92, distance: 23.8
click at [285, 92] on div "292882" at bounding box center [297, 88] width 25 height 11
copy div "292882"
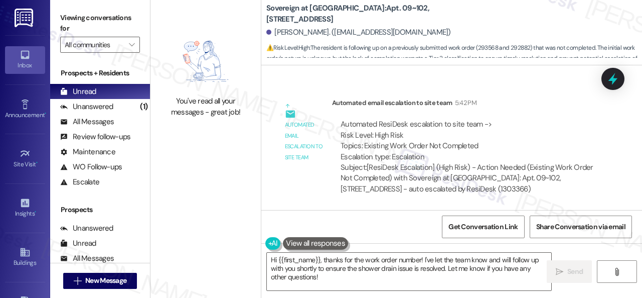
click at [556, 139] on div "Automated ResiDesk escalation to site team -> Risk Level: High Risk Topics: Exi…" at bounding box center [468, 140] width 255 height 43
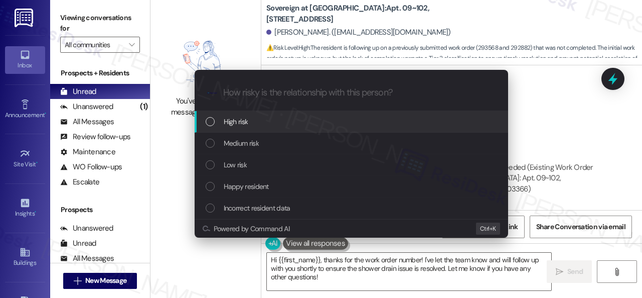
click at [241, 124] on span "High risk" at bounding box center [236, 121] width 25 height 11
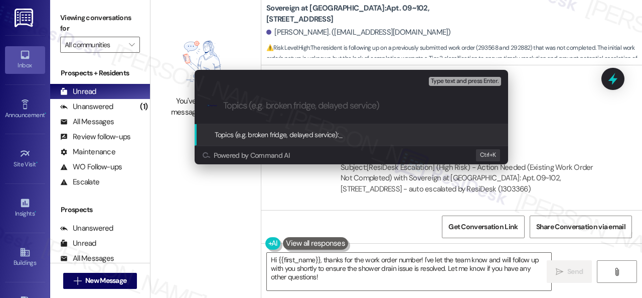
paste input "Follow-up on work orders 293568 & 292882"
type input "Follow-up on work orders 293568 & 292882"
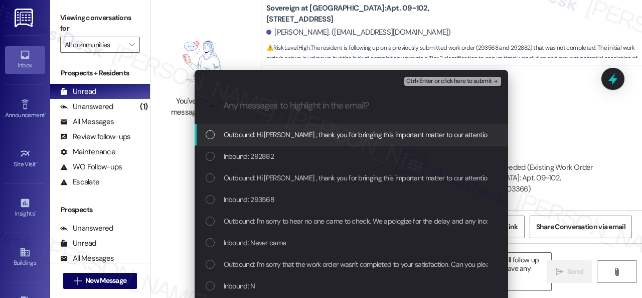
click at [249, 152] on span "Inbound: 292882" at bounding box center [249, 156] width 51 height 11
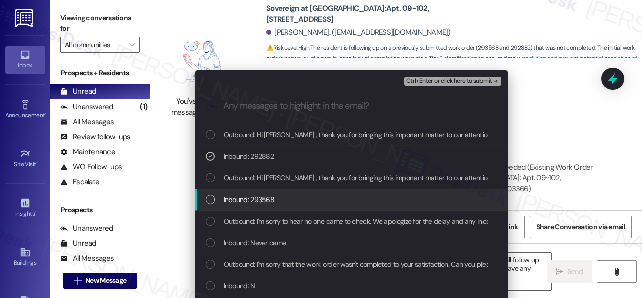
click at [246, 197] on span "Inbound: 293568" at bounding box center [249, 199] width 51 height 11
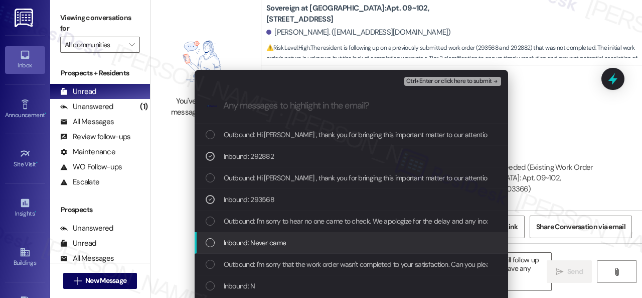
click at [248, 241] on span "Inbound: Never came" at bounding box center [255, 242] width 63 height 11
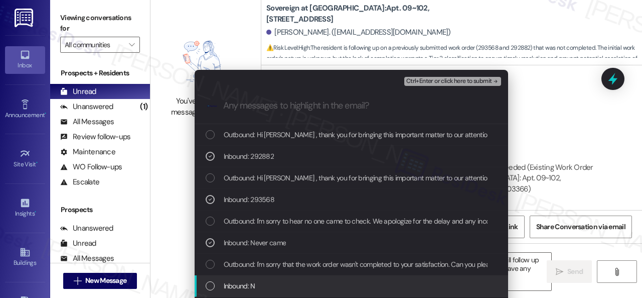
click at [248, 281] on span "Inbound: N" at bounding box center [240, 285] width 32 height 11
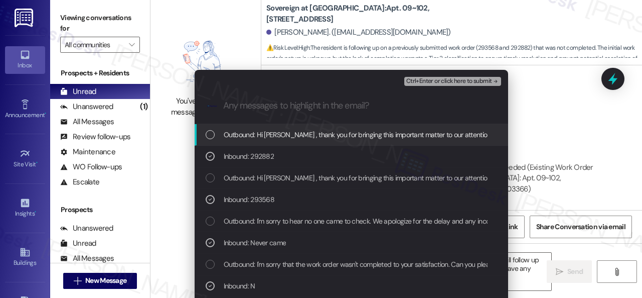
click at [425, 79] on span "Ctrl+Enter or click here to submit" at bounding box center [449, 81] width 86 height 7
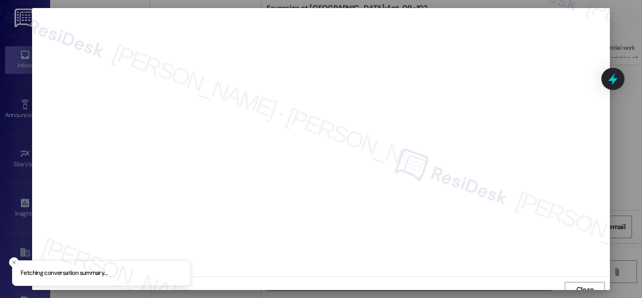
scroll to position [8, 0]
click at [575, 282] on span "Close" at bounding box center [586, 282] width 22 height 11
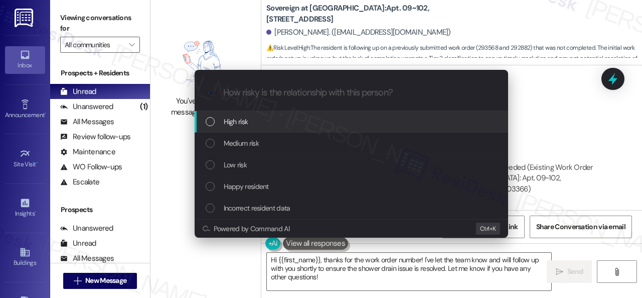
click at [216, 118] on div "High risk" at bounding box center [353, 121] width 294 height 11
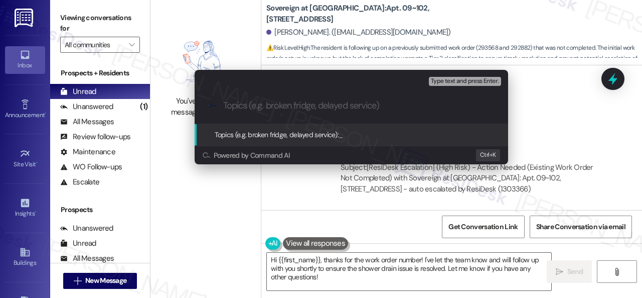
paste input "Follow-up on work orders 293568 & 292882"
type input "Follow-up on work orders 293568 & 292882"
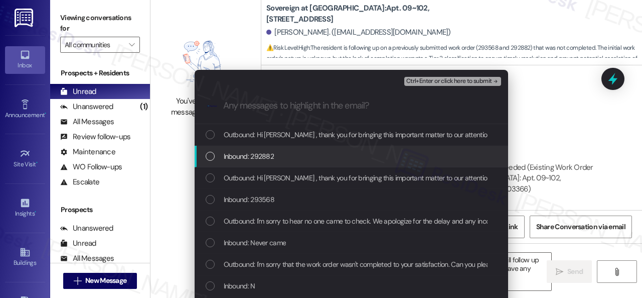
click at [236, 158] on span "Inbound: 292882" at bounding box center [249, 156] width 51 height 11
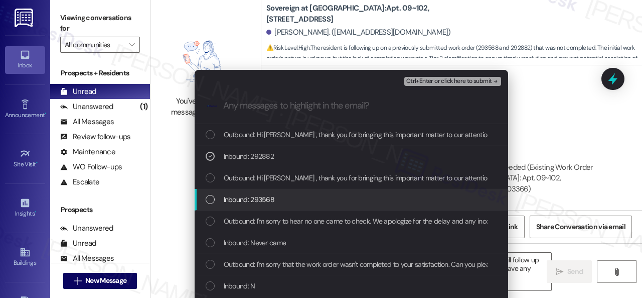
click at [256, 199] on span "Inbound: 293568" at bounding box center [249, 199] width 51 height 11
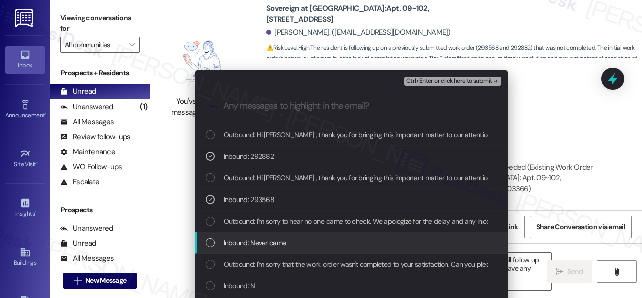
click at [263, 243] on span "Inbound: Never came" at bounding box center [255, 242] width 63 height 11
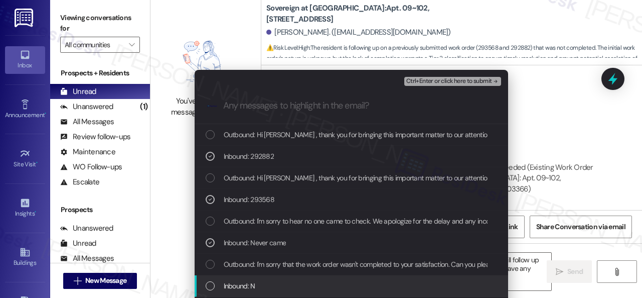
click at [251, 286] on span "Inbound: N" at bounding box center [240, 285] width 32 height 11
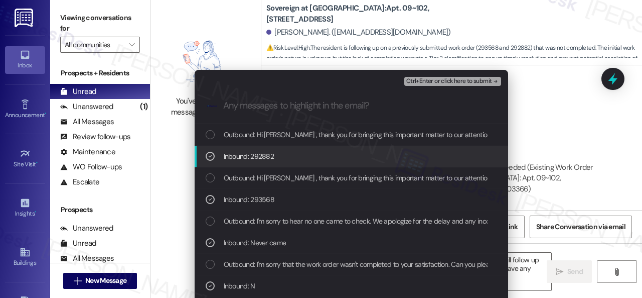
click at [414, 84] on span "Ctrl+Enter or click here to submit" at bounding box center [449, 81] width 86 height 7
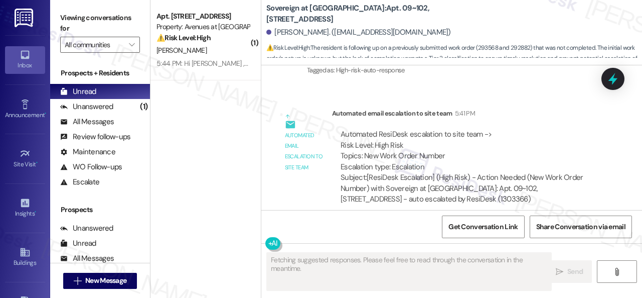
scroll to position [2280, 0]
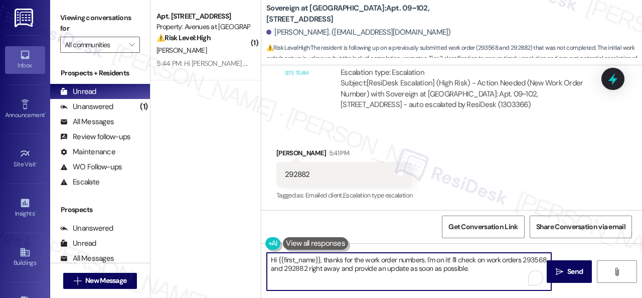
drag, startPoint x: 495, startPoint y: 272, endPoint x: 197, endPoint y: 249, distance: 299.0
click at [197, 249] on div "( 1 ) Apt. 10102, 12501 Broadway St Property: Avenues at Shadow Creek ⚠️ Risk L…" at bounding box center [397, 149] width 492 height 298
paste textarea "Thank you. I've notified the site team about your work order. Let me know when …"
click at [442, 260] on textarea "Thank you. I've notified the site team about your work order. Let me know when …" at bounding box center [409, 271] width 285 height 38
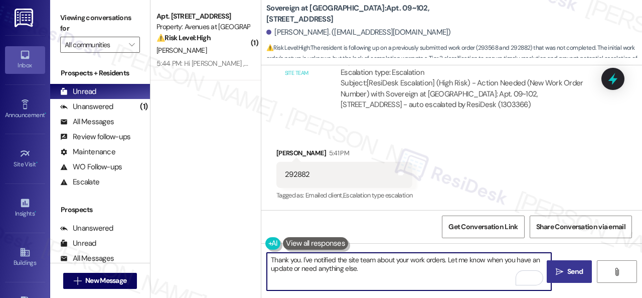
type textarea "Thank you. I've notified the site team about your work orders. Let me know when…"
click at [570, 265] on button " Send" at bounding box center [569, 271] width 45 height 23
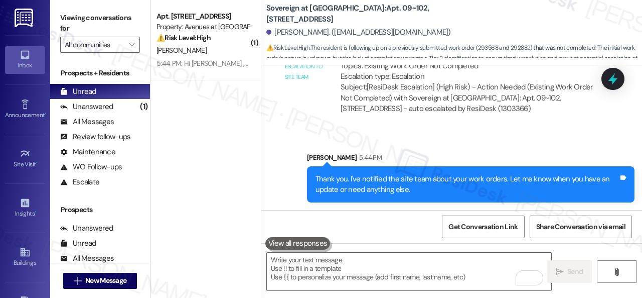
scroll to position [2602, 0]
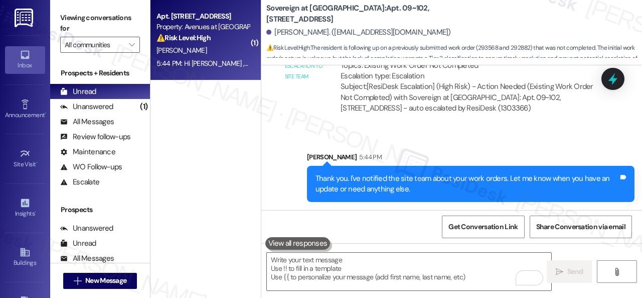
click at [211, 57] on div "5:44 PM: Hi Jean , thank you for bringing this important matter to our attentio…" at bounding box center [203, 63] width 95 height 13
type textarea "Fetching suggested responses. Please feel free to read through the conversation…"
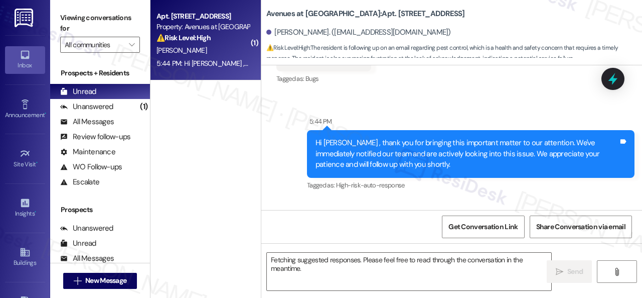
scroll to position [10314, 0]
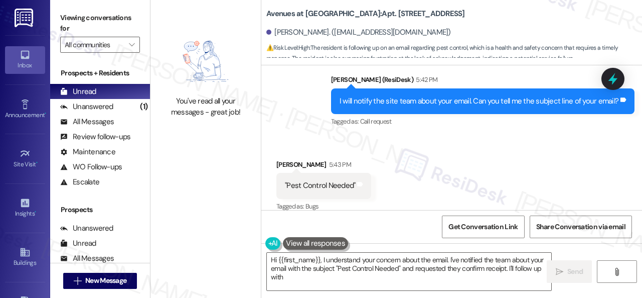
click at [450, 159] on div "Received via SMS Jean Skaria 5:43 PM "Pest Control Needed" Tags and notes Tagge…" at bounding box center [451, 178] width 381 height 85
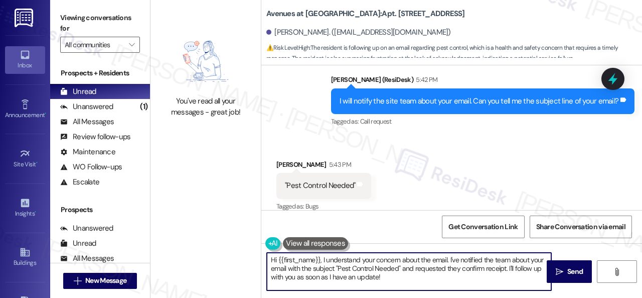
drag, startPoint x: 392, startPoint y: 280, endPoint x: 241, endPoint y: 243, distance: 155.8
click at [241, 243] on div "You've read all your messages - great job! Avenues at Shadow Creek: Apt. 10102,…" at bounding box center [397, 149] width 492 height 298
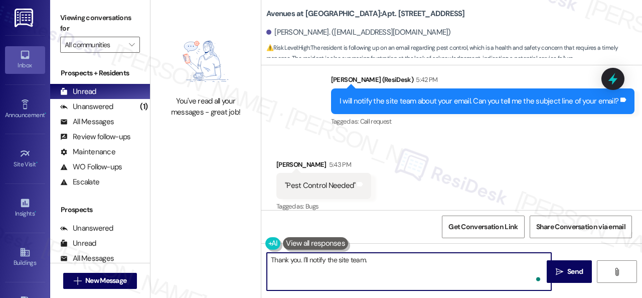
type textarea "Thank you. I'll notify the site team."
type textarea "ee"
click at [419, 152] on div "Received via SMS Jean Skaria 5:43 PM "Pest Control Needed" Tags and notes Tagge…" at bounding box center [451, 178] width 381 height 85
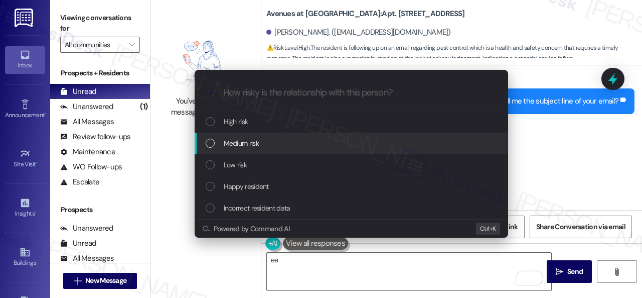
click at [232, 141] on span "Medium risk" at bounding box center [241, 143] width 35 height 11
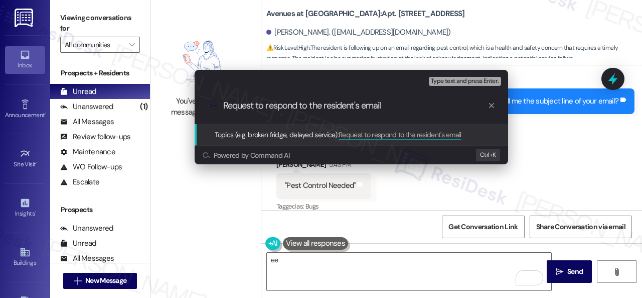
type input "Request to respond to the resident's email."
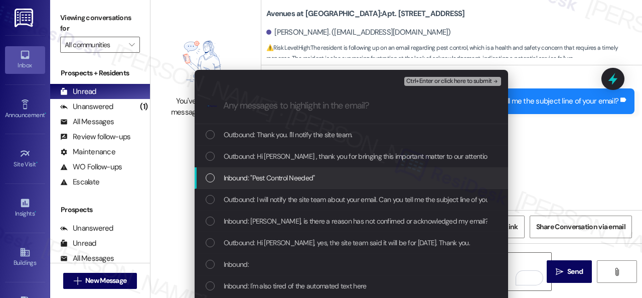
click at [255, 175] on span "Inbound: "Pest Control Needed"" at bounding box center [269, 177] width 91 height 11
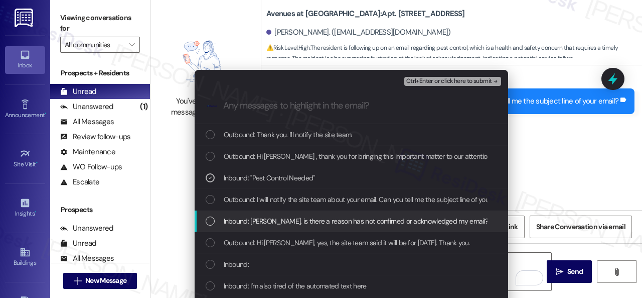
click at [256, 222] on span "Inbound: Sarah, is there a reason has not confirned or acknowledged my email? I…" at bounding box center [436, 220] width 424 height 11
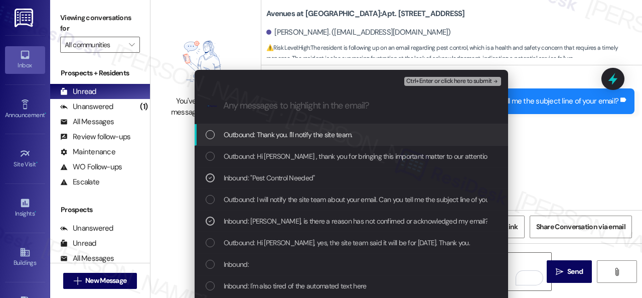
click at [417, 80] on span "Ctrl+Enter or click here to submit" at bounding box center [449, 81] width 86 height 7
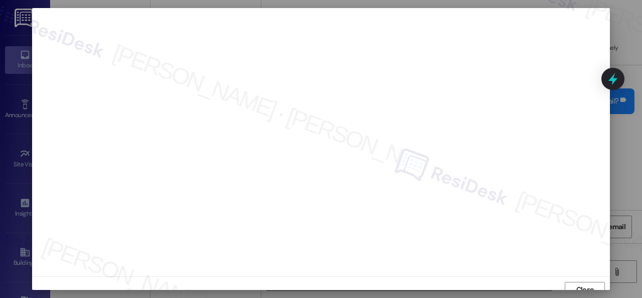
scroll to position [8, 0]
click at [581, 282] on span "Close" at bounding box center [586, 282] width 18 height 11
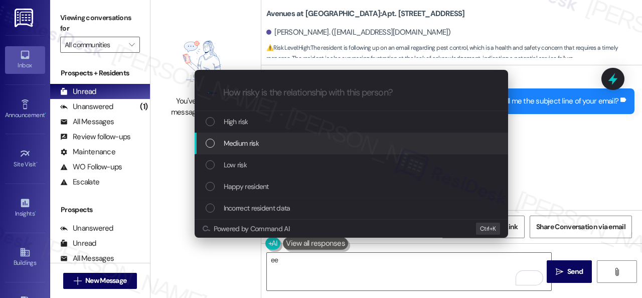
click at [229, 141] on span "Medium risk" at bounding box center [241, 143] width 35 height 11
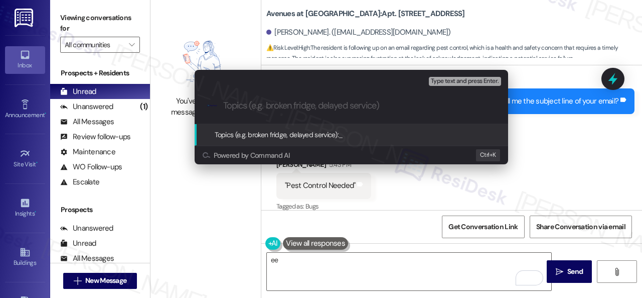
paste input "Request to respond to the resident's email."
type input "Request to respond to the resident's email."
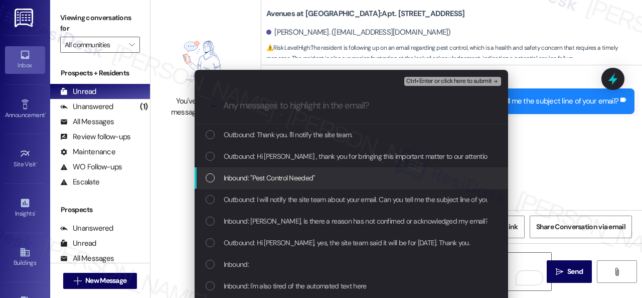
click at [236, 178] on span "Inbound: "Pest Control Needed"" at bounding box center [269, 177] width 91 height 11
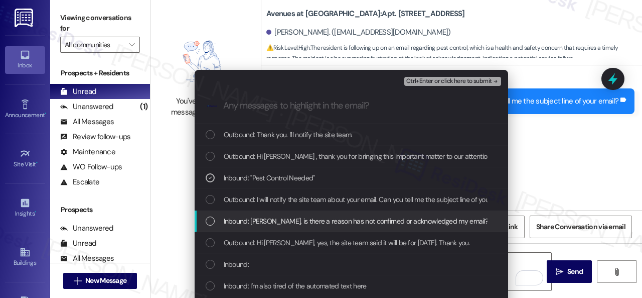
click at [238, 216] on span "Inbound: Sarah, is there a reason has not confirned or acknowledged my email? I…" at bounding box center [436, 220] width 424 height 11
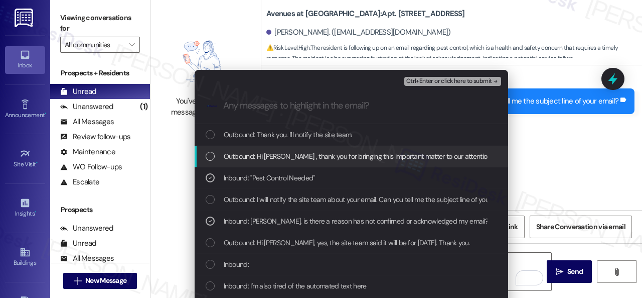
click at [422, 79] on span "Ctrl+Enter or click here to submit" at bounding box center [449, 81] width 86 height 7
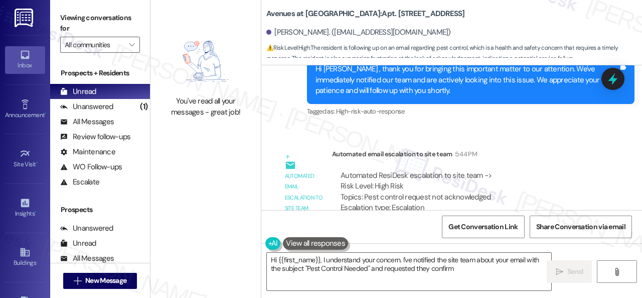
scroll to position [10564, 0]
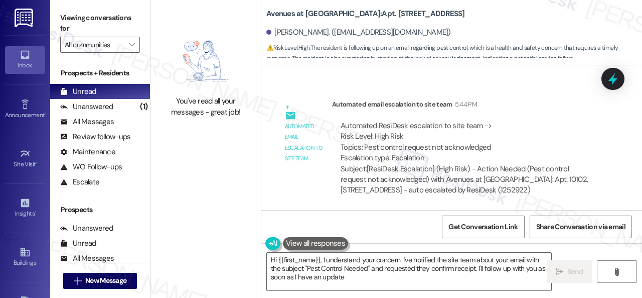
type textarea "Hi {{first_name}}, I understand your concern. I've notified the site team about…"
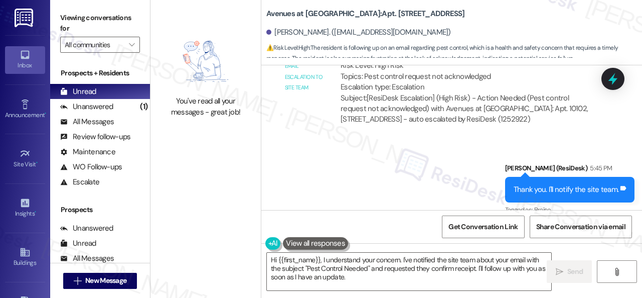
scroll to position [10639, 0]
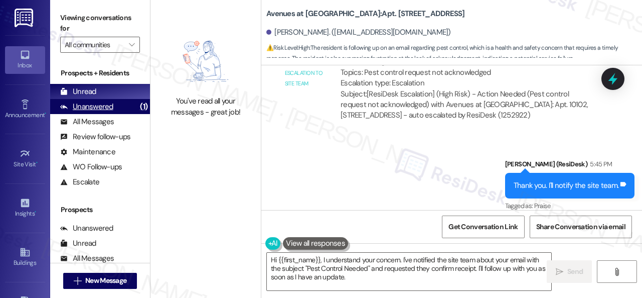
click at [82, 107] on div "Unanswered" at bounding box center [86, 106] width 53 height 11
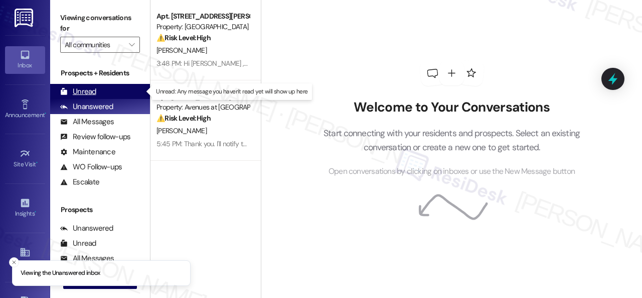
click at [91, 90] on div "Unread" at bounding box center [78, 91] width 36 height 11
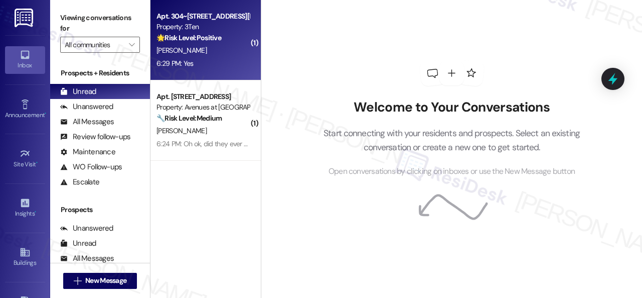
click at [217, 59] on div "6:29 PM: Yes 6:29 PM: Yes" at bounding box center [203, 63] width 95 height 13
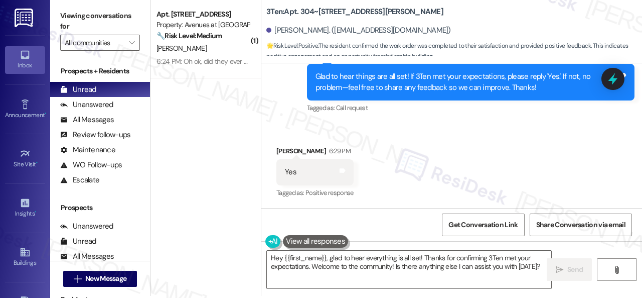
scroll to position [3, 0]
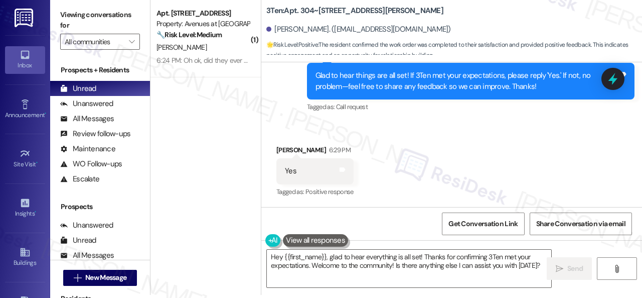
click at [304, 131] on div "Received via SMS [PERSON_NAME] 6:29 PM Yes Tags and notes Tagged as: Positive r…" at bounding box center [451, 164] width 381 height 85
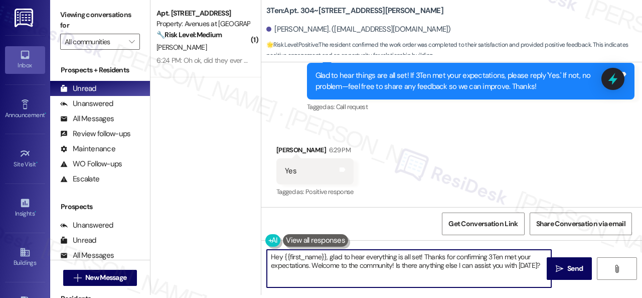
drag, startPoint x: 539, startPoint y: 262, endPoint x: 309, endPoint y: 255, distance: 230.5
click at [250, 240] on div "( 1 ) Apt. [STREET_ADDRESS] Property: Avenues at [GEOGRAPHIC_DATA] 🔧 Risk Level…" at bounding box center [397, 146] width 492 height 298
paste textarea "I'm glad you are satisfied with your home. Have you written a review for us bef…"
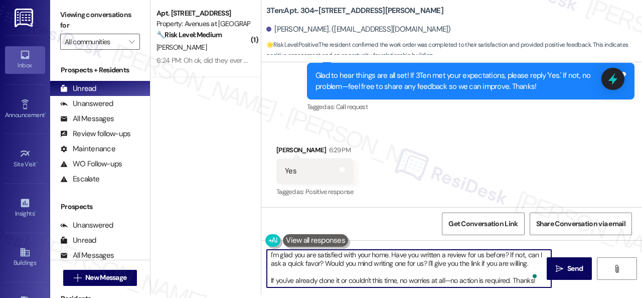
scroll to position [2, 0]
type textarea "I'm glad you are satisfied with your home. Have you written a review for us bef…"
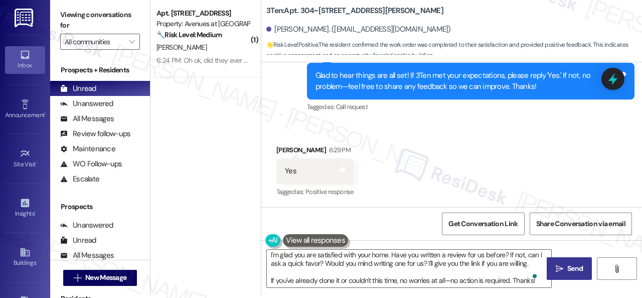
click at [560, 272] on span " Send" at bounding box center [570, 268] width 32 height 11
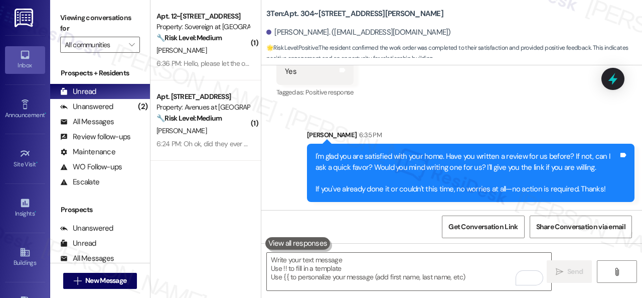
scroll to position [3024, 0]
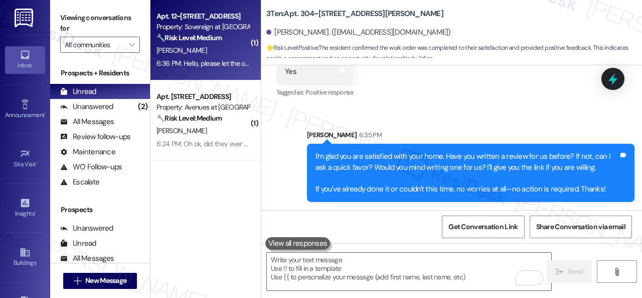
click at [217, 55] on div "[PERSON_NAME]" at bounding box center [203, 50] width 95 height 13
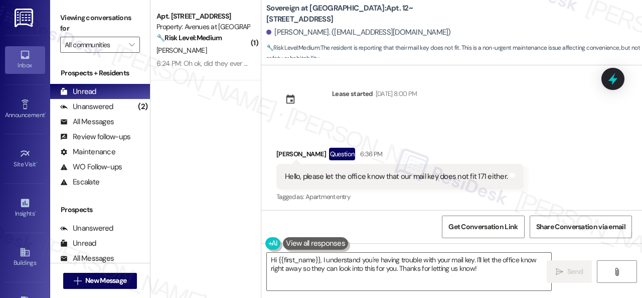
scroll to position [10, 0]
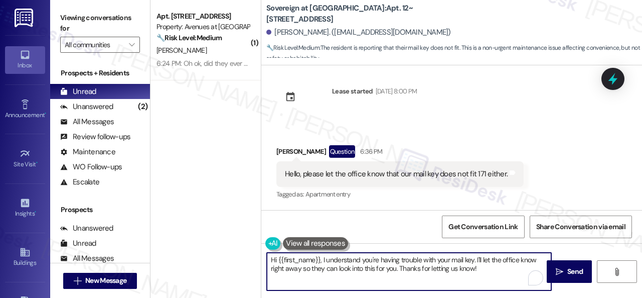
drag, startPoint x: 271, startPoint y: 269, endPoint x: 359, endPoint y: 268, distance: 88.3
click at [359, 268] on textarea "Hi {{first_name}}, I understand you're having trouble with your mail key. I'll …" at bounding box center [409, 271] width 285 height 38
click at [487, 259] on textarea "Hi {{first_name}}, I understand you're having trouble with your mail key. I'll …" at bounding box center [409, 271] width 285 height 38
drag, startPoint x: 482, startPoint y: 259, endPoint x: 397, endPoint y: 267, distance: 84.7
click at [397, 267] on textarea "Hi {{first_name}}, I understand you're having trouble with your mail key. I'll …" at bounding box center [409, 271] width 285 height 38
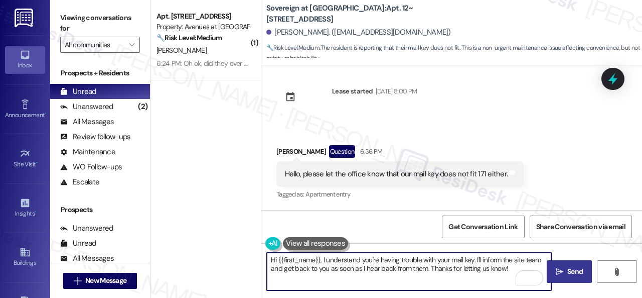
type textarea "Hi {{first_name}}, I understand you're having trouble with your mail key. I'll …"
click at [568, 271] on span "Send" at bounding box center [576, 271] width 16 height 11
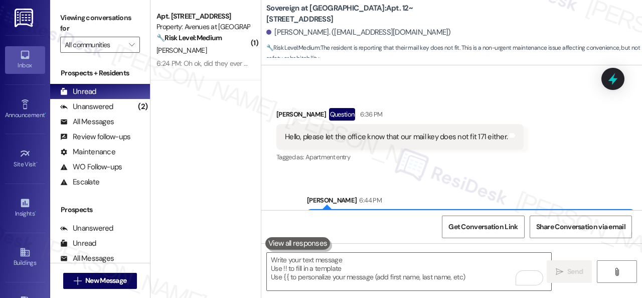
scroll to position [90, 0]
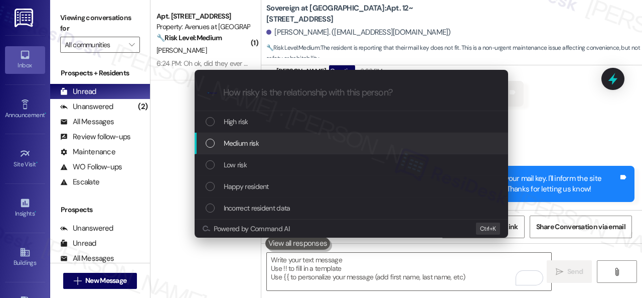
click at [548, 124] on div "Escalate Conversation How risky is the relationship with this person? Topics (e…" at bounding box center [321, 149] width 642 height 298
click at [244, 147] on span "Medium risk" at bounding box center [241, 143] width 35 height 11
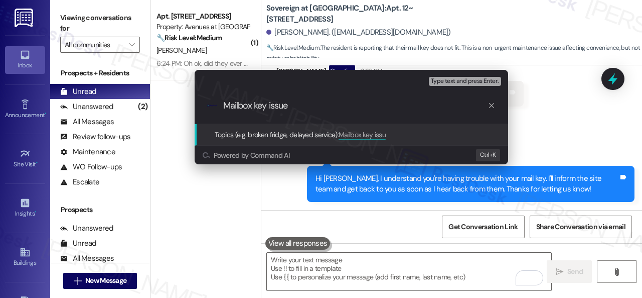
type input "Mailbox key issue."
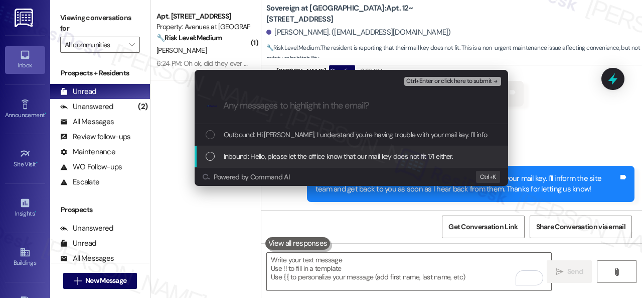
click at [239, 153] on span "Inbound: Hello, please let the office know that our mail key does not fit 171 e…" at bounding box center [339, 156] width 230 height 11
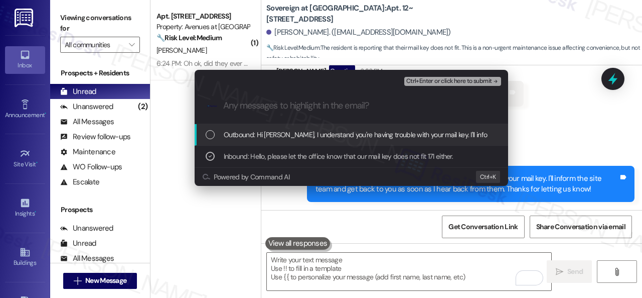
click at [419, 82] on span "Ctrl+Enter or click here to submit" at bounding box center [449, 81] width 86 height 7
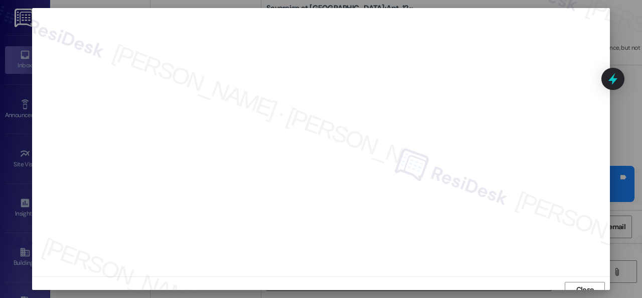
scroll to position [8, 0]
click at [577, 278] on span "Close" at bounding box center [586, 282] width 18 height 11
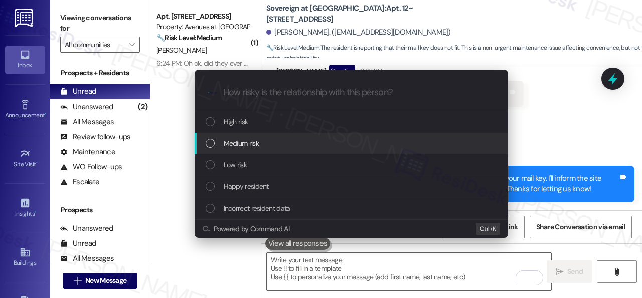
drag, startPoint x: 231, startPoint y: 124, endPoint x: 227, endPoint y: 148, distance: 24.4
click at [227, 148] on div "High risk Medium risk Low risk Happy resident Incorrect resident data" at bounding box center [352, 165] width 314 height 108
click at [227, 146] on span "Medium risk" at bounding box center [241, 143] width 35 height 11
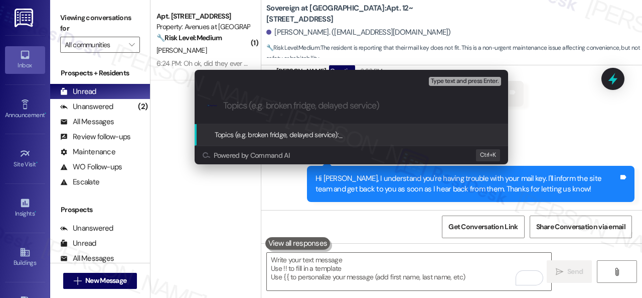
paste input "Mailbox key issue."
type input "Mailbox key issue."
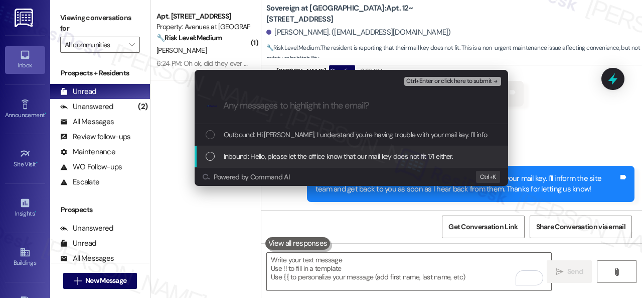
click at [289, 153] on span "Inbound: Hello, please let the office know that our mail key does not fit 171 e…" at bounding box center [339, 156] width 230 height 11
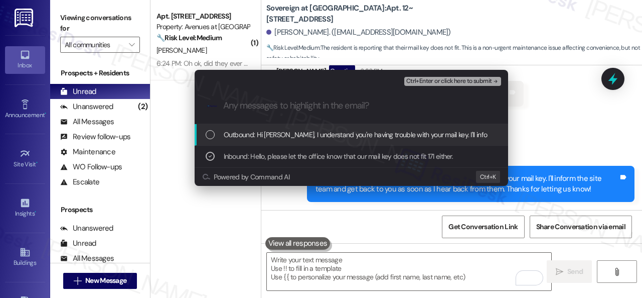
click at [430, 80] on span "Ctrl+Enter or click here to submit" at bounding box center [449, 81] width 86 height 7
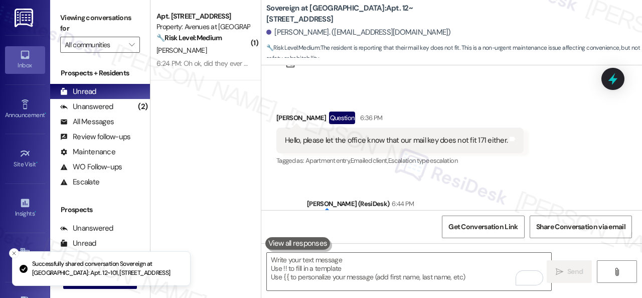
scroll to position [105, 0]
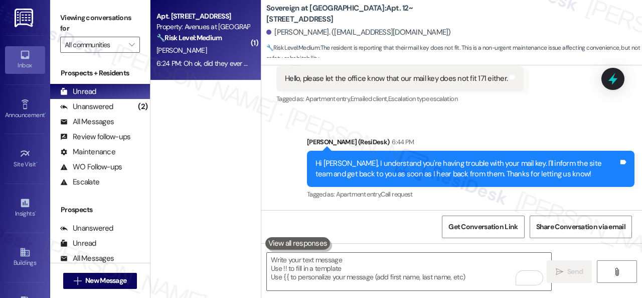
click at [230, 49] on div "J. Skaria" at bounding box center [203, 50] width 95 height 13
type textarea "Fetching suggested responses. Please feel free to read through the conversation…"
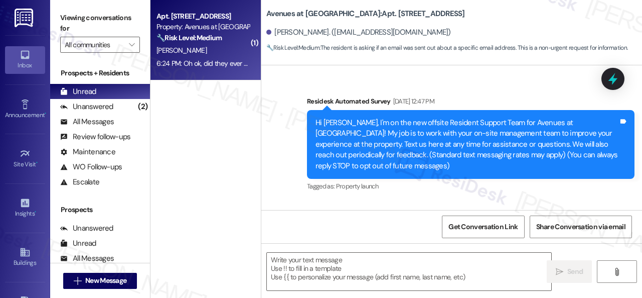
scroll to position [11141, 0]
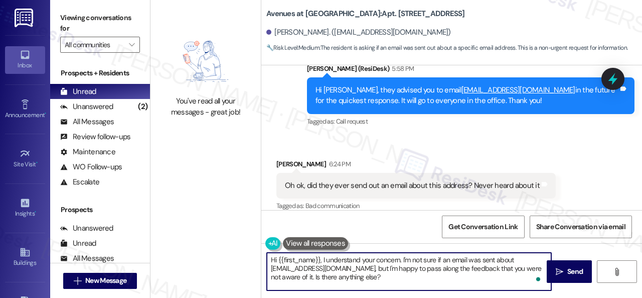
drag, startPoint x: 383, startPoint y: 280, endPoint x: 230, endPoint y: 243, distance: 157.8
click at [230, 243] on div "You've read all your messages - great job! Avenues at Shadow Creek: Apt. 10102,…" at bounding box center [397, 149] width 492 height 298
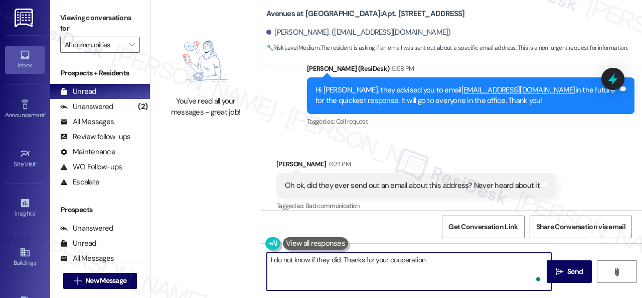
type textarea "I do not know if they did. Thanks for your cooperation."
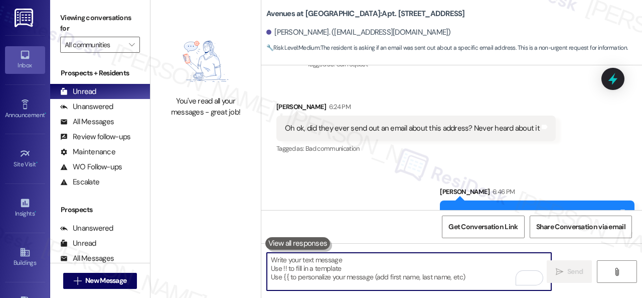
scroll to position [11211, 0]
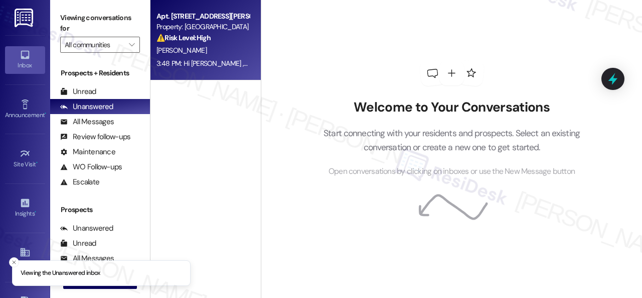
click at [214, 56] on div "[PERSON_NAME]" at bounding box center [203, 50] width 95 height 13
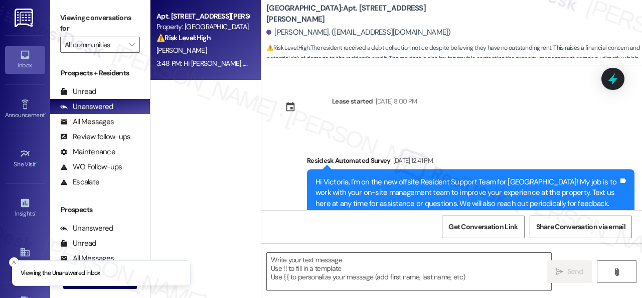
type textarea "Fetching suggested responses. Please feel free to read through the conversation…"
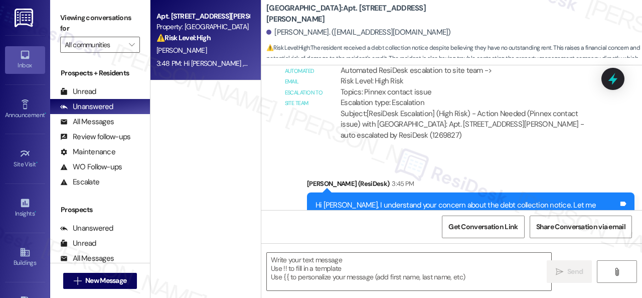
scroll to position [2892, 0]
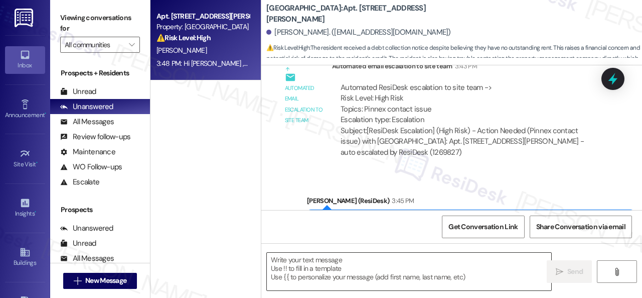
click at [347, 264] on textarea at bounding box center [409, 271] width 285 height 38
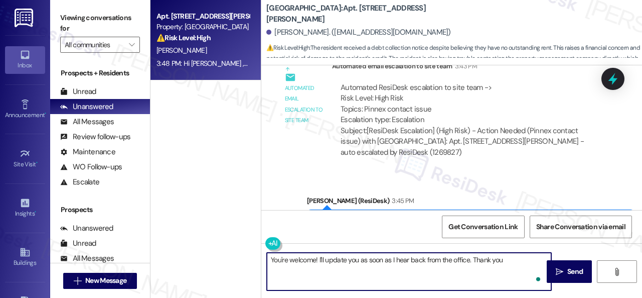
type textarea "You're welcome! I'll update you as soon as I hear back from the office. Thank y…"
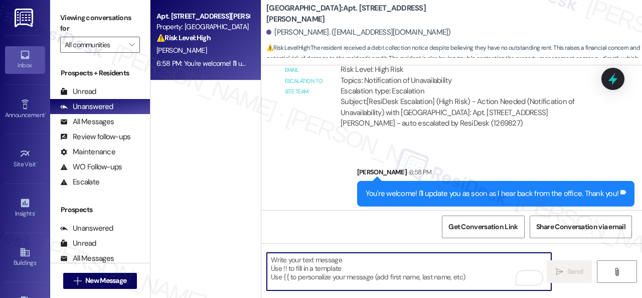
scroll to position [3604, 0]
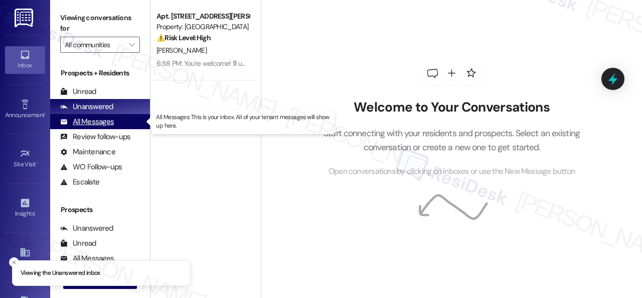
click at [95, 119] on div "All Messages" at bounding box center [87, 121] width 54 height 11
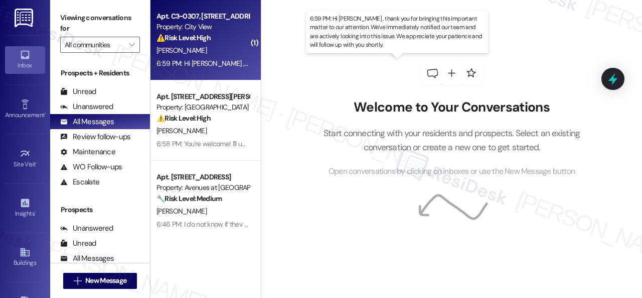
click at [222, 53] on div "[PERSON_NAME]" at bounding box center [203, 50] width 95 height 13
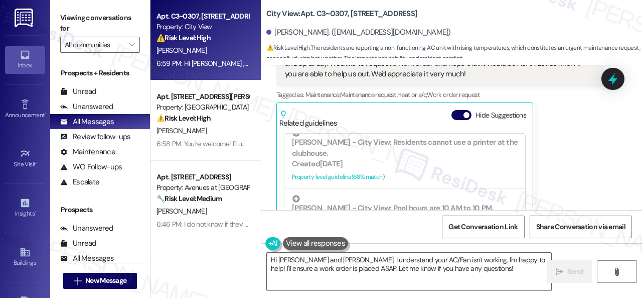
scroll to position [50, 0]
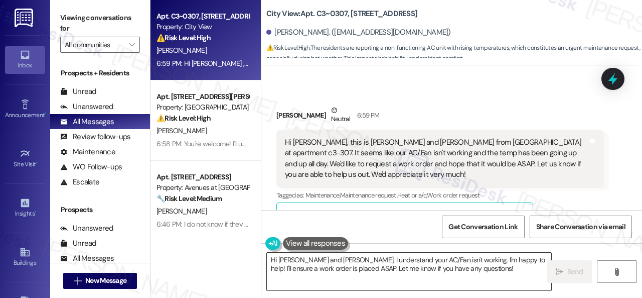
click at [417, 259] on textarea "Hi [PERSON_NAME] and [PERSON_NAME], I understand your AC/Fan isn't working. I'm…" at bounding box center [409, 271] width 285 height 38
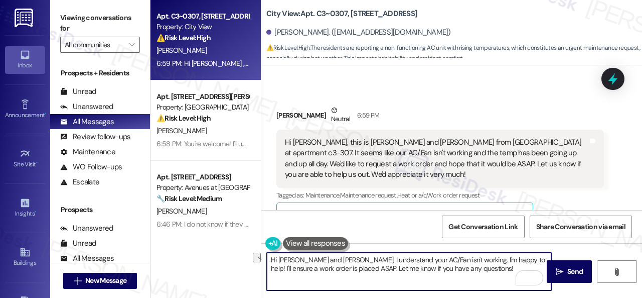
drag, startPoint x: 298, startPoint y: 258, endPoint x: 332, endPoint y: 256, distance: 34.2
click at [332, 256] on textarea "Hi Wendy and Quinn, I understand your AC/Fan isn't working. I'm happy to help! …" at bounding box center [409, 271] width 285 height 38
drag, startPoint x: 414, startPoint y: 258, endPoint x: 422, endPoint y: 260, distance: 8.8
click at [422, 260] on textarea "Hi Wendy! I understand your AC/Fan isn't working. I'm happy to help! I'll ensur…" at bounding box center [409, 271] width 285 height 38
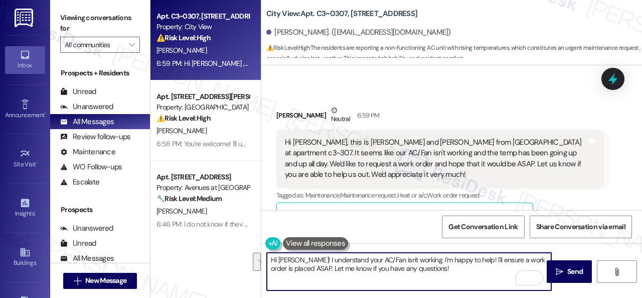
drag, startPoint x: 415, startPoint y: 256, endPoint x: 445, endPoint y: 274, distance: 34.9
click at [445, 274] on textarea "Hi Wendy! I understand your AC/Fan isn't working. I'm happy to help! I'll ensur…" at bounding box center [409, 271] width 285 height 38
paste textarea "I'll be happy to submit a work order on your behalf. Please provide more detail…"
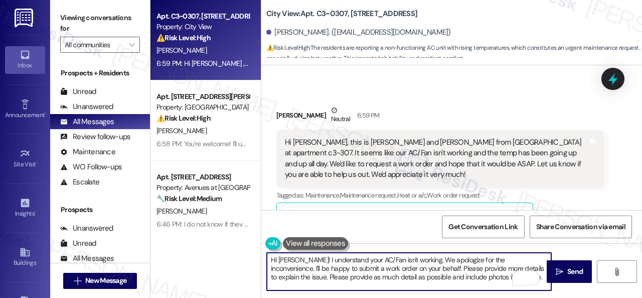
scroll to position [0, 0]
drag, startPoint x: 403, startPoint y: 266, endPoint x: 485, endPoint y: 276, distance: 81.8
click at [485, 276] on textarea "Hi Wendy! I understand your AC/Fan isn't working. We apologize for the inconven…" at bounding box center [409, 271] width 285 height 38
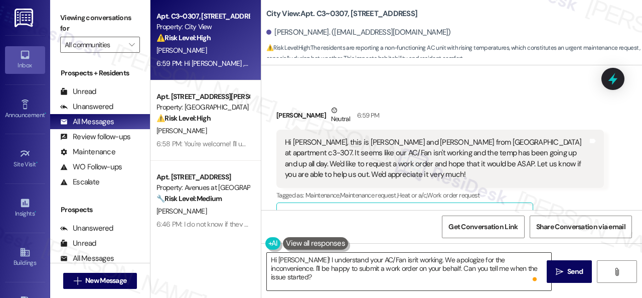
click at [478, 263] on textarea "Hi Wendy! I understand your AC/Fan isn't working. We apologize for the inconven…" at bounding box center [409, 271] width 285 height 38
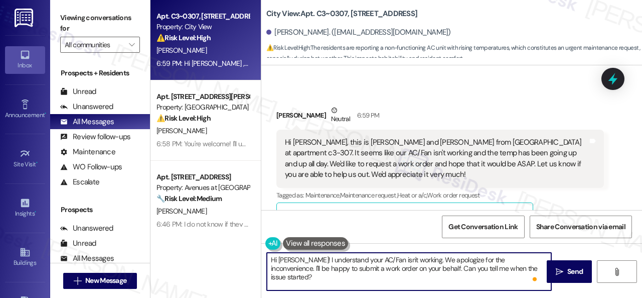
click at [521, 259] on textarea "Hi Wendy! I understand your AC/Fan isn't working. We apologize for the inconven…" at bounding box center [409, 271] width 285 height 38
click at [522, 259] on textarea "Hi Wendy! I understand your AC/Fan isn't working. We apologize for the inconven…" at bounding box center [409, 271] width 285 height 38
paste textarea "apologize if I cannot confirm when the maintenance team will come by your apart…"
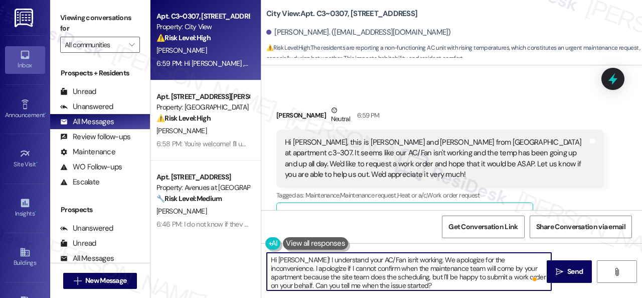
click at [289, 286] on textarea "Hi Wendy! I understand your AC/Fan isn't working. We apologize for the inconven…" at bounding box center [409, 271] width 285 height 38
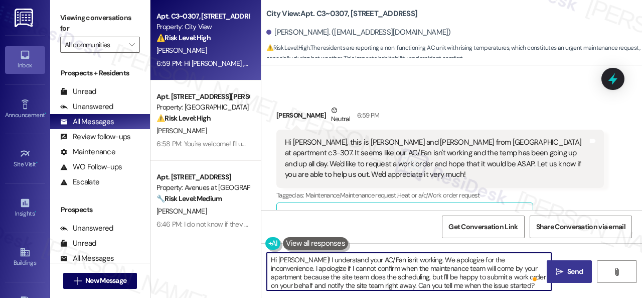
type textarea "Hi Wendy! I understand your AC/Fan isn't working. We apologize for the inconven…"
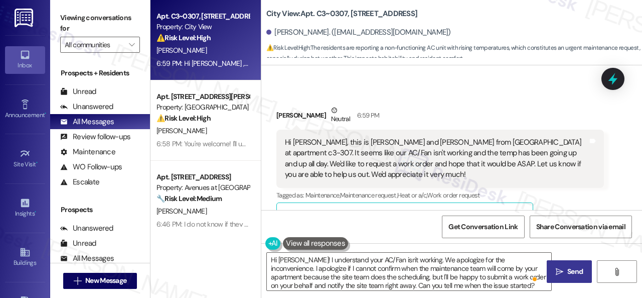
click at [562, 270] on span " Send" at bounding box center [570, 271] width 32 height 11
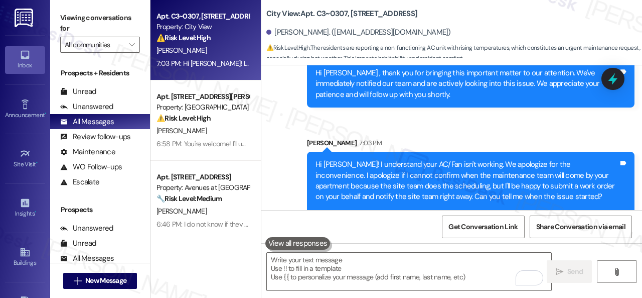
scroll to position [687, 0]
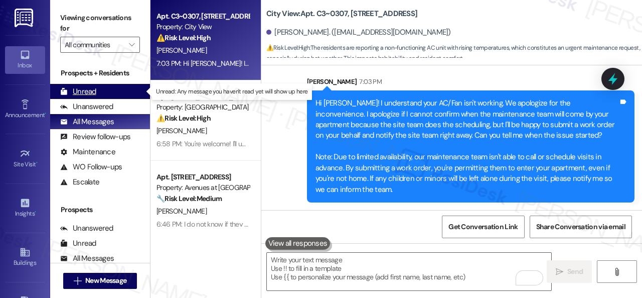
click at [81, 91] on div "Unread" at bounding box center [78, 91] width 36 height 11
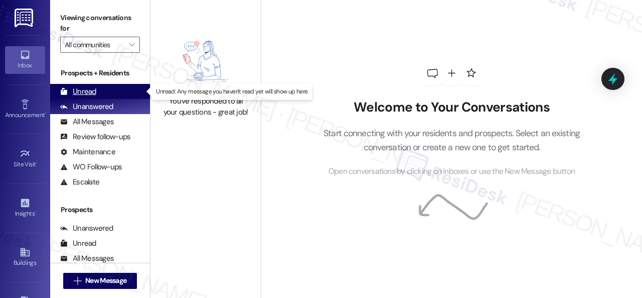
click at [79, 89] on div "Unread" at bounding box center [78, 91] width 36 height 11
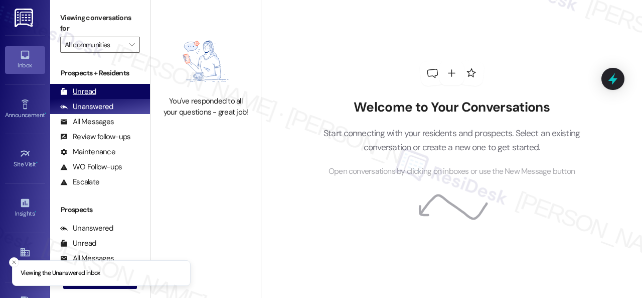
click at [89, 91] on div "Unread" at bounding box center [78, 91] width 36 height 11
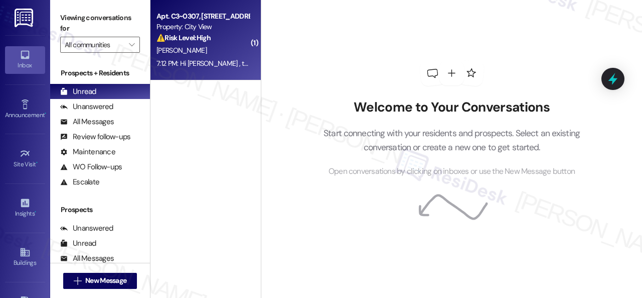
click at [222, 51] on div "W. Tan" at bounding box center [203, 50] width 95 height 13
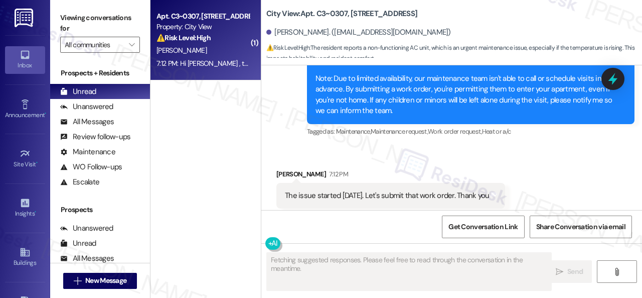
scroll to position [575, 0]
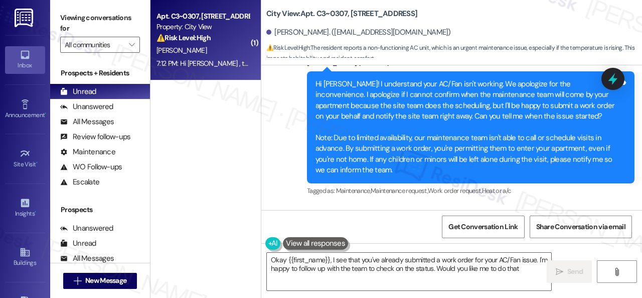
type textarea "Okay {{first_name}}, I see that you've already submitted a work order for your …"
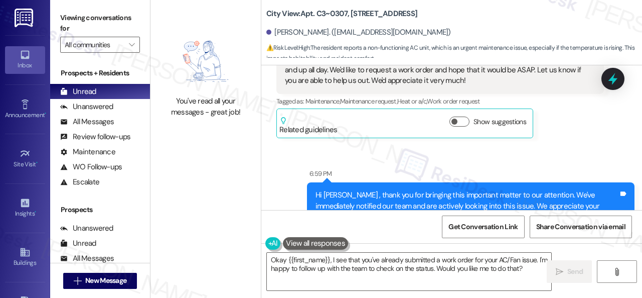
scroll to position [73, 0]
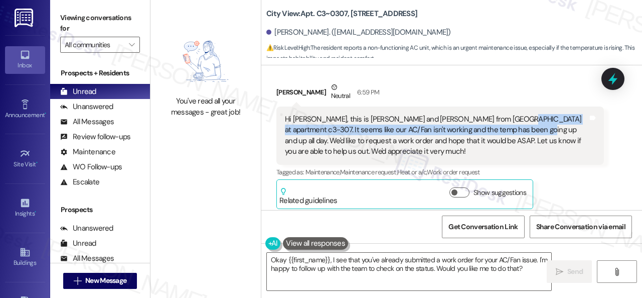
drag, startPoint x: 505, startPoint y: 120, endPoint x: 501, endPoint y: 133, distance: 13.7
click at [501, 133] on div "Hi Sarah, this is Wendy and Quinn from Cityview at apartment c3-307. It seems l…" at bounding box center [436, 135] width 303 height 43
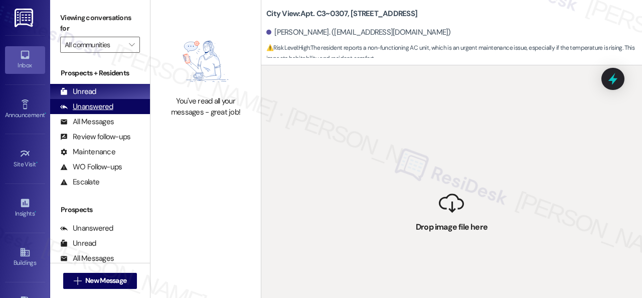
click at [94, 110] on div "Unanswered" at bounding box center [86, 106] width 53 height 11
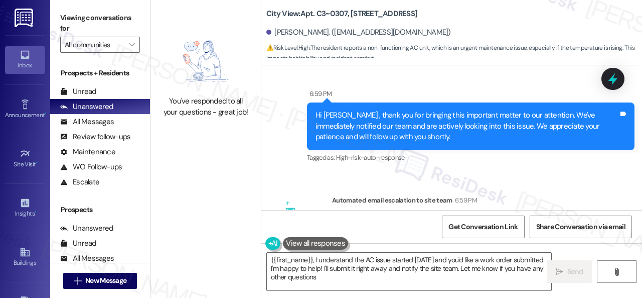
type textarea "{{first_name}}, I understand the AC issue started today and you'd like a work o…"
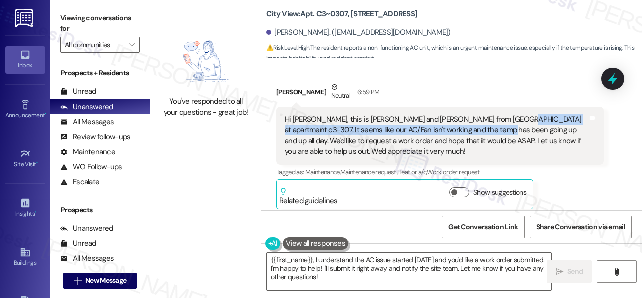
drag, startPoint x: 505, startPoint y: 117, endPoint x: 472, endPoint y: 127, distance: 34.6
click at [472, 127] on div "Hi Sarah, this is Wendy and Quinn from Cityview at apartment c3-307. It seems l…" at bounding box center [436, 135] width 303 height 43
copy div "It seems like our AC/Fan isn't working and the temp has been going up and up al…"
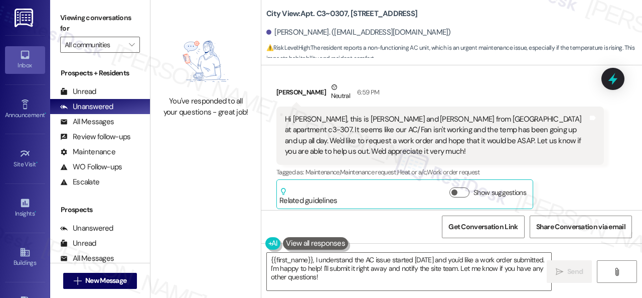
click at [511, 97] on div "Wendy Tan Neutral 6:59 PM" at bounding box center [441, 94] width 328 height 25
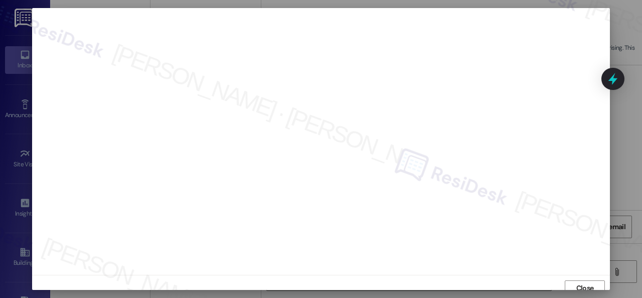
scroll to position [0, 0]
click at [579, 285] on span "Close" at bounding box center [586, 289] width 18 height 11
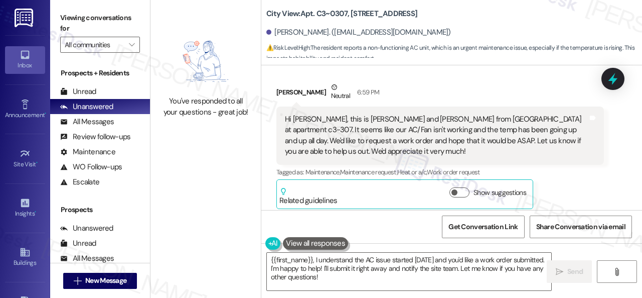
click at [569, 190] on div "Wendy Tan Neutral 6:59 PM Hi Sarah, this is Wendy and Quinn from Cityview at ap…" at bounding box center [441, 145] width 328 height 127
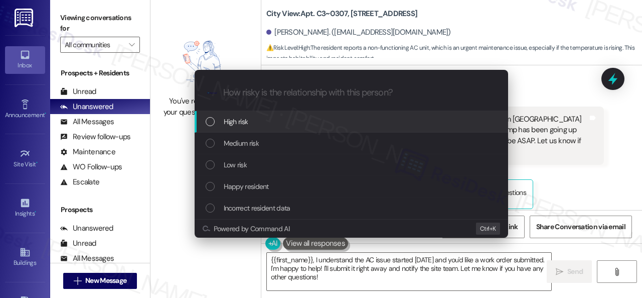
click at [235, 123] on span "High risk" at bounding box center [236, 121] width 25 height 11
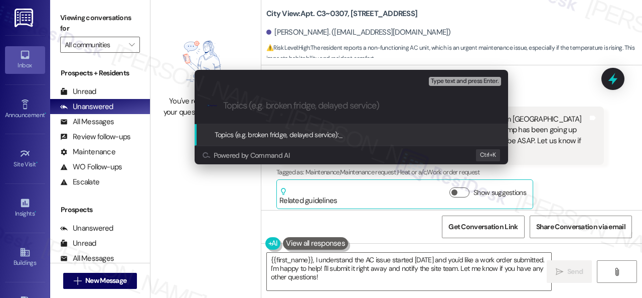
paste input "Work Order filed by ResiDesk 293896"
type input "Work Order filed by ResiDesk 293896"
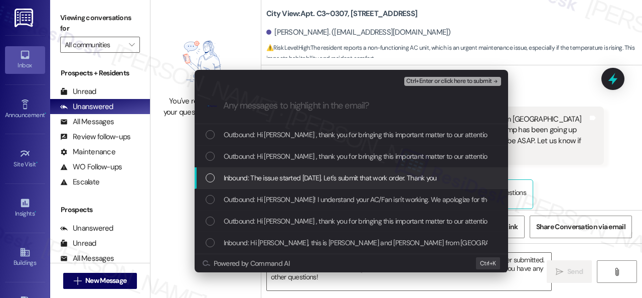
click at [266, 175] on span "Inbound: The issue started today. Let's submit that work order. Thank you" at bounding box center [330, 177] width 213 height 11
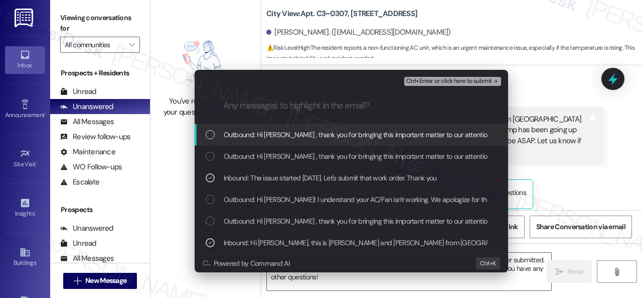
click at [434, 83] on span "Ctrl+Enter or click here to submit" at bounding box center [449, 81] width 86 height 7
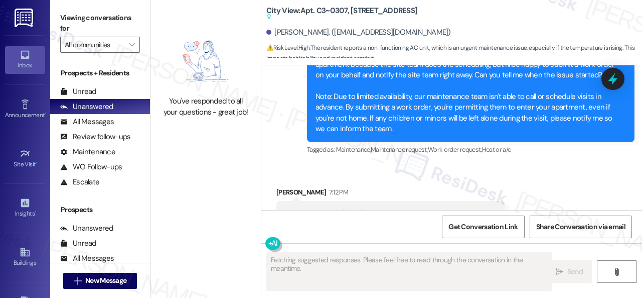
scroll to position [575, 0]
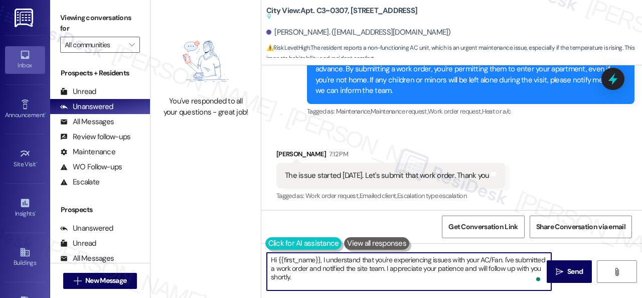
drag, startPoint x: 354, startPoint y: 281, endPoint x: 273, endPoint y: 240, distance: 90.7
click at [273, 252] on div "Hi {{first_name}}, I understand that you're experiencing issues with your AC/Fa…" at bounding box center [404, 271] width 286 height 39
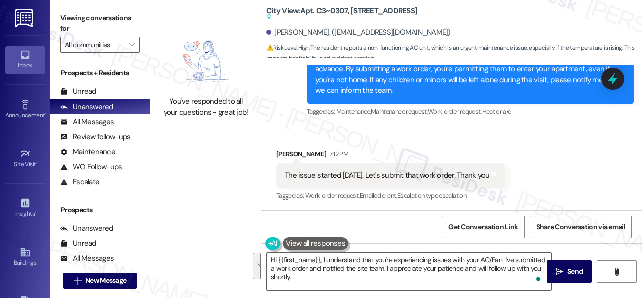
click at [473, 146] on div "Received via SMS Wendy Tan 7:12 PM The issue started today. Let's submit that w…" at bounding box center [391, 176] width 244 height 70
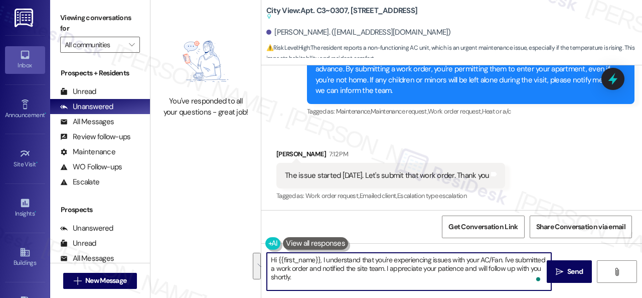
drag, startPoint x: 350, startPoint y: 276, endPoint x: 234, endPoint y: 242, distance: 120.6
click at [234, 242] on div "You've responded to all your questions - great job! City View: Apt. C3~0307, 26…" at bounding box center [397, 149] width 492 height 298
paste textarea "I've submitted a work order on your behalf and notified the site team. Please l…"
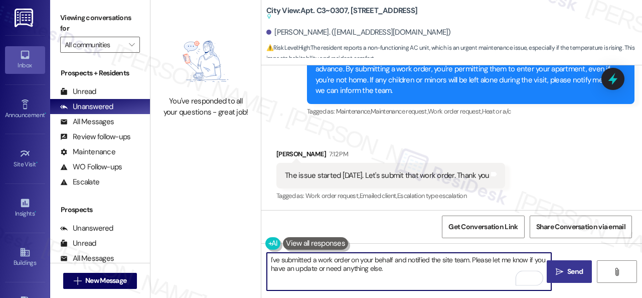
type textarea "I've submitted a work order on your behalf and notified the site team. Please l…"
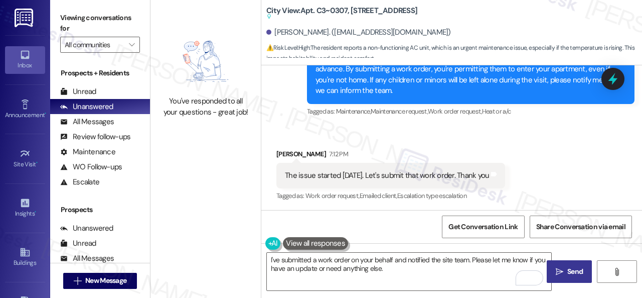
click at [568, 269] on span "Send" at bounding box center [576, 271] width 16 height 11
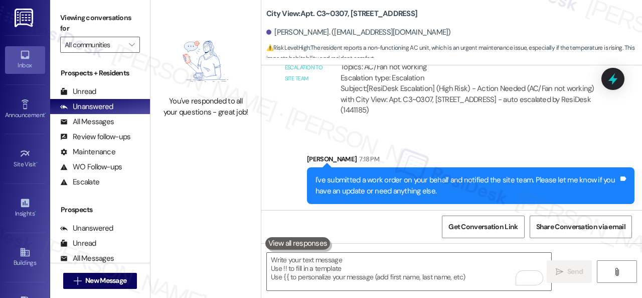
scroll to position [929, 0]
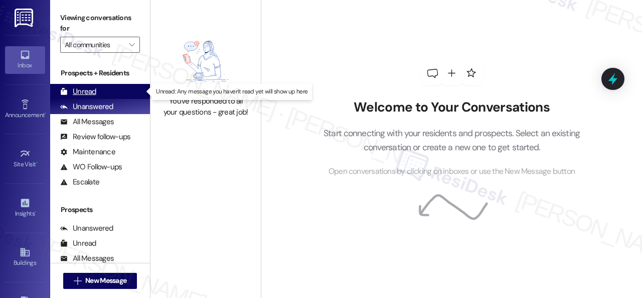
click at [88, 87] on div "Unread" at bounding box center [78, 91] width 36 height 11
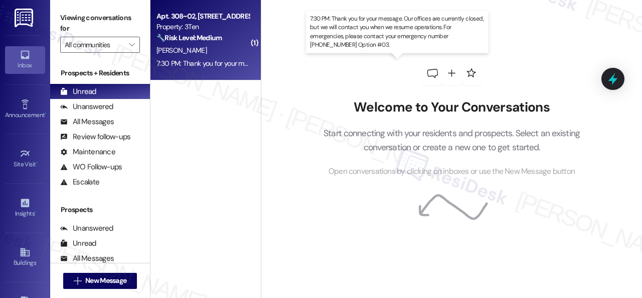
click at [212, 61] on div "7:30 PM: Thank you for your message. Our offices are currently closed, but we w…" at bounding box center [469, 63] width 625 height 9
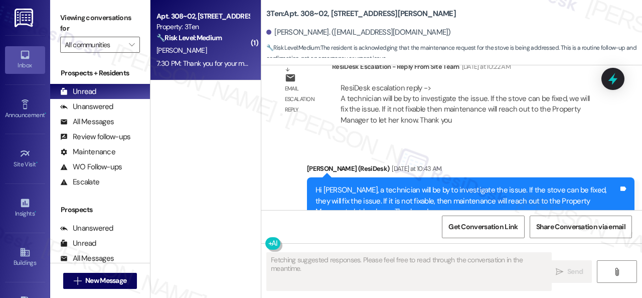
scroll to position [2580, 0]
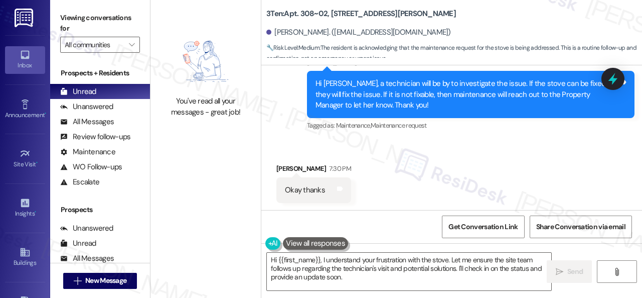
click at [361, 141] on div "Received via SMS [PERSON_NAME] 7:30 PM Okay thanks Tags and notes" at bounding box center [451, 176] width 381 height 70
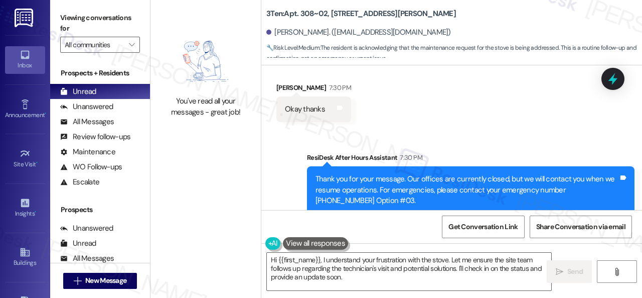
scroll to position [2673, 0]
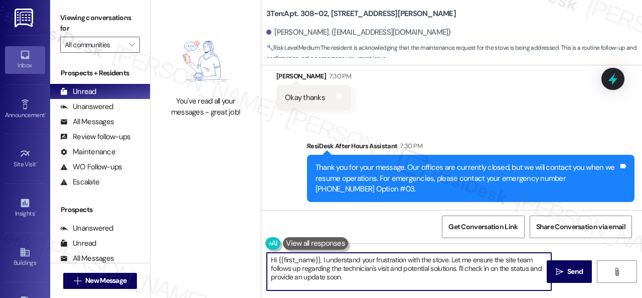
drag, startPoint x: 347, startPoint y: 278, endPoint x: 187, endPoint y: 207, distance: 174.6
click at [245, 230] on div "You've read all your messages - great job! 3Ten: Apt. 308~02, [STREET_ADDRESS][…" at bounding box center [397, 149] width 492 height 298
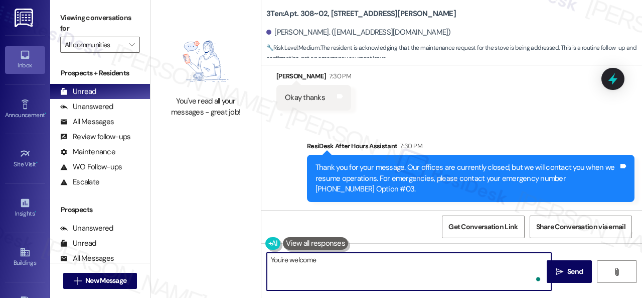
type textarea "You're welcome!"
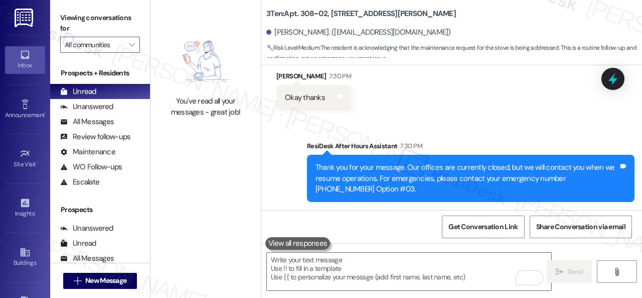
scroll to position [2580, 0]
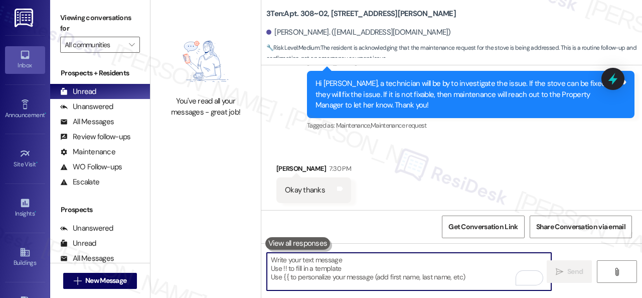
click at [504, 155] on div "Received via SMS [PERSON_NAME] 7:30 PM Okay thanks Tags and notes" at bounding box center [451, 176] width 381 height 70
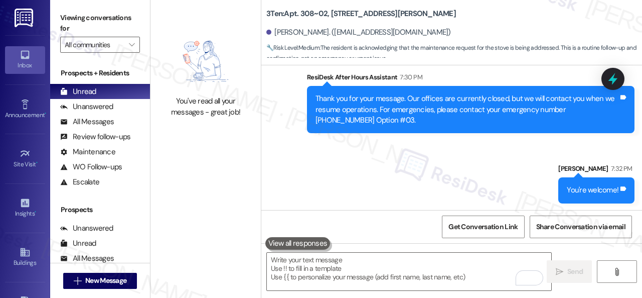
scroll to position [2743, 0]
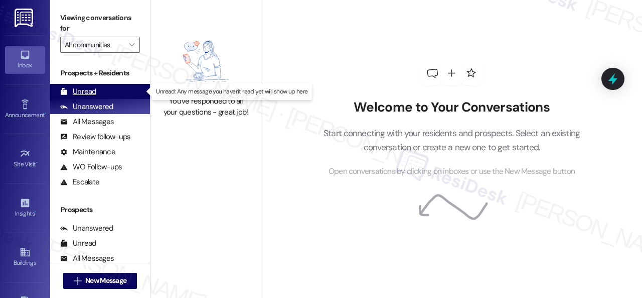
click at [77, 94] on div "Unread" at bounding box center [78, 91] width 36 height 11
